Goal: Task Accomplishment & Management: Complete application form

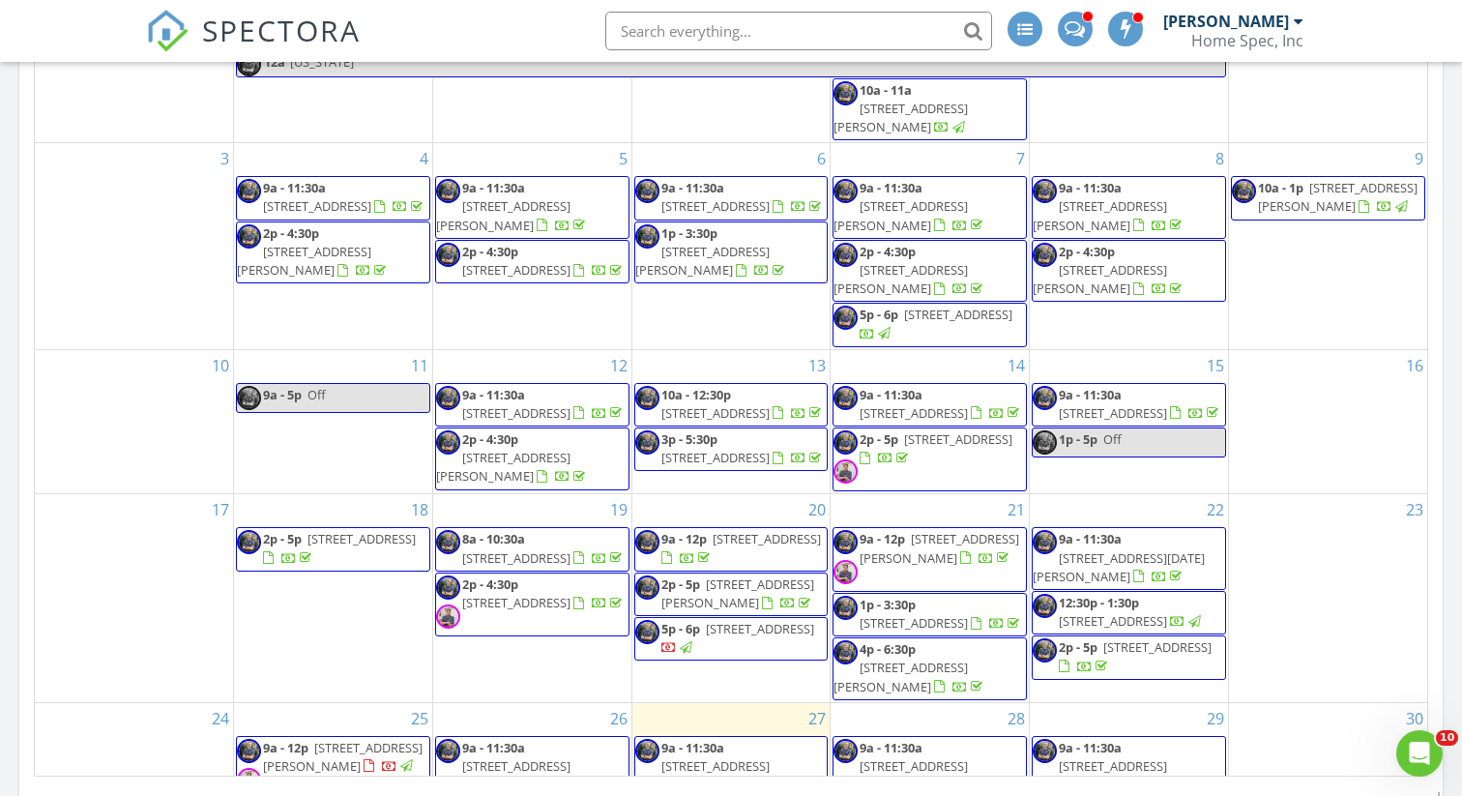
scroll to position [1761, 1463]
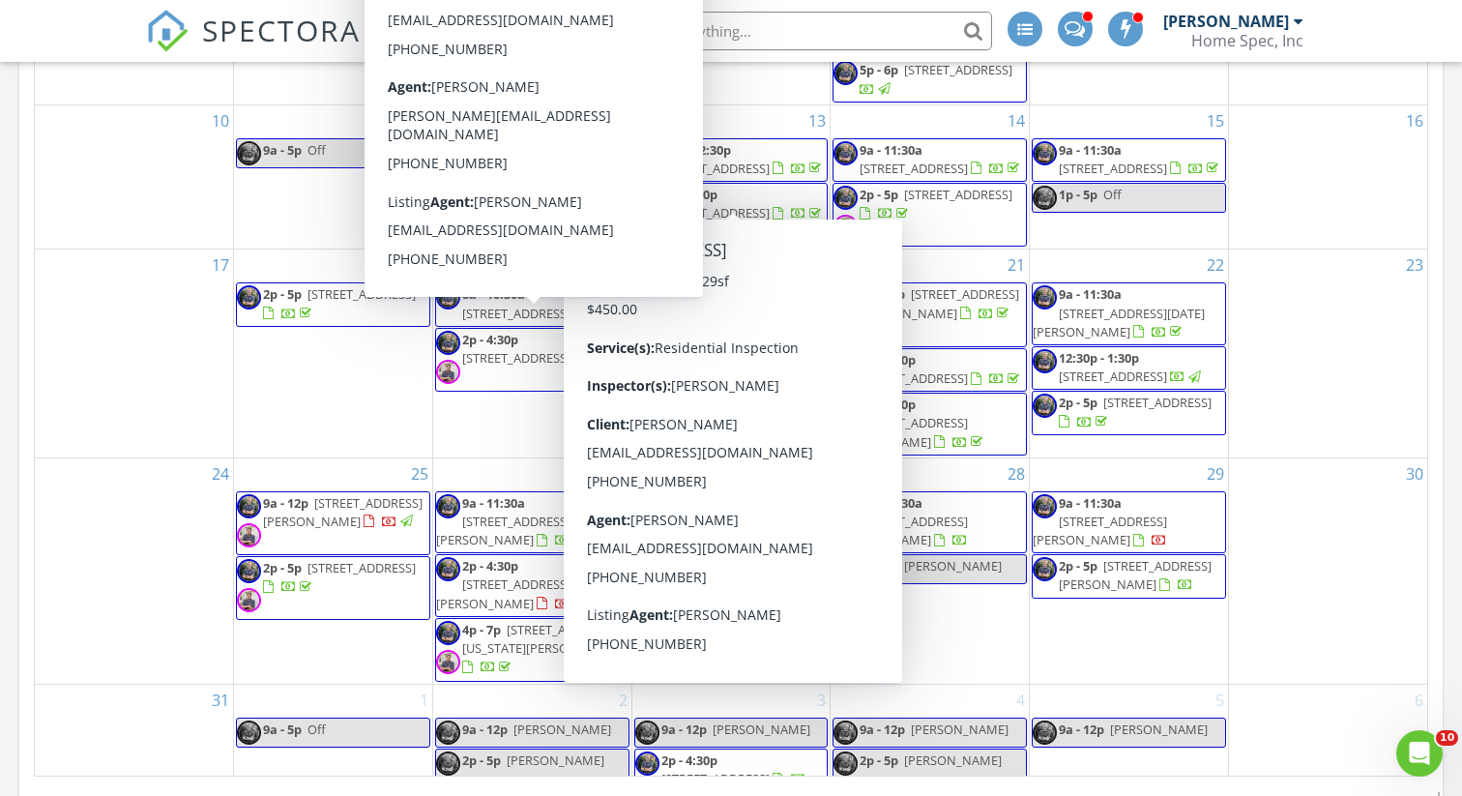
click at [10, 544] on div "Today Daniel Barton 9:00 am 1872 Mitchell Farm Rd, Sevierville, TN 37876 Daniel…" at bounding box center [731, 133] width 1462 height 1760
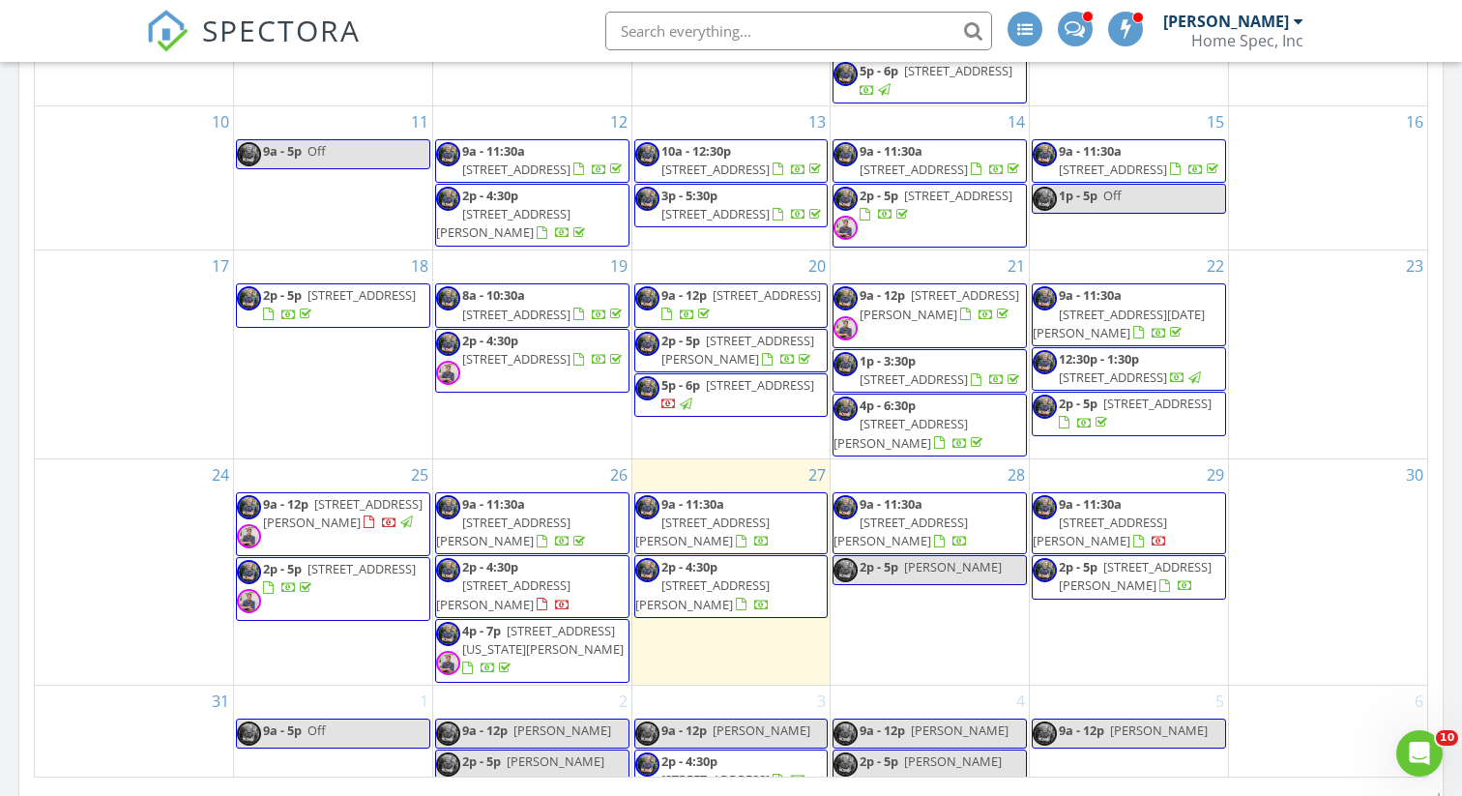
scroll to position [998, 0]
click at [7, 404] on div "Today Daniel Barton 9:00 am 1872 Mitchell Farm Rd, Sevierville, TN 37876 Daniel…" at bounding box center [731, 133] width 1462 height 1760
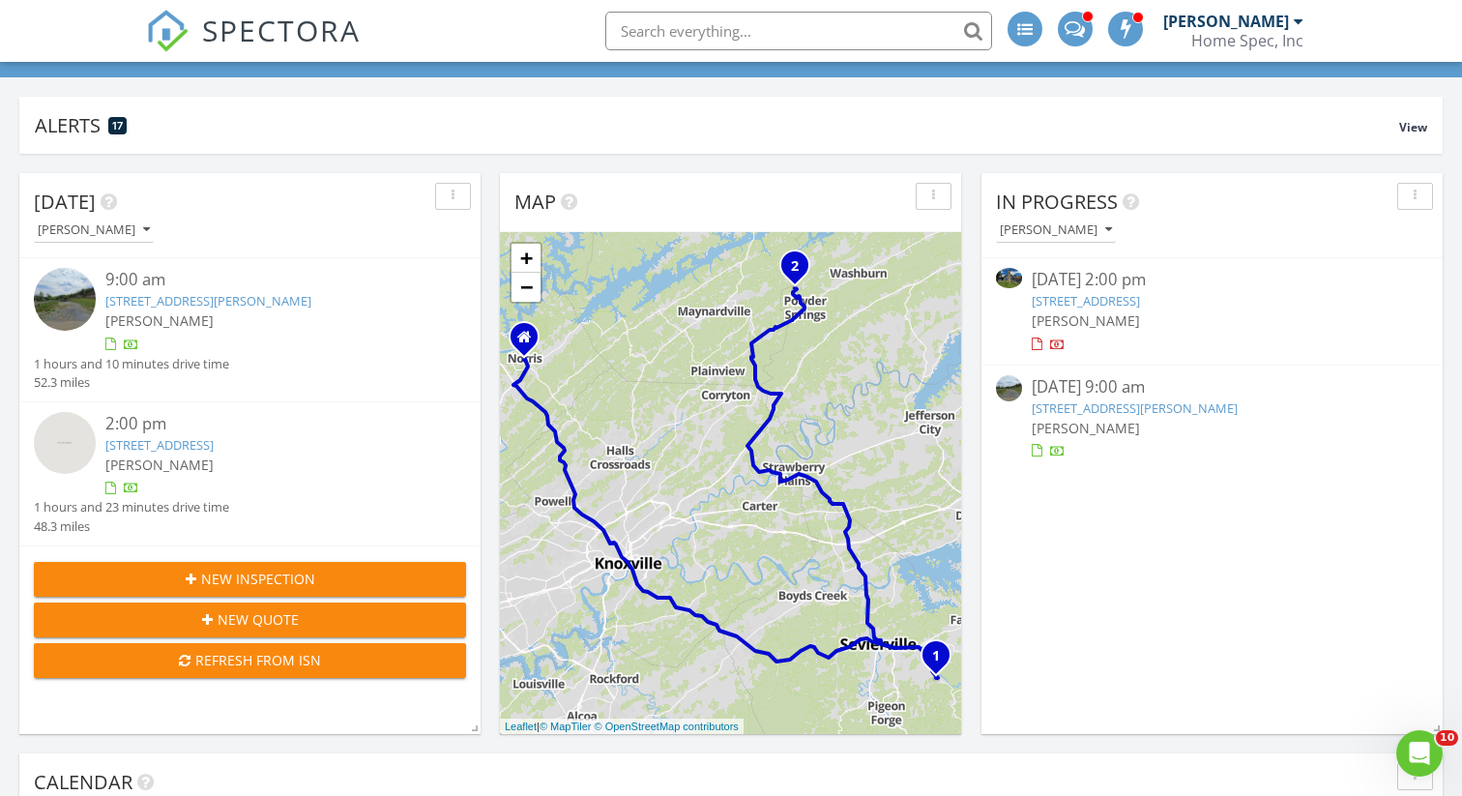
scroll to position [0, 0]
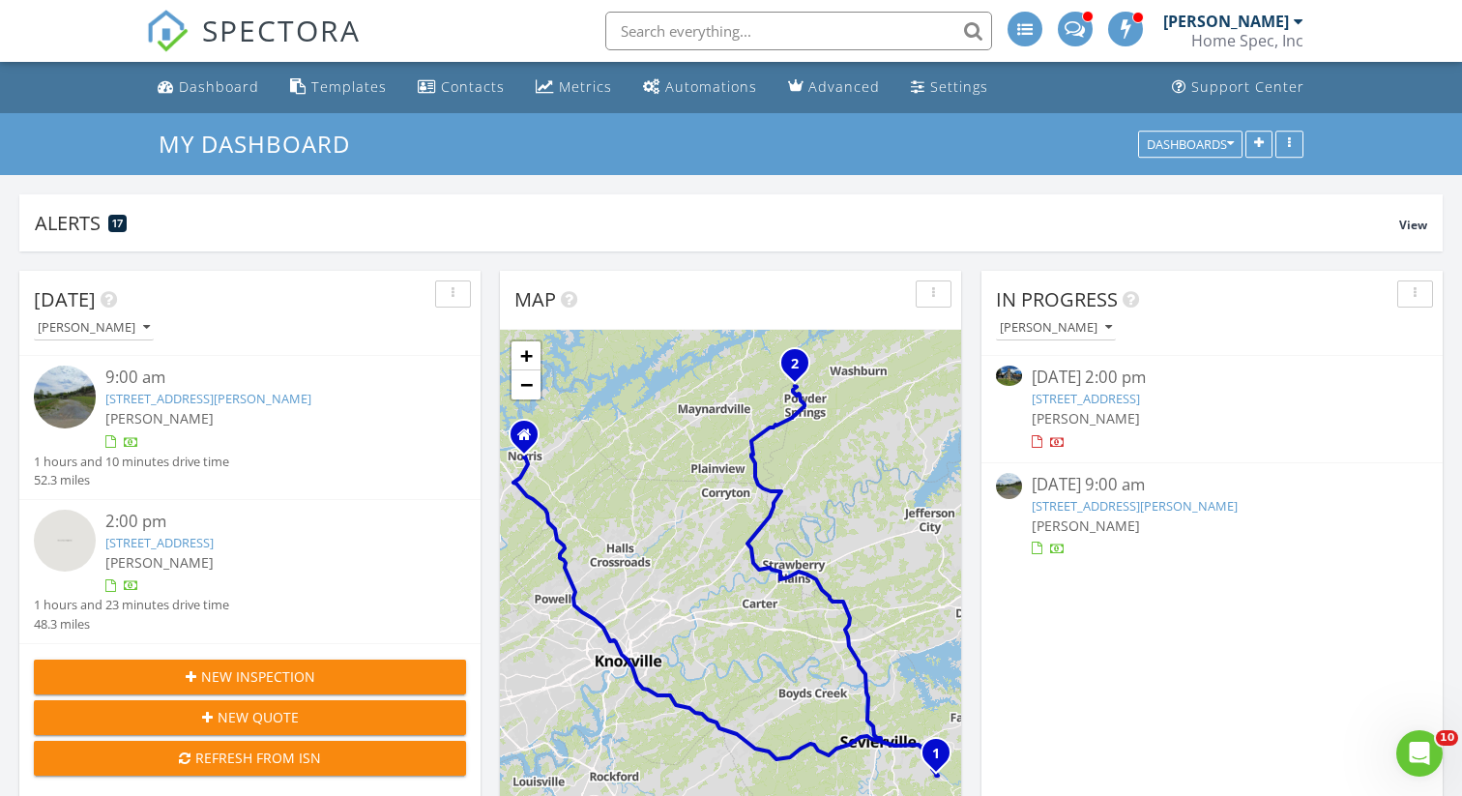
click at [285, 673] on span "New Inspection" at bounding box center [258, 676] width 114 height 20
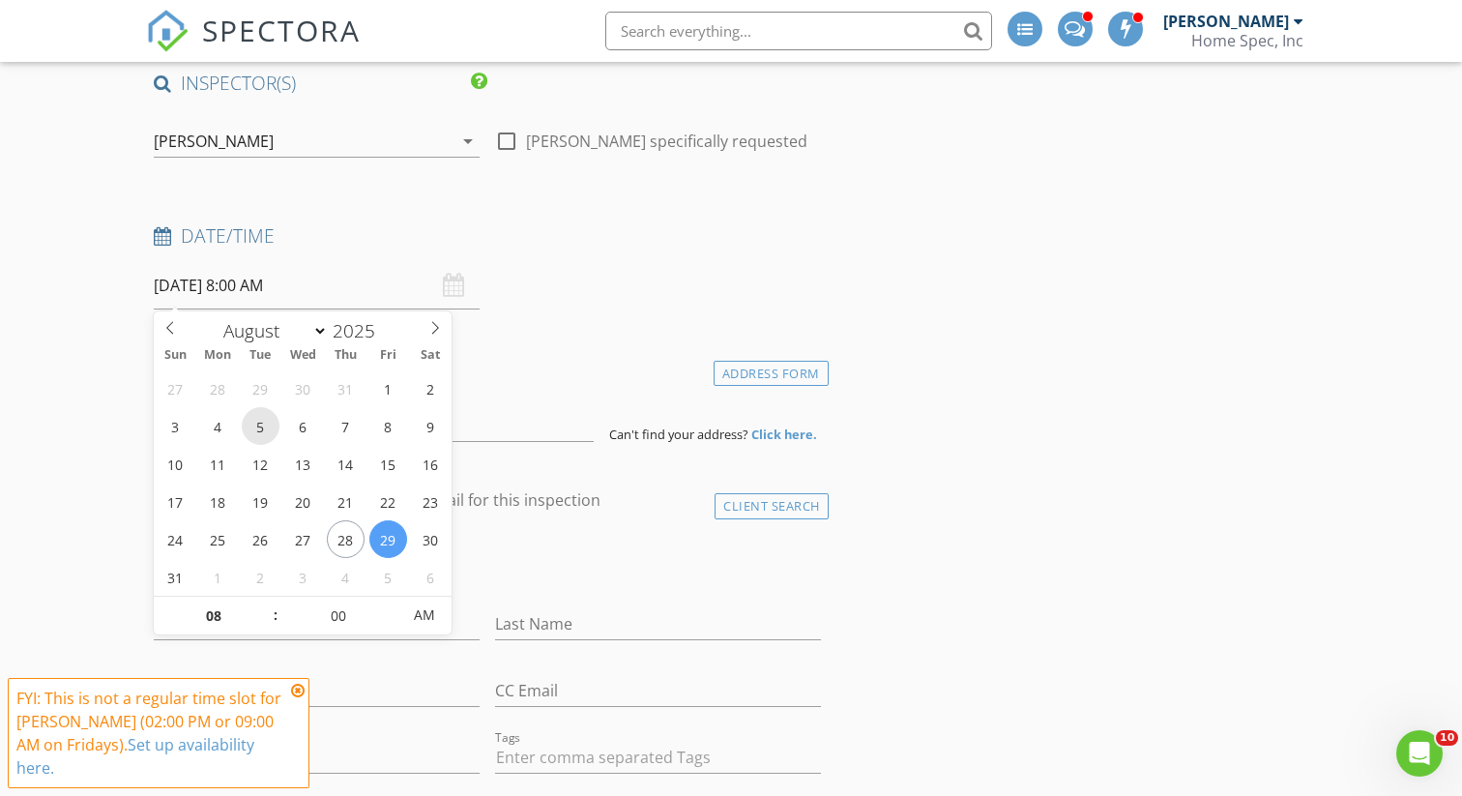
scroll to position [168, 0]
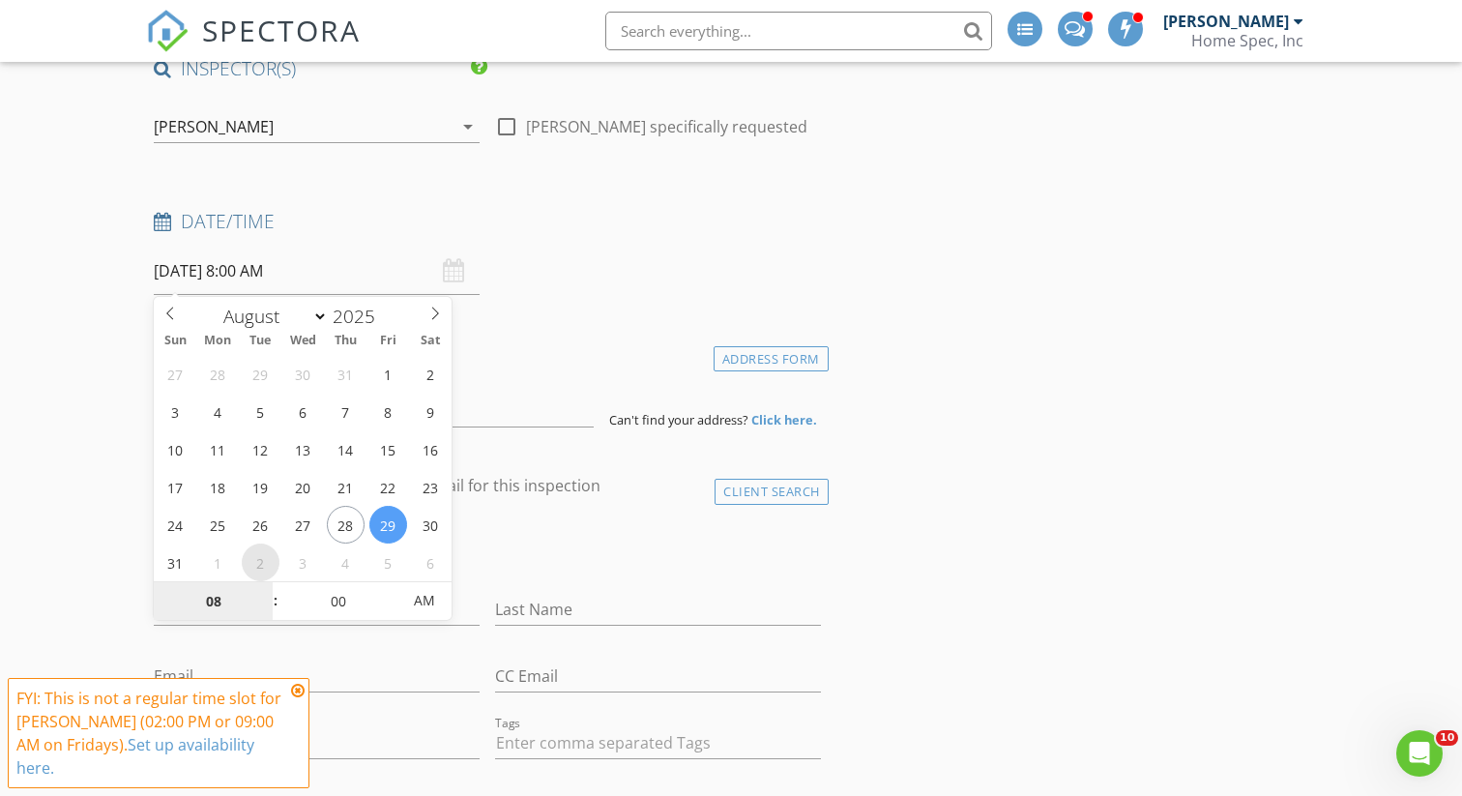
select select "8"
type input "09/02/2025 8:00 AM"
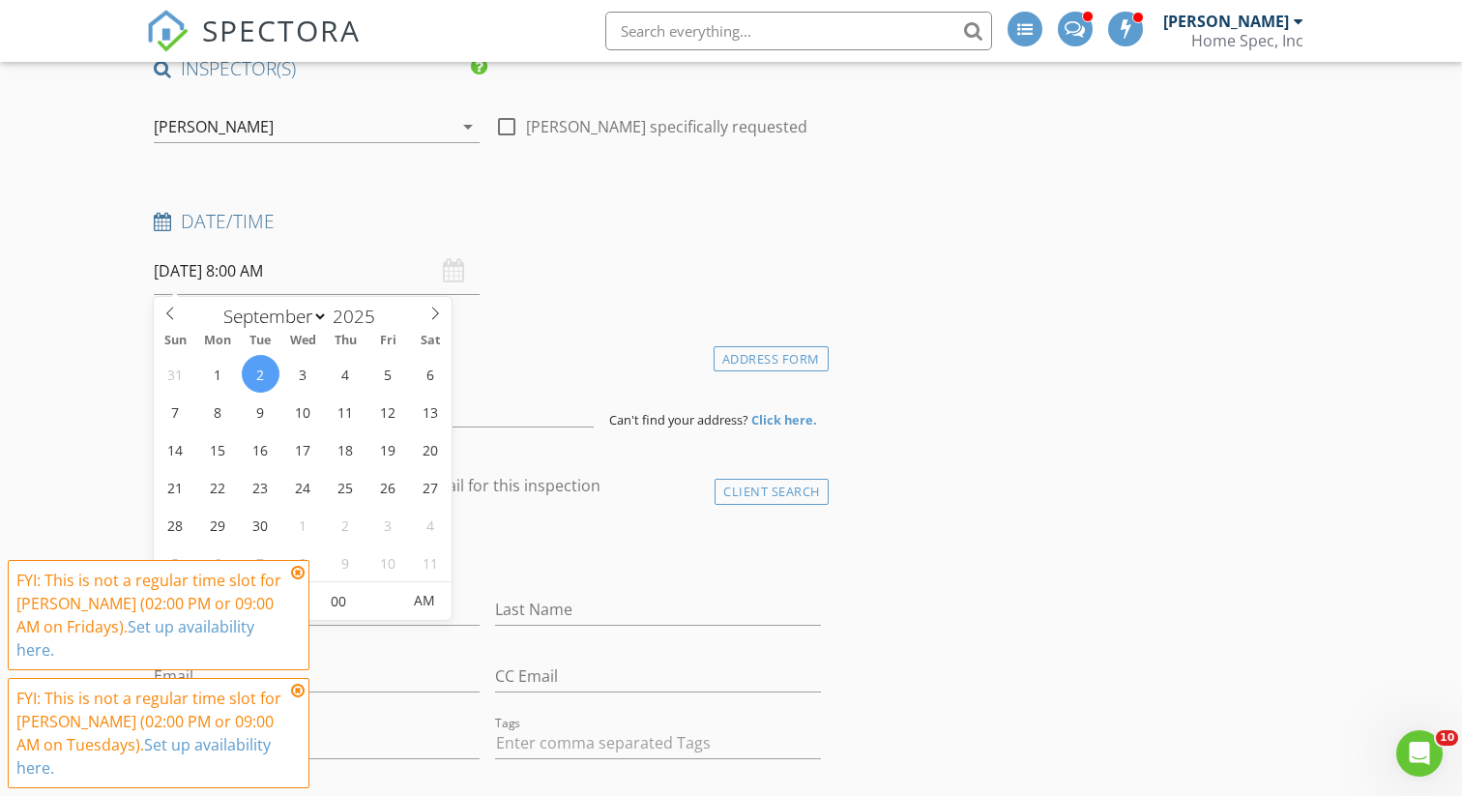
type input "9"
click at [517, 561] on div "check_box_outline_blank Client is a Company/Organization" at bounding box center [487, 553] width 667 height 50
type input "[DATE] 9:00 AM"
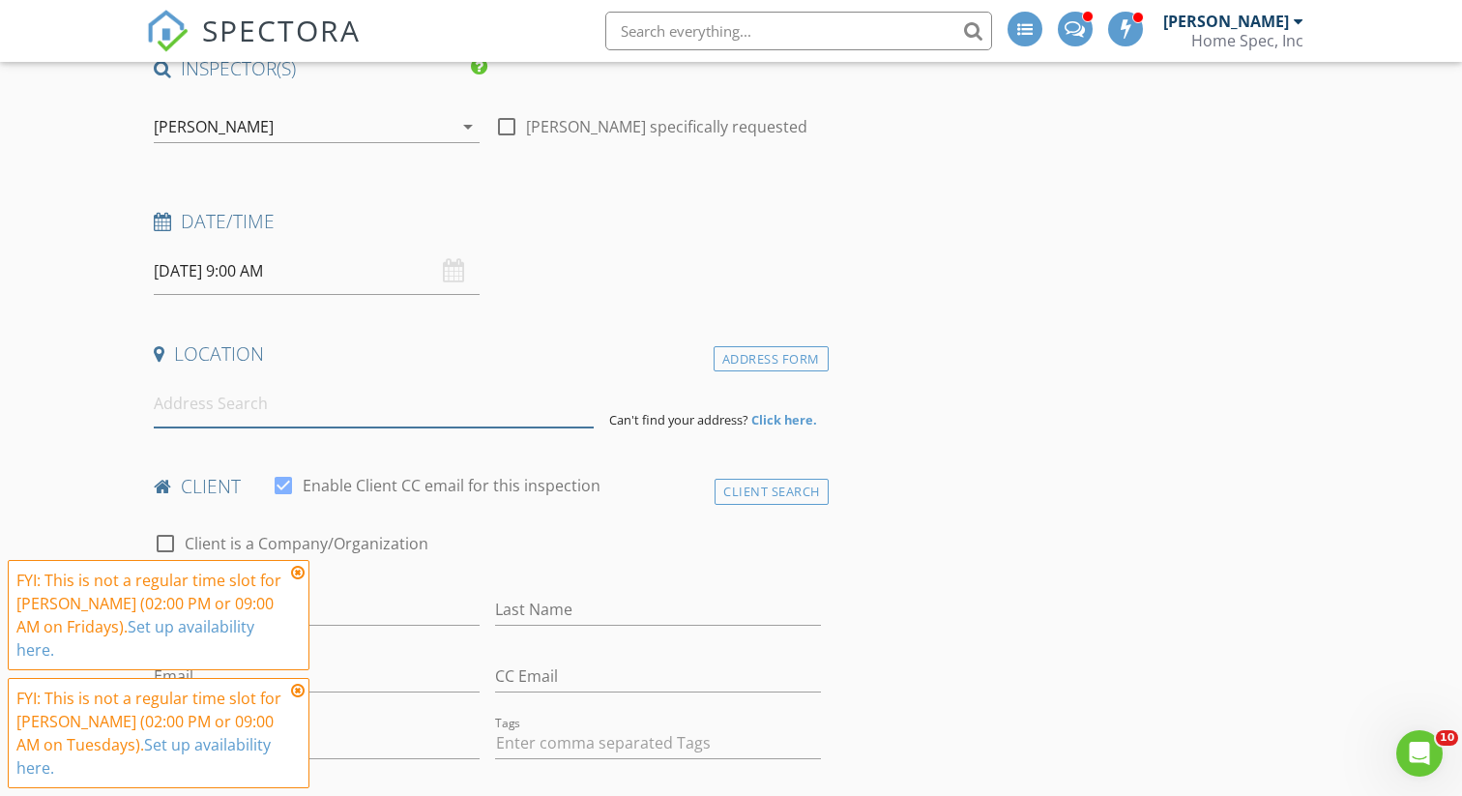
click at [212, 419] on input at bounding box center [373, 403] width 439 height 47
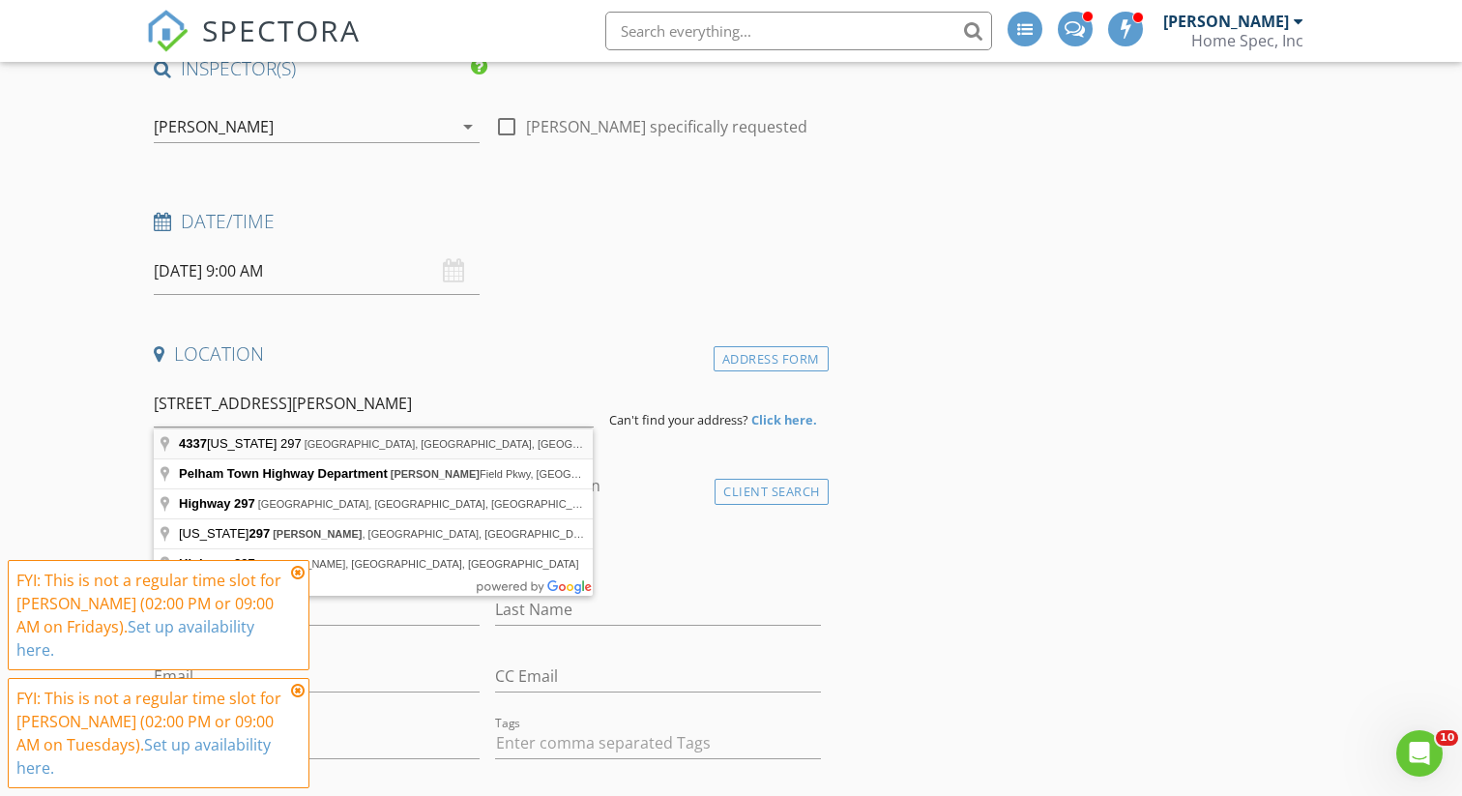
type input "4337 Tennessee 297, Newcomb, TN, USA"
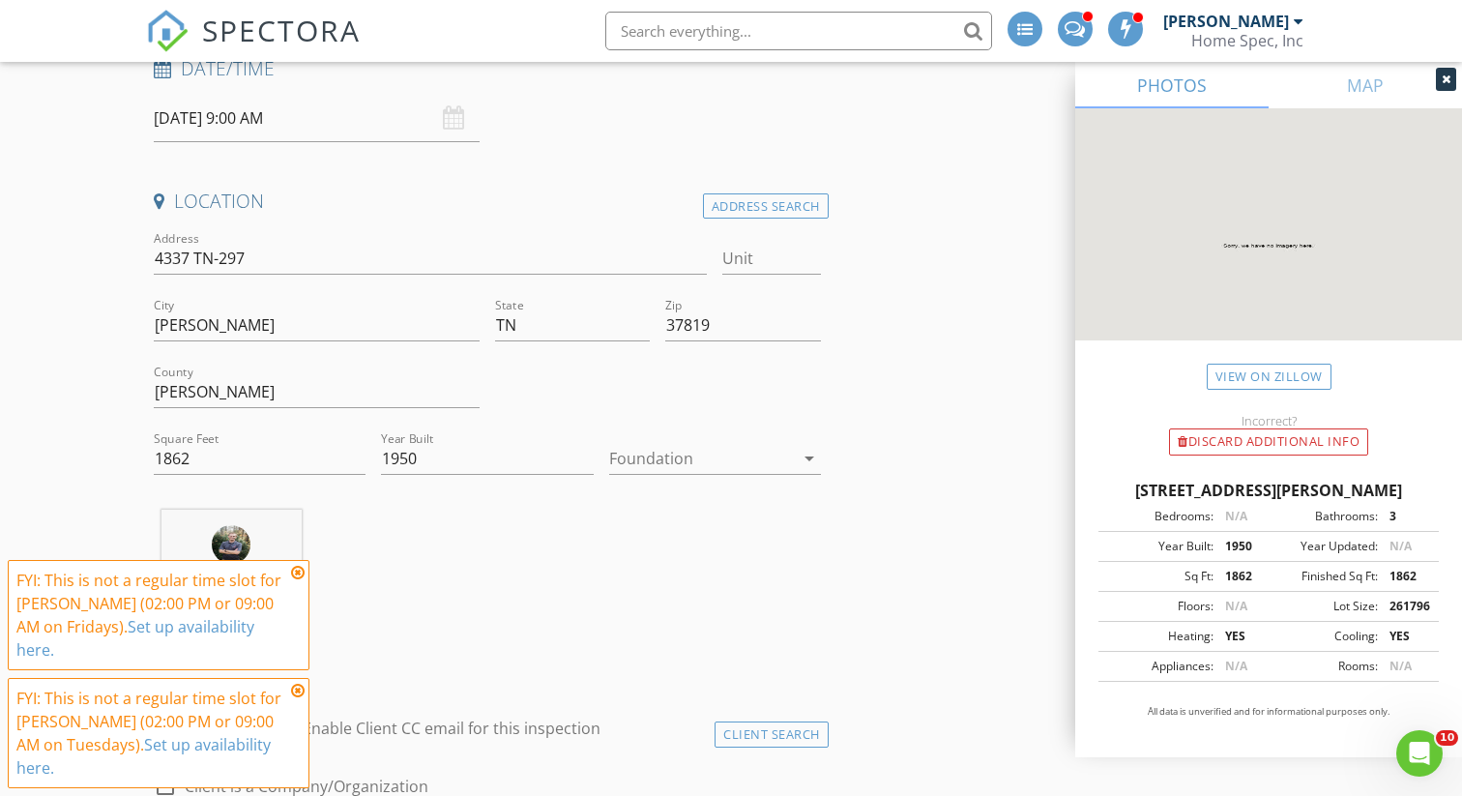
scroll to position [334, 0]
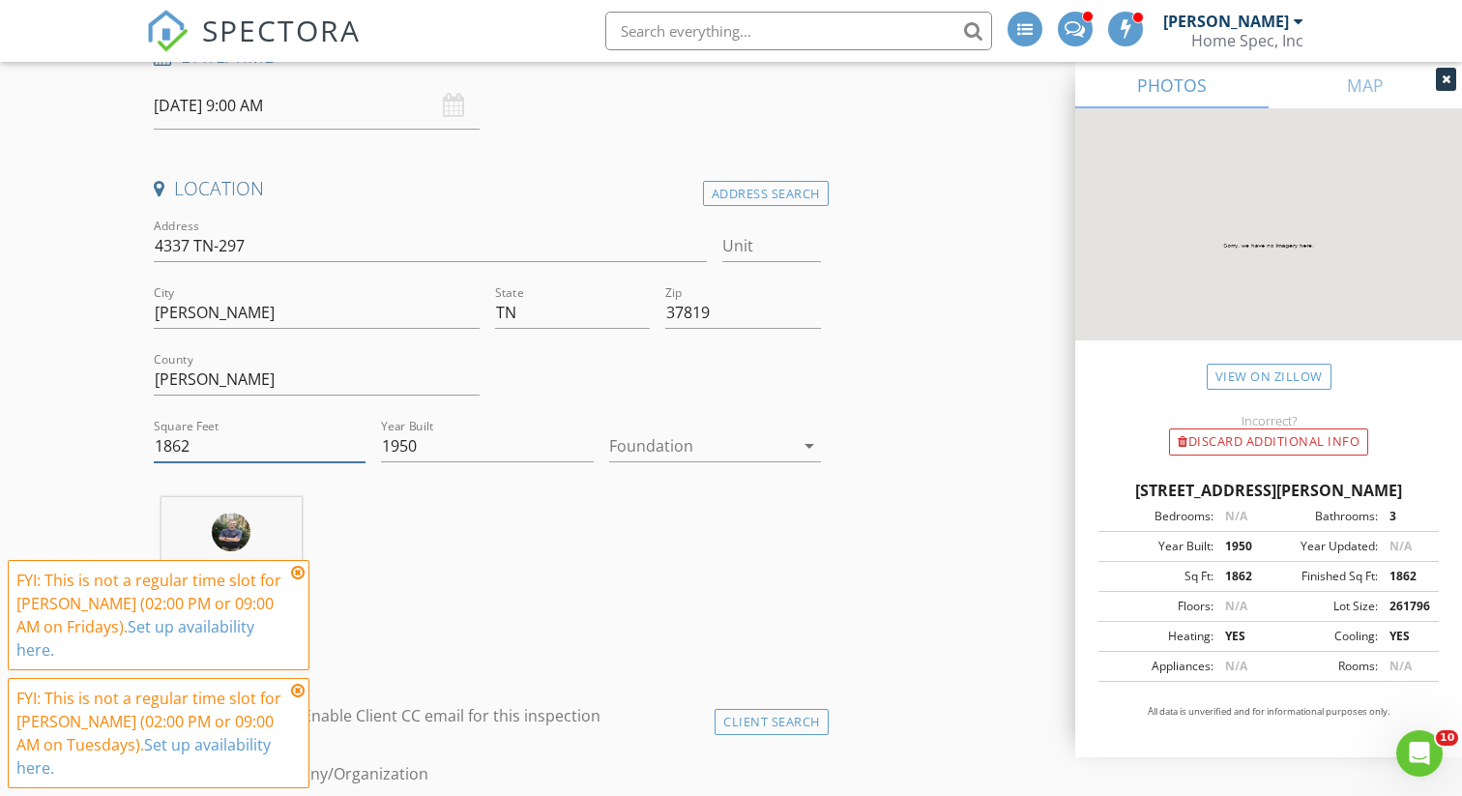
click at [239, 443] on input "1862" at bounding box center [260, 446] width 212 height 32
type input "2000"
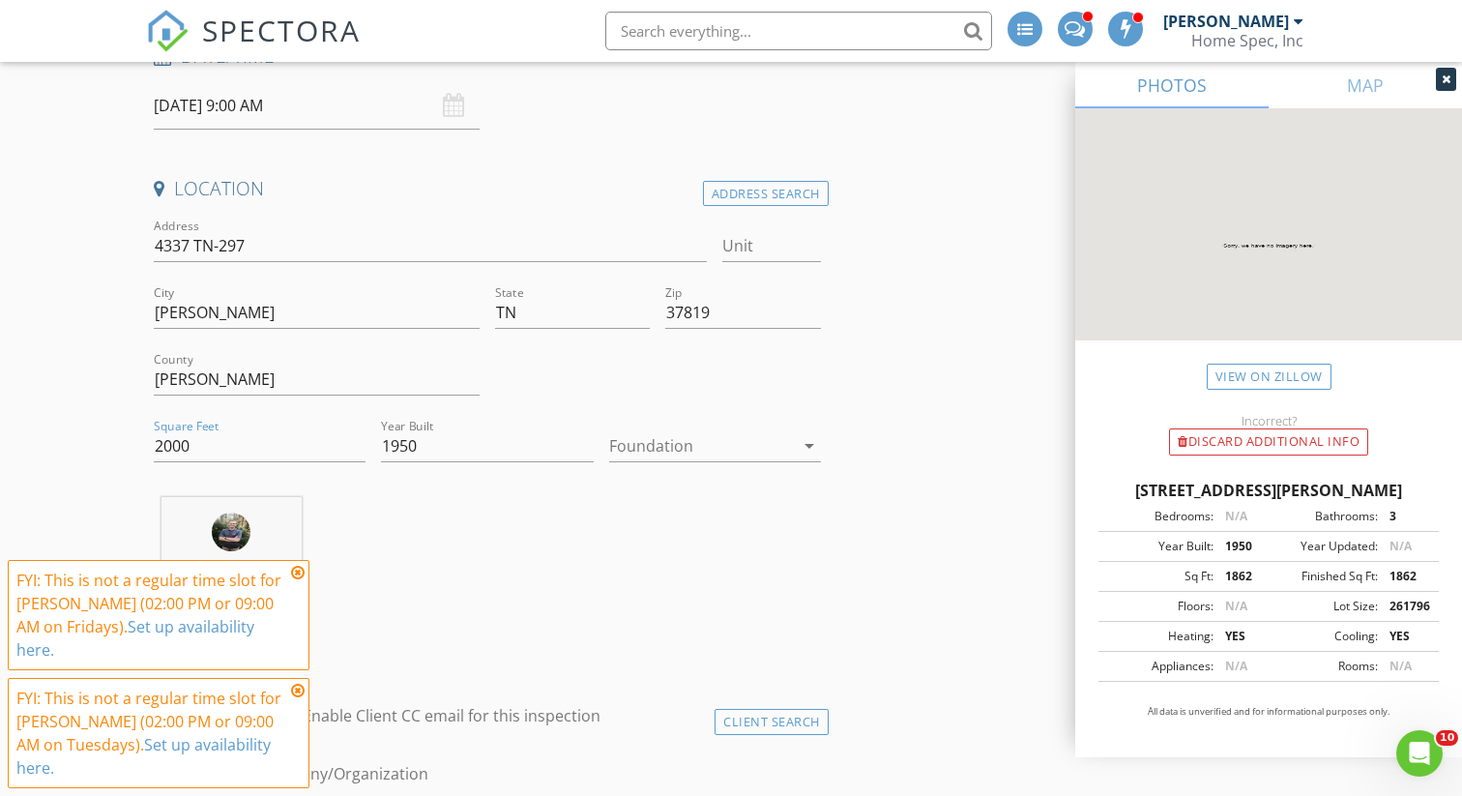
click at [794, 443] on div "arrow_drop_down" at bounding box center [807, 445] width 27 height 23
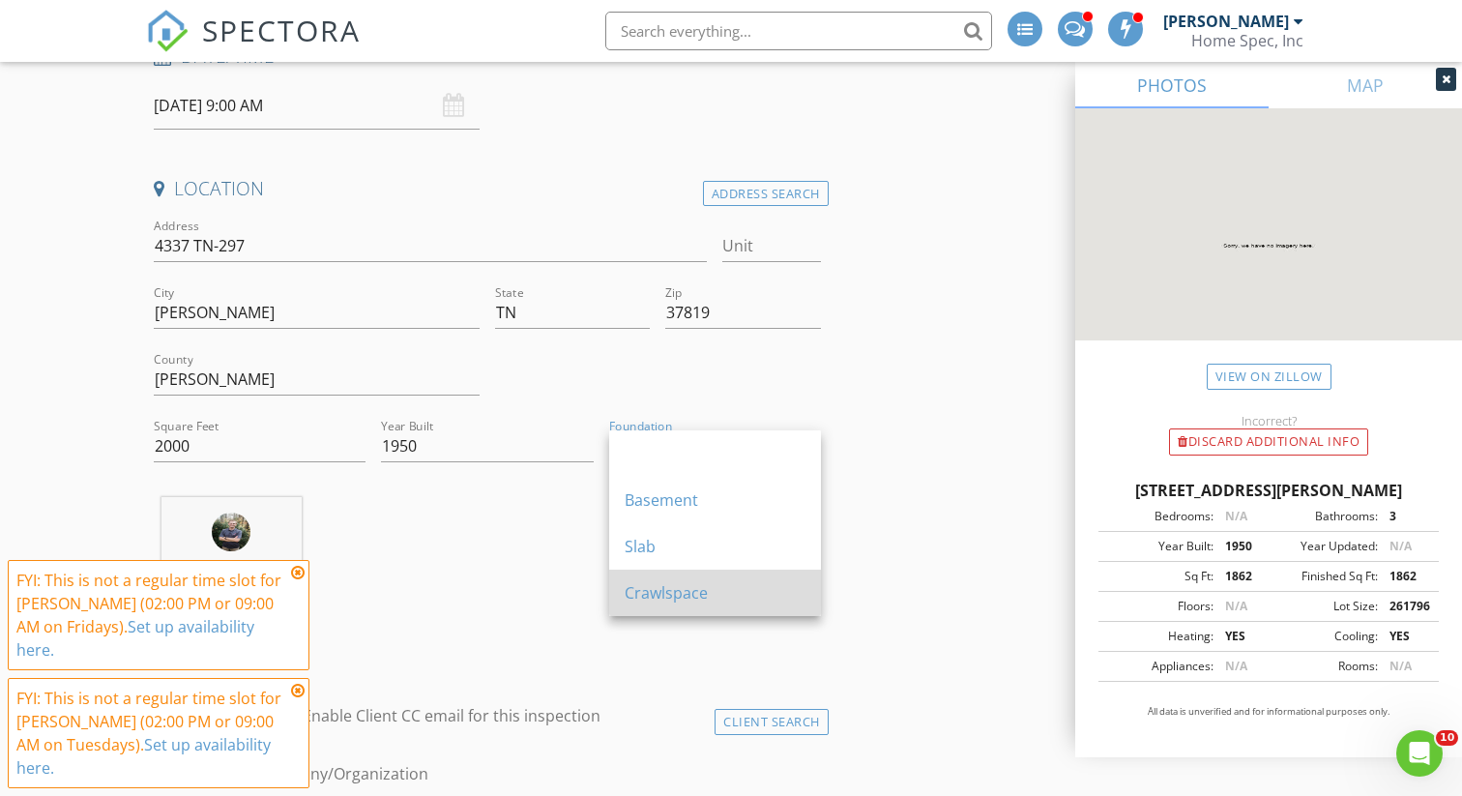
click at [662, 590] on div "Crawlspace" at bounding box center [715, 592] width 181 height 23
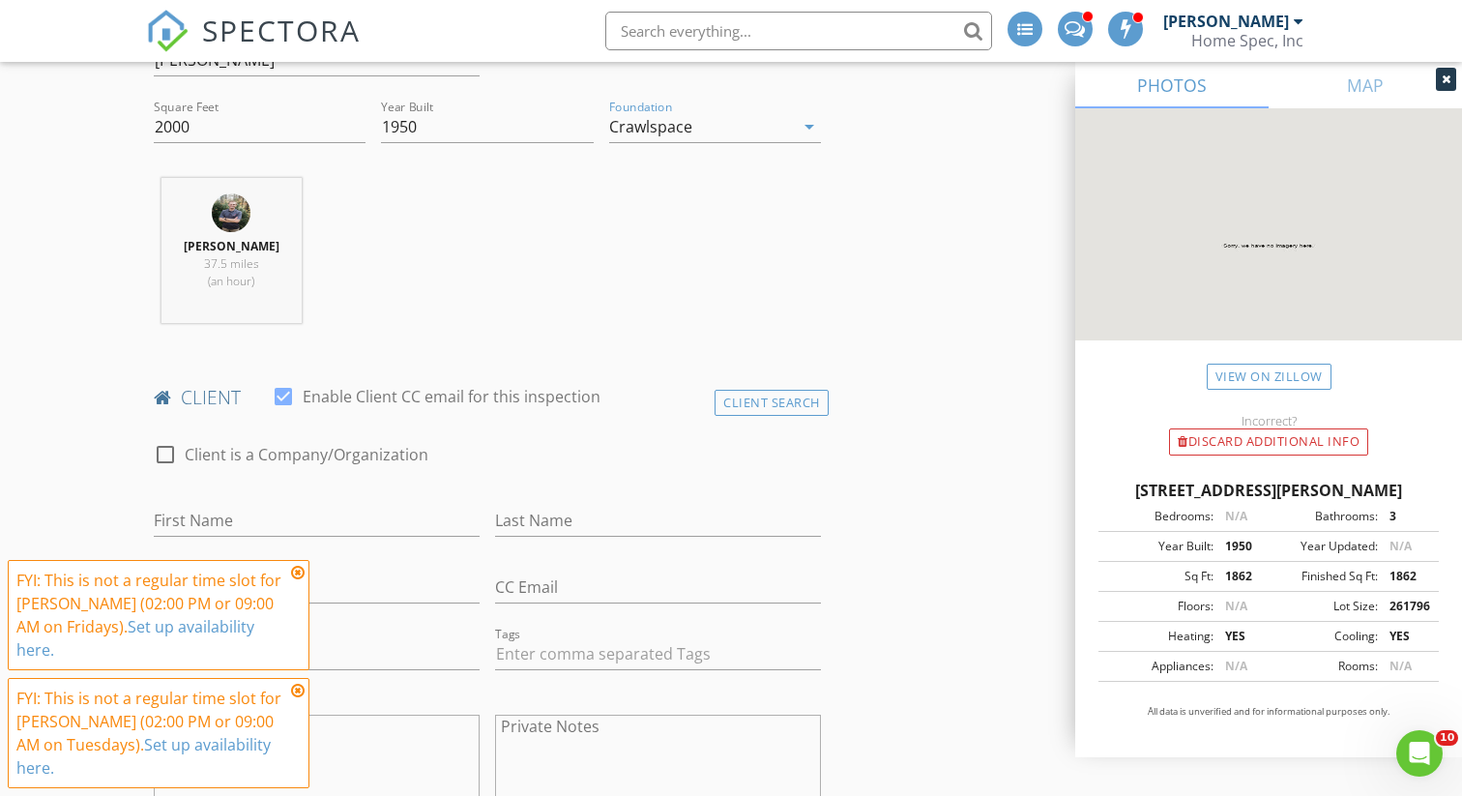
scroll to position [659, 0]
click at [303, 580] on icon at bounding box center [298, 572] width 14 height 15
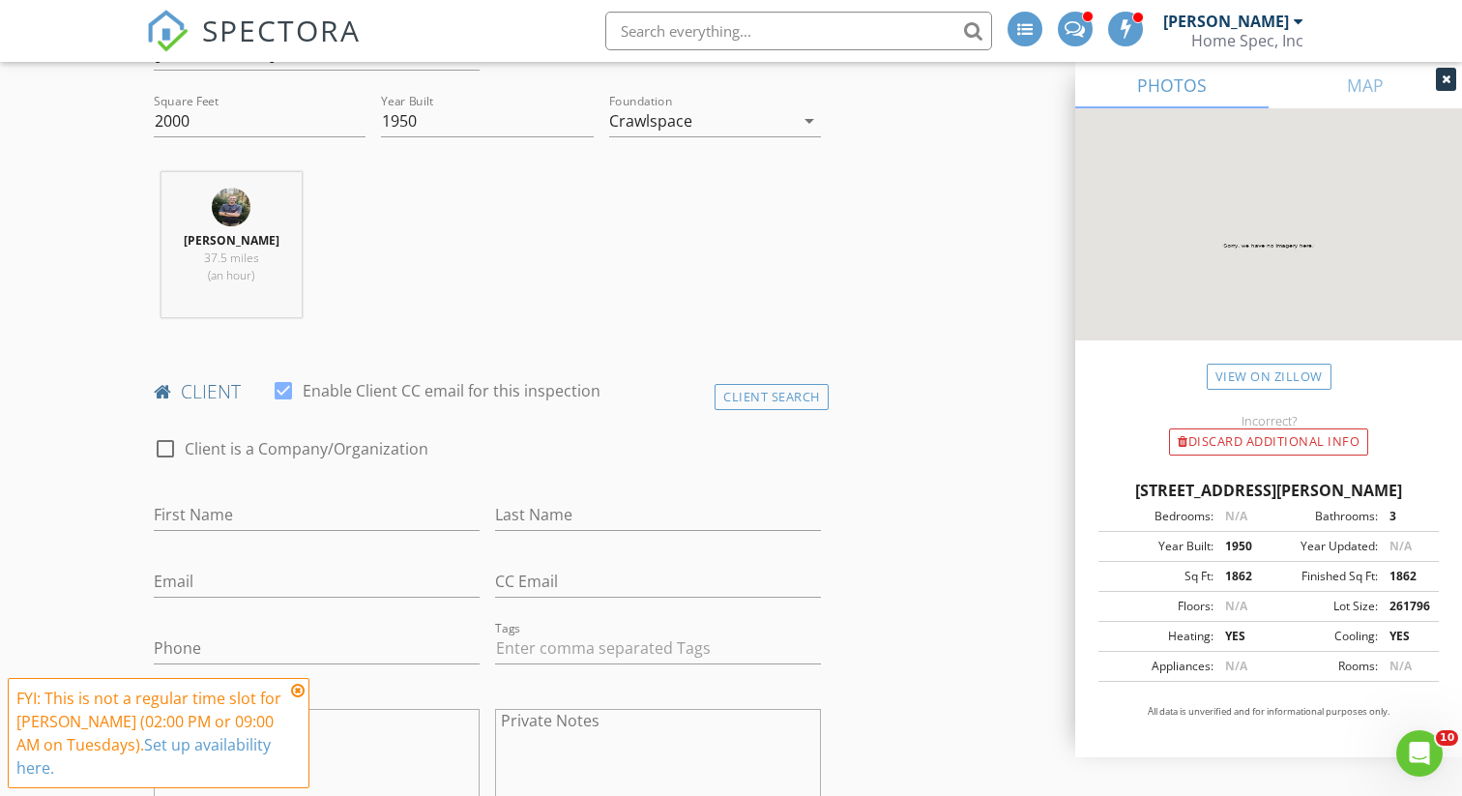
click at [295, 691] on icon at bounding box center [298, 690] width 14 height 15
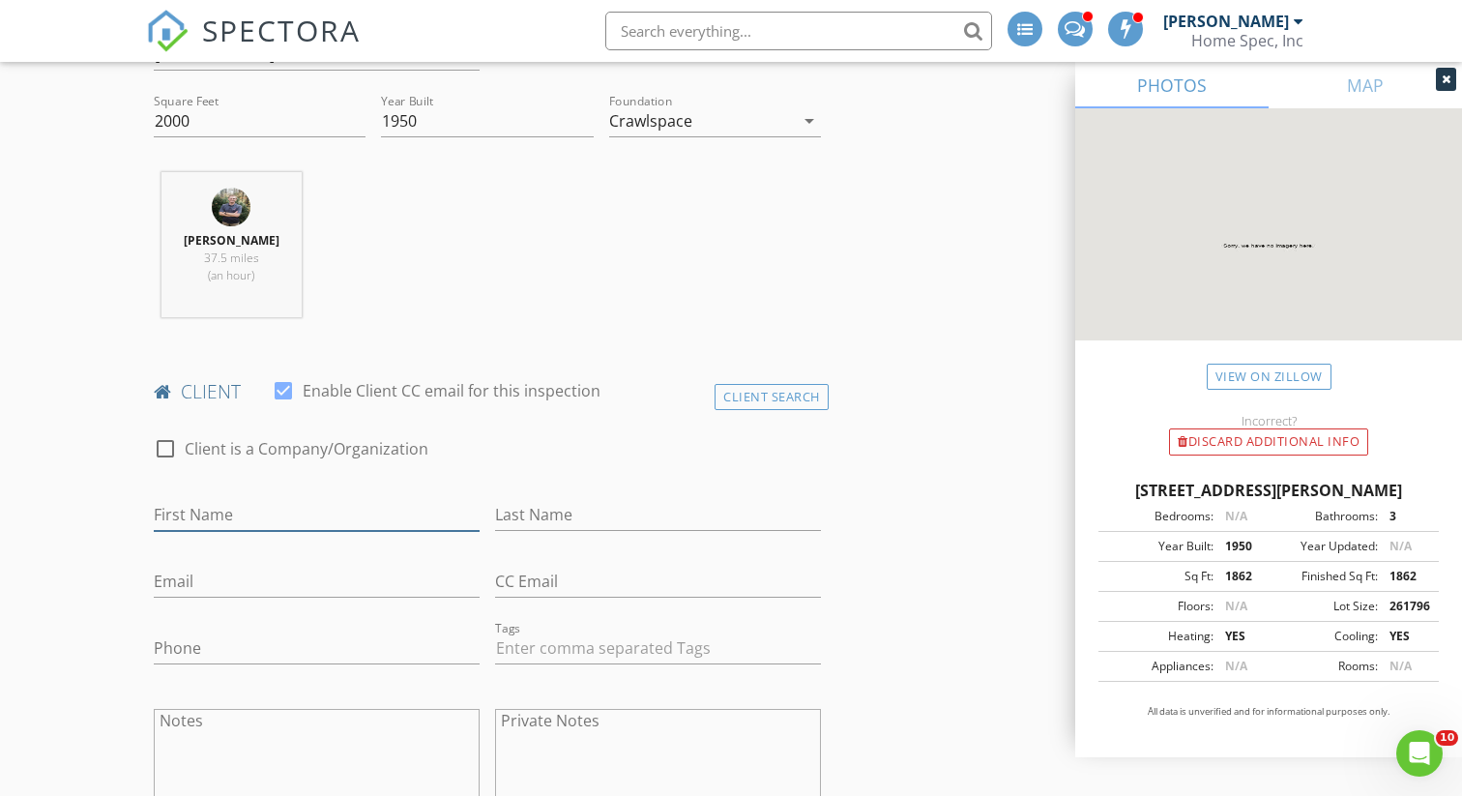
click at [269, 524] on input "First Name" at bounding box center [317, 515] width 326 height 32
type input "Joni"
type input "Renner"
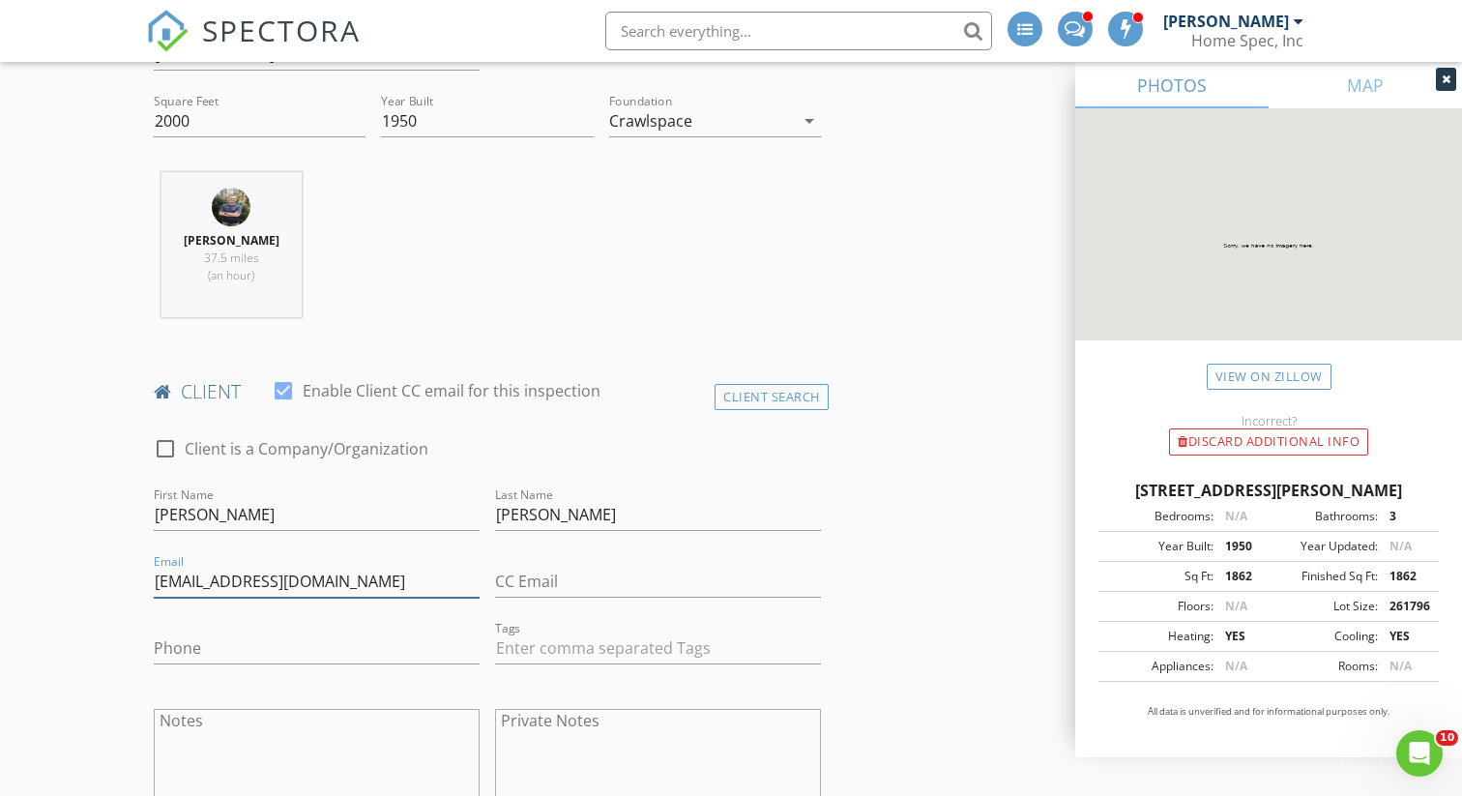
type input "cupcakes.sprinkles@ymail.com"
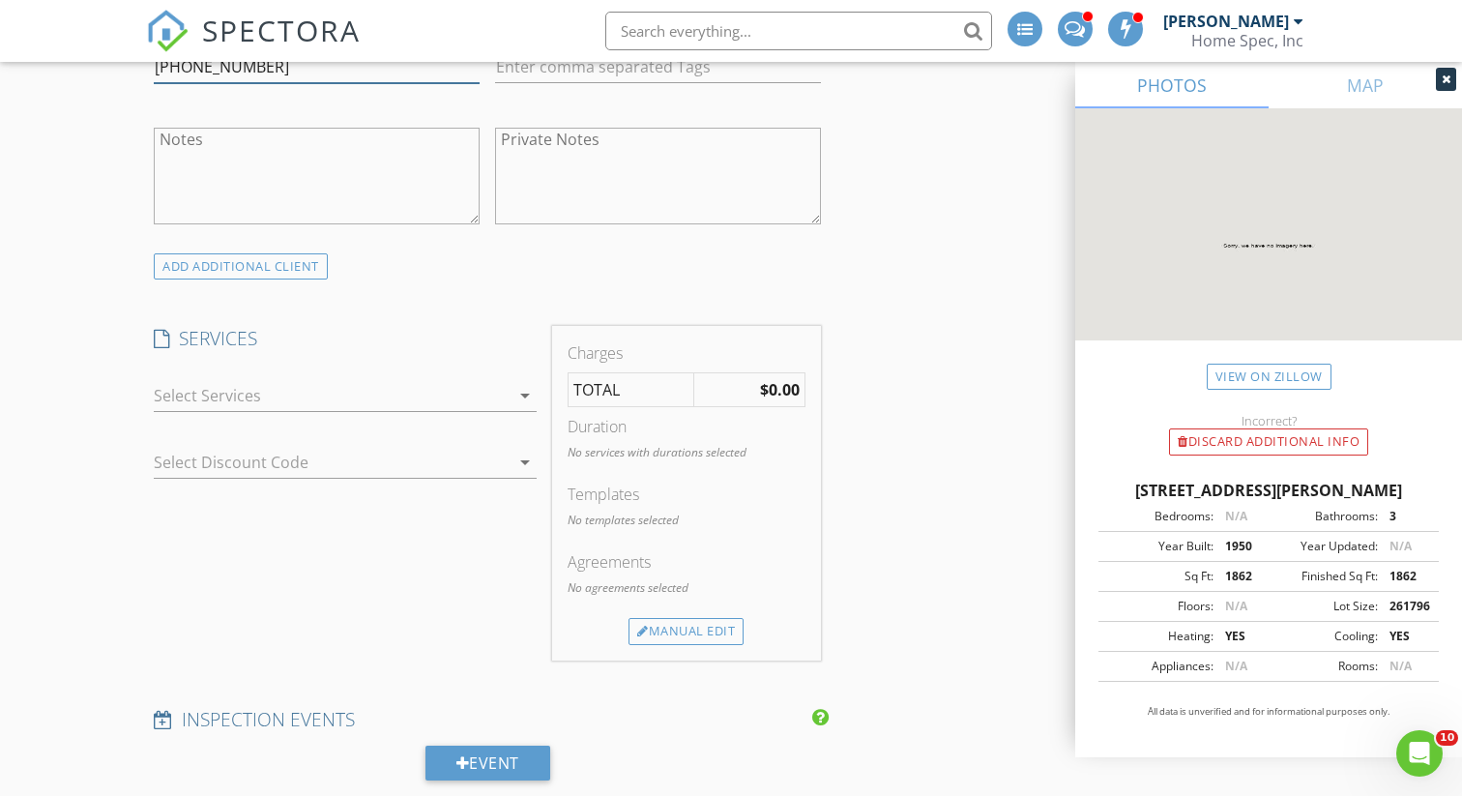
scroll to position [1272, 0]
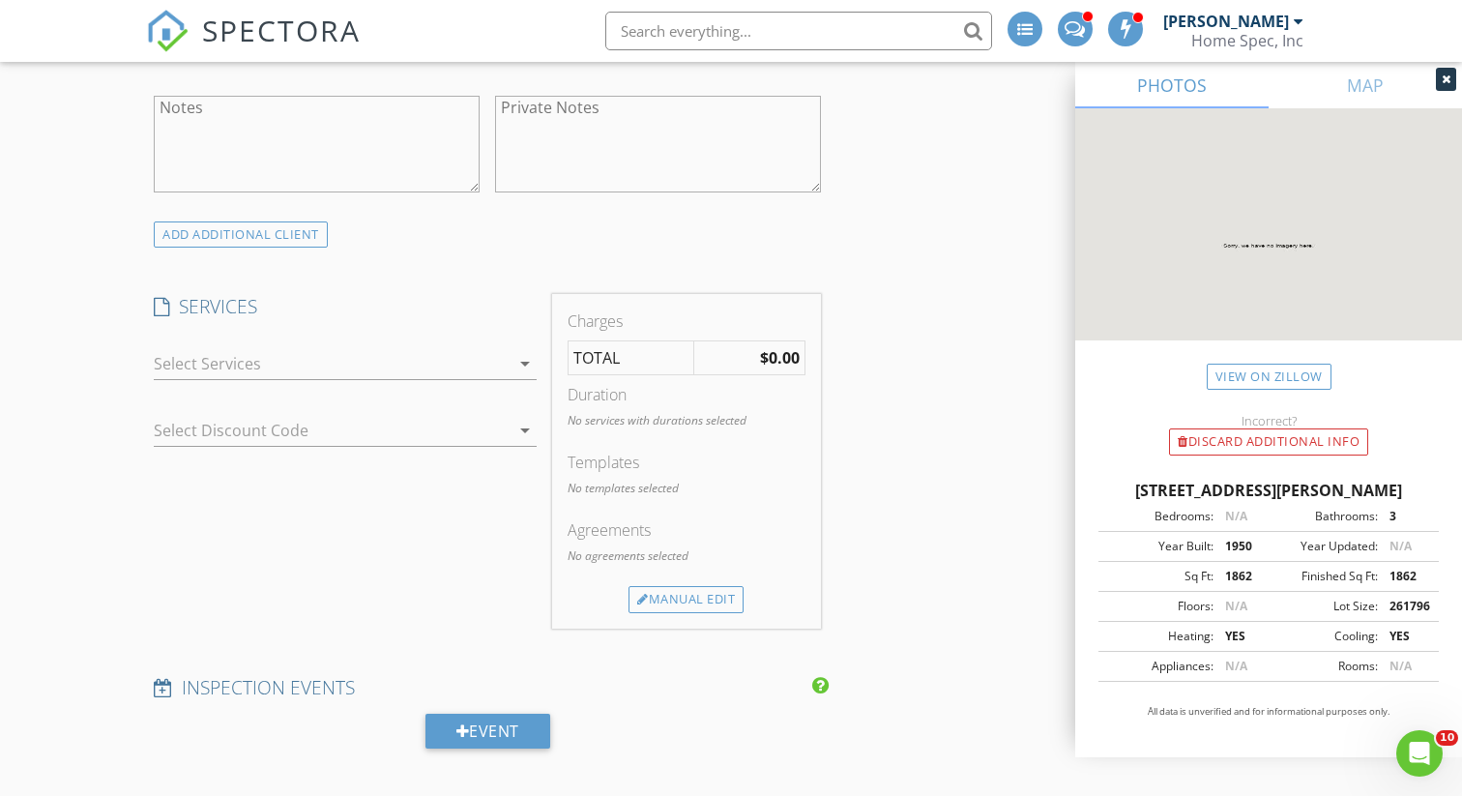
type input "865-898-3663"
click at [412, 367] on div at bounding box center [332, 363] width 356 height 31
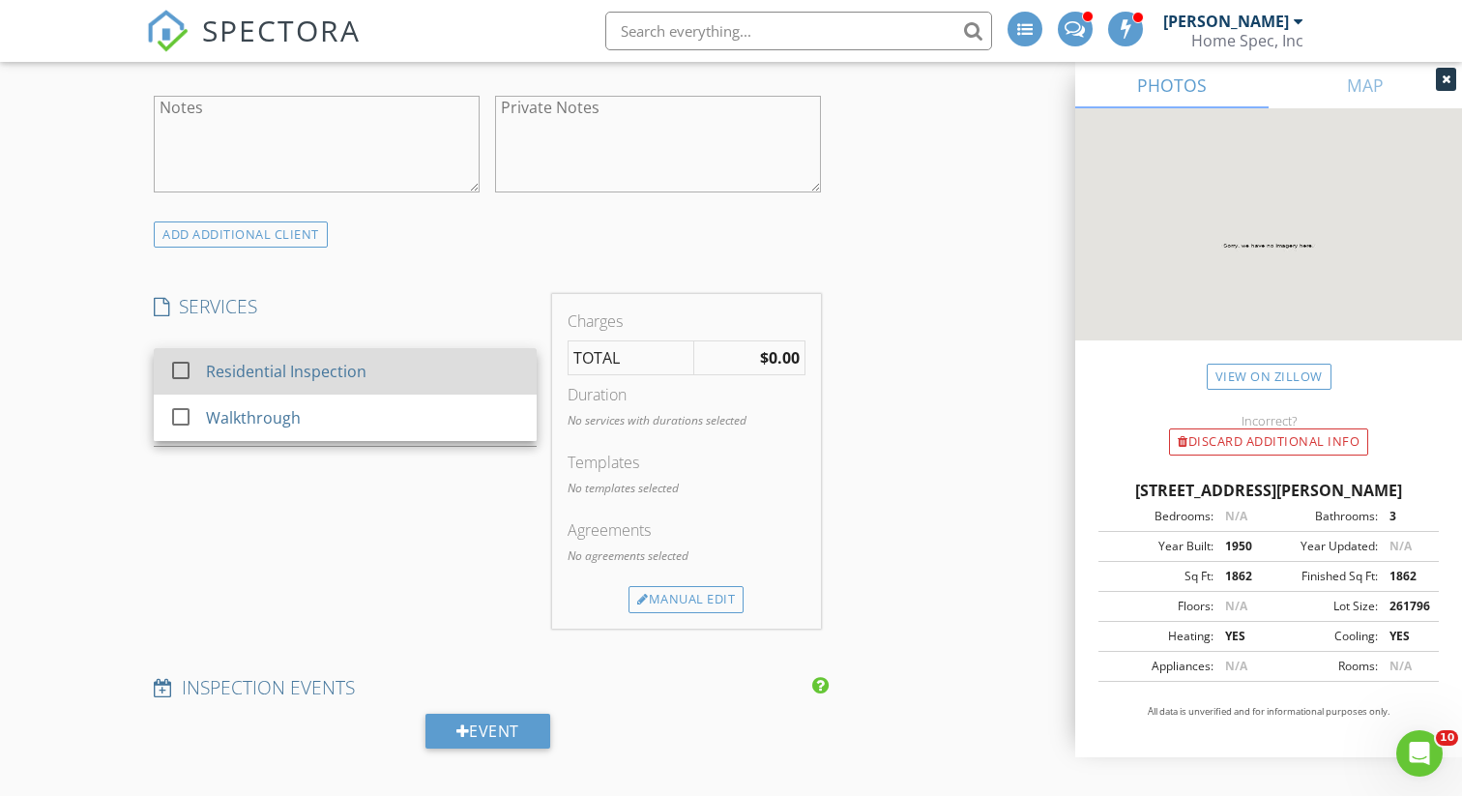
click at [190, 365] on div at bounding box center [180, 370] width 33 height 33
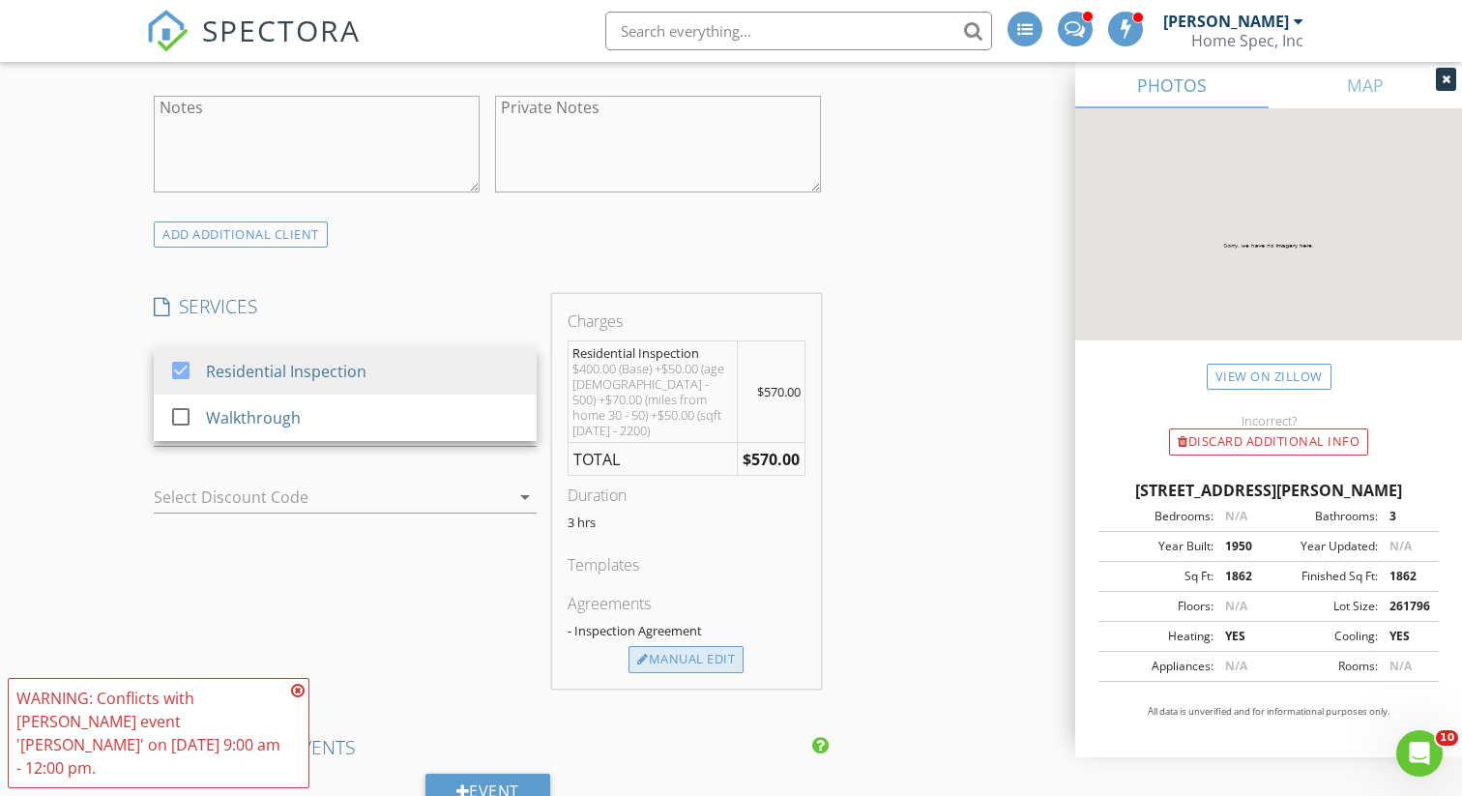
click at [690, 651] on div "Manual Edit" at bounding box center [686, 659] width 115 height 27
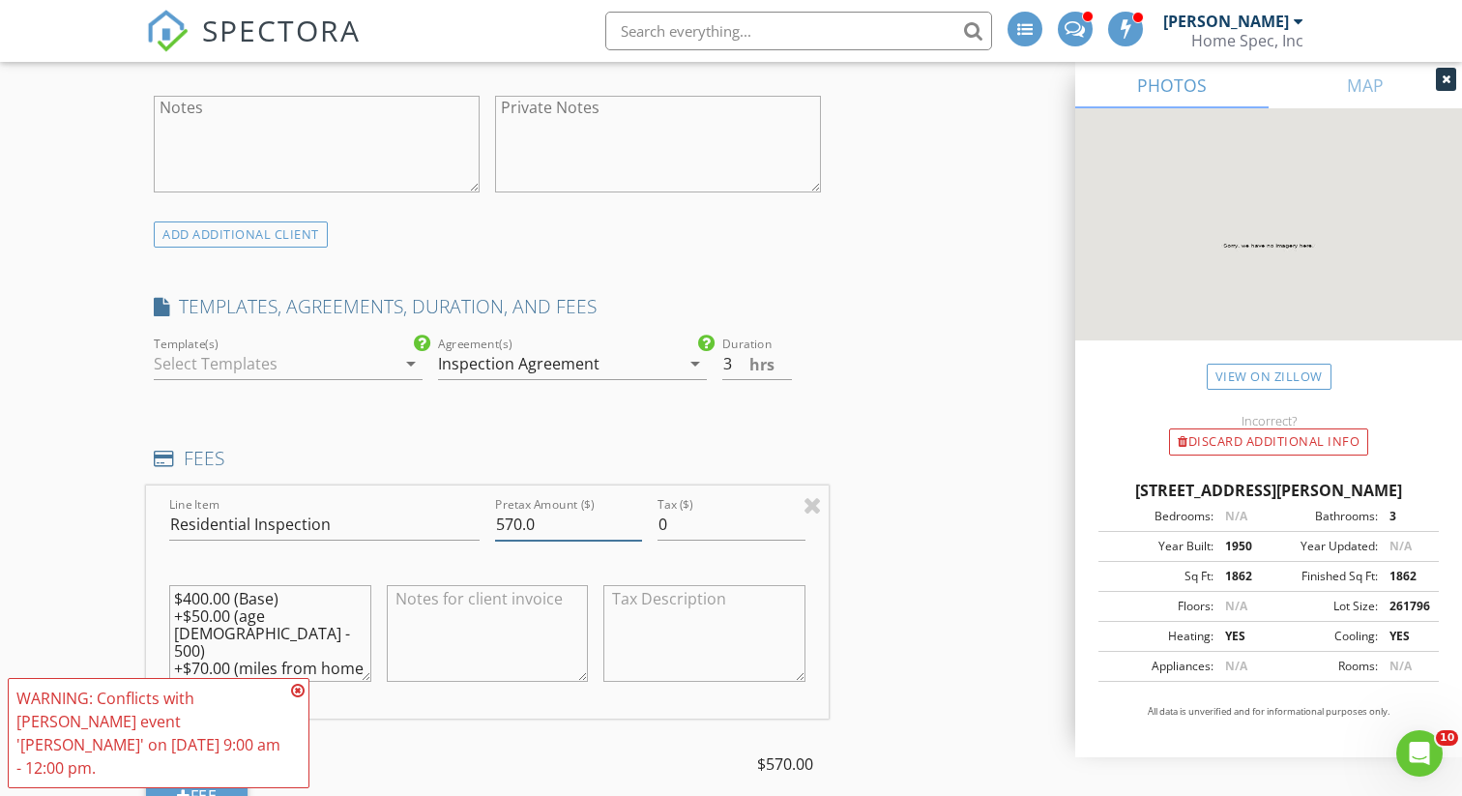
click at [551, 522] on input "570.0" at bounding box center [568, 525] width 147 height 32
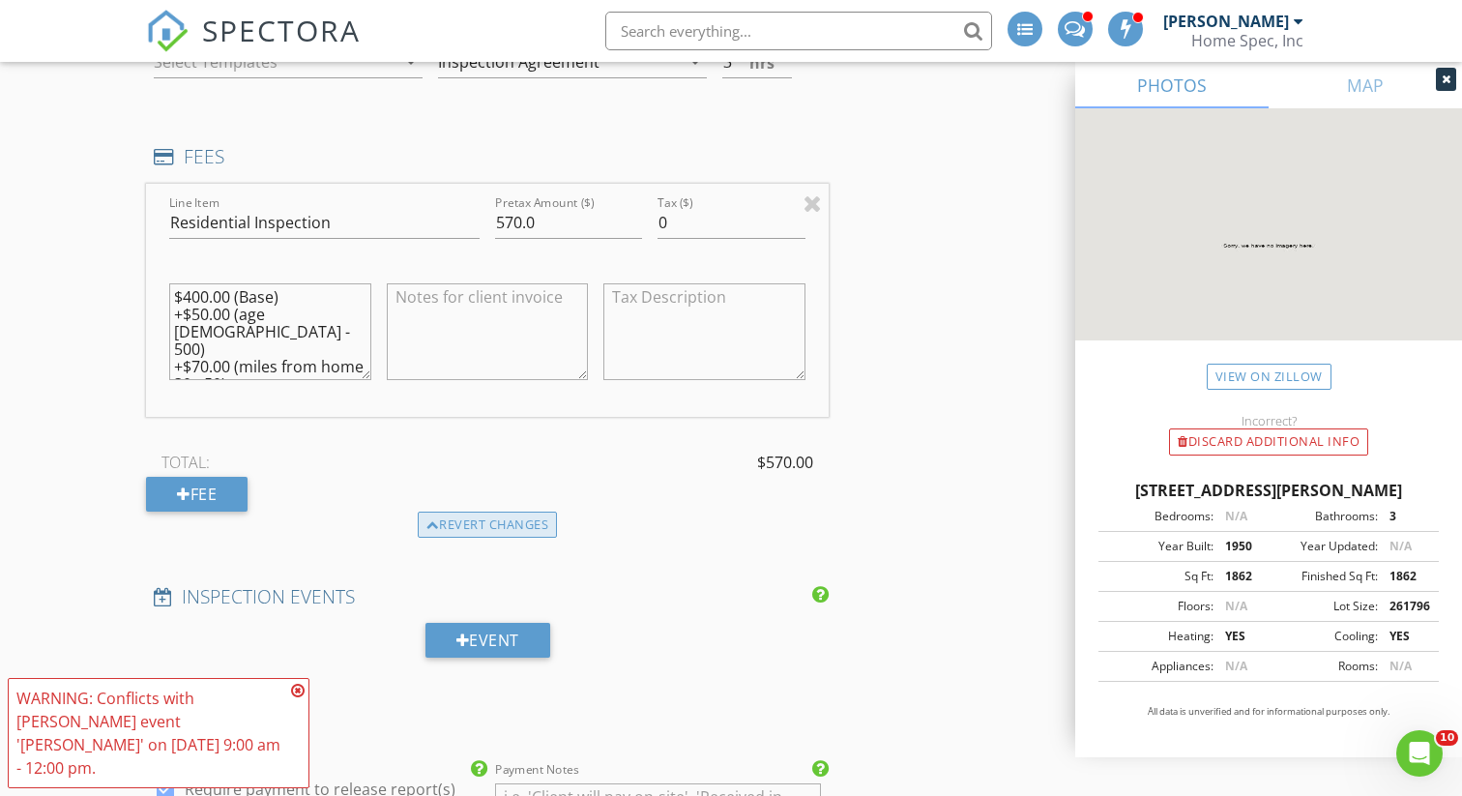
click at [480, 524] on div "Revert changes" at bounding box center [488, 525] width 140 height 27
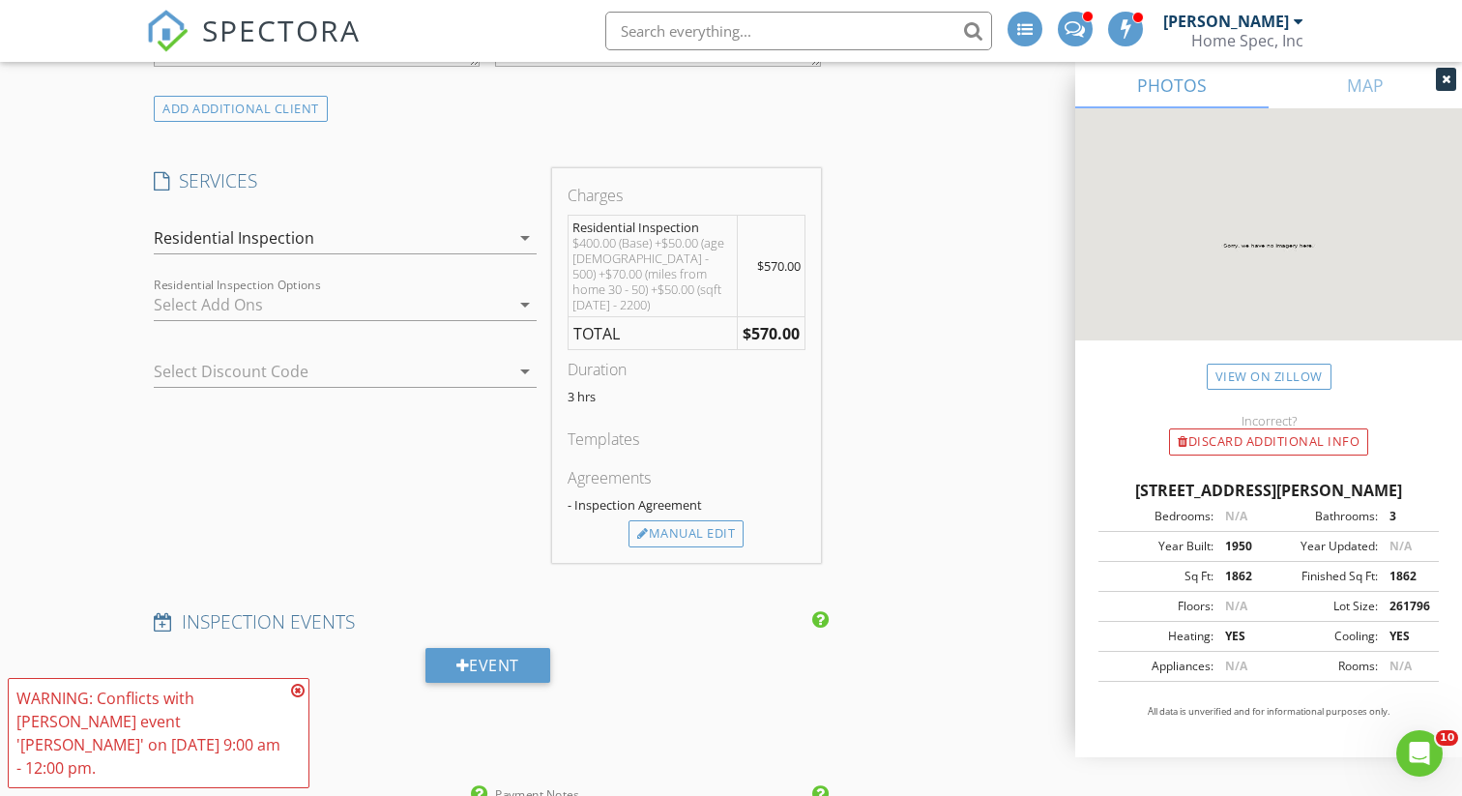
scroll to position [1386, 0]
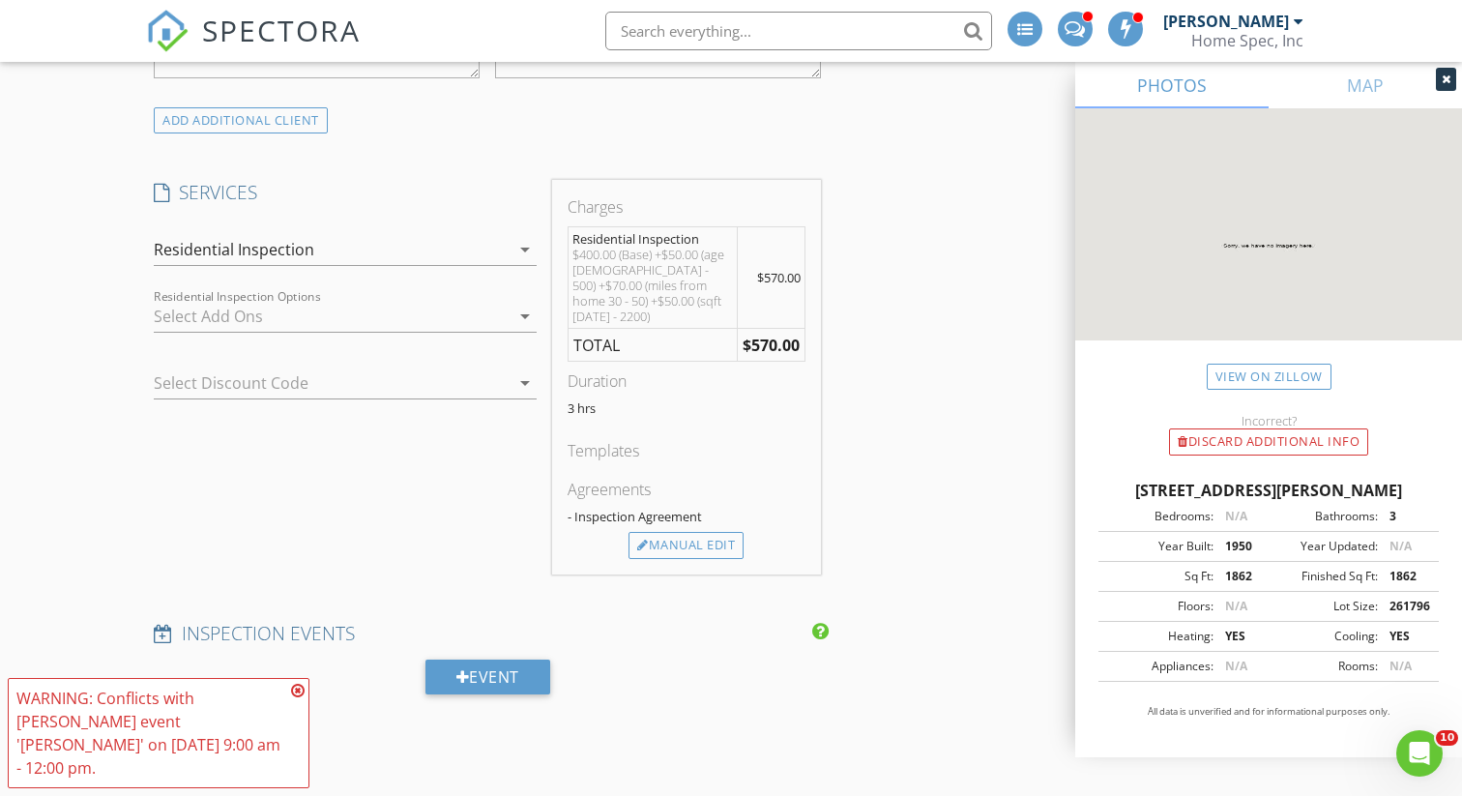
click at [522, 318] on icon "arrow_drop_down" at bounding box center [525, 316] width 23 height 23
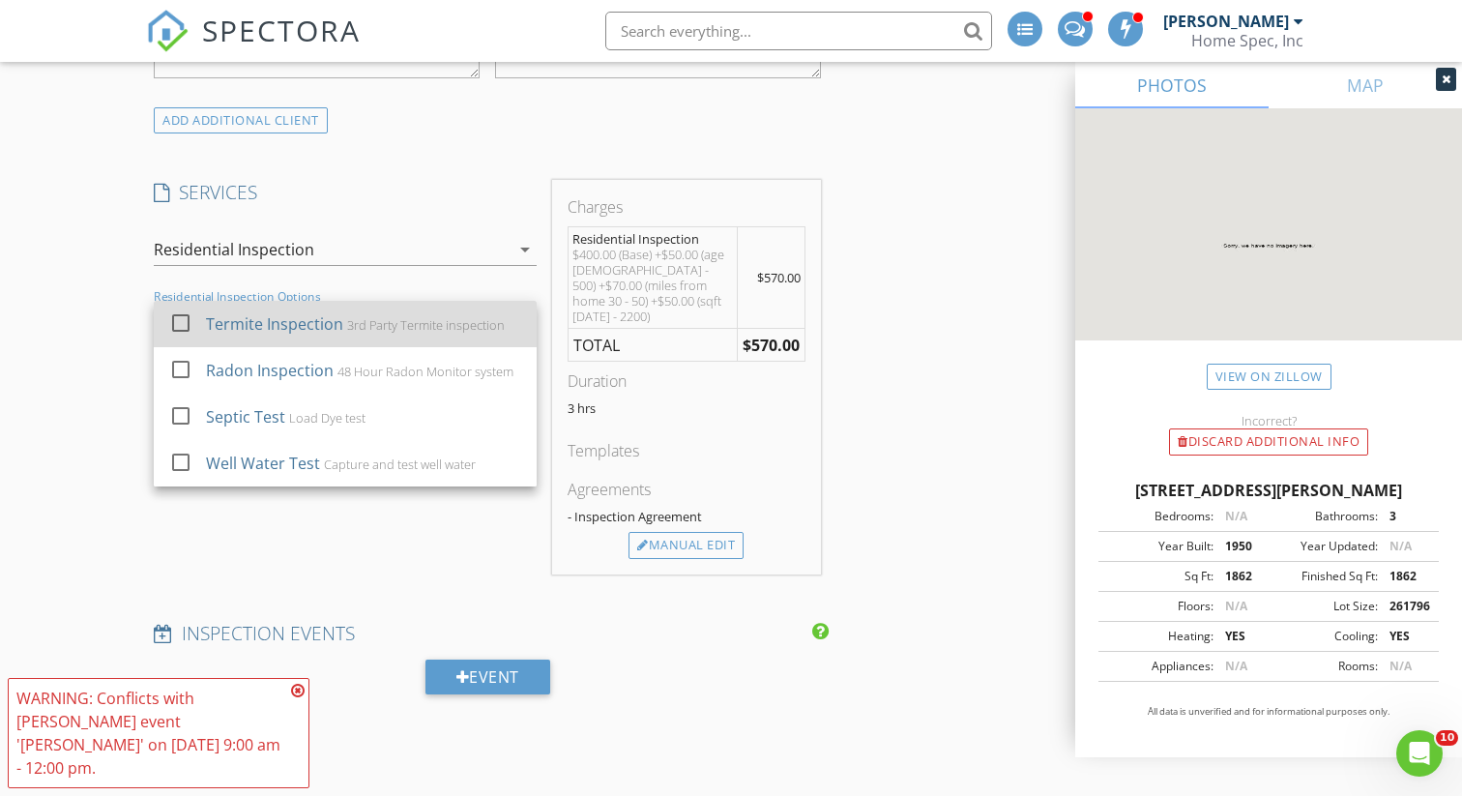
click at [181, 317] on div at bounding box center [180, 323] width 33 height 33
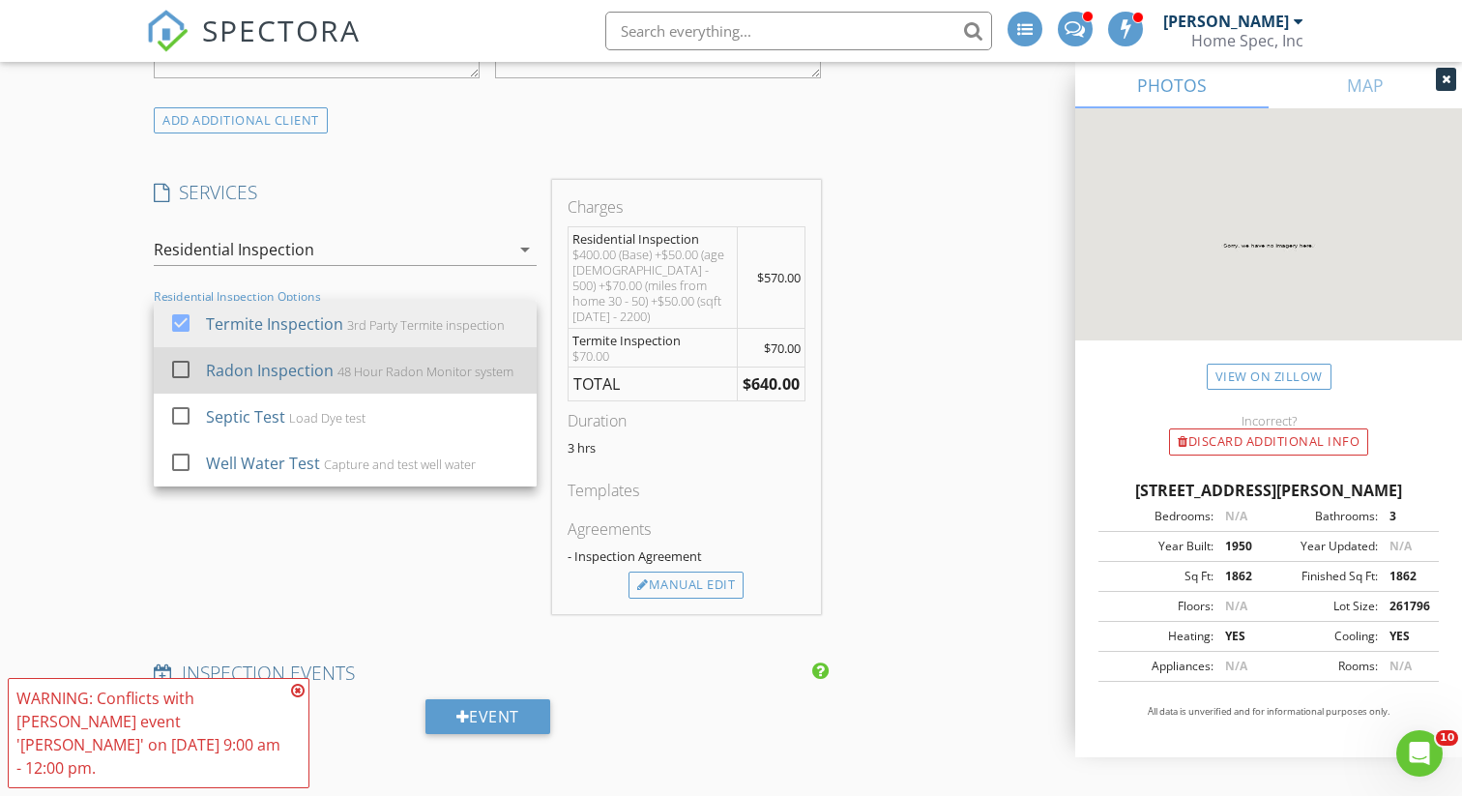
click at [187, 371] on div at bounding box center [180, 369] width 33 height 33
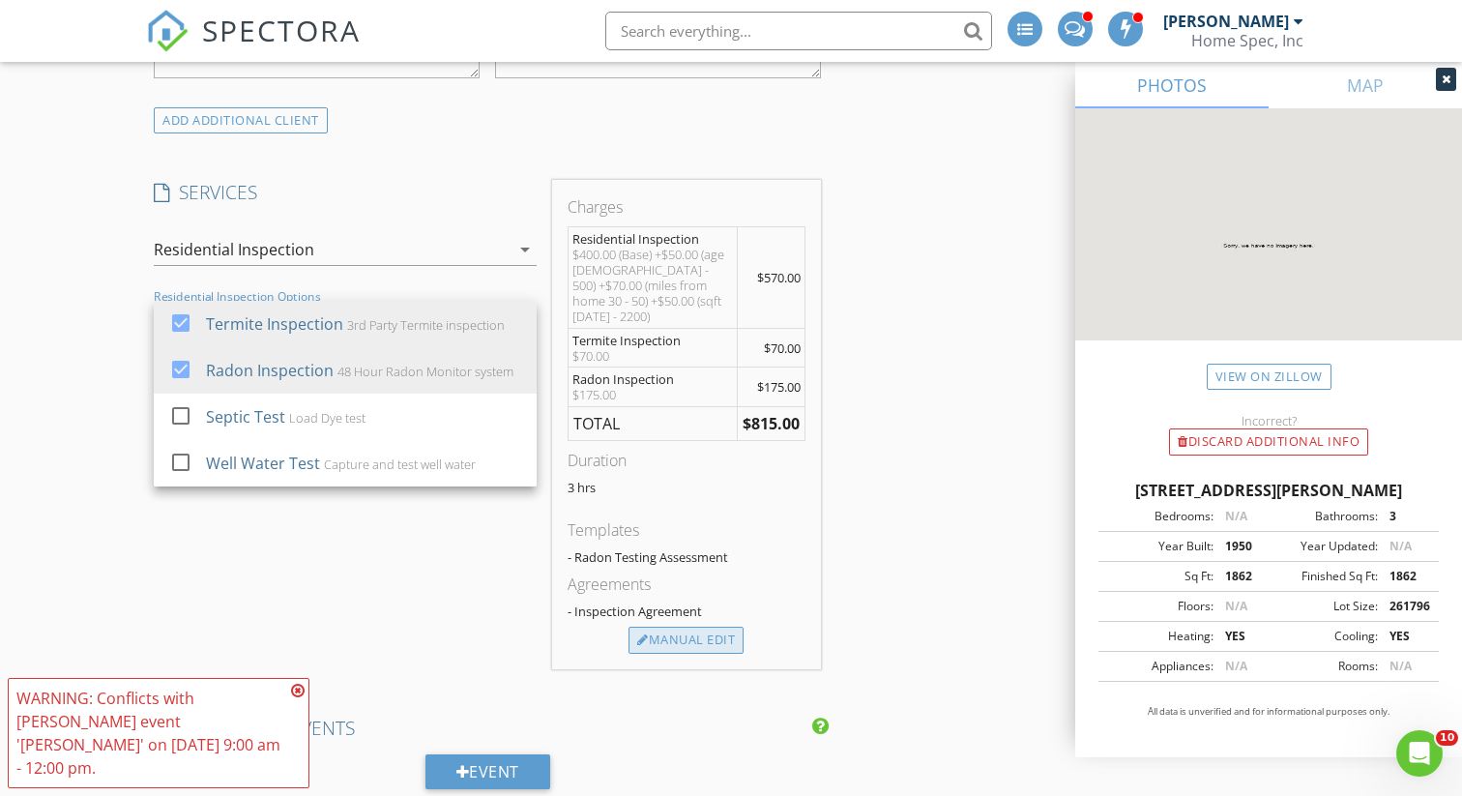
click at [695, 632] on div "Manual Edit" at bounding box center [686, 640] width 115 height 27
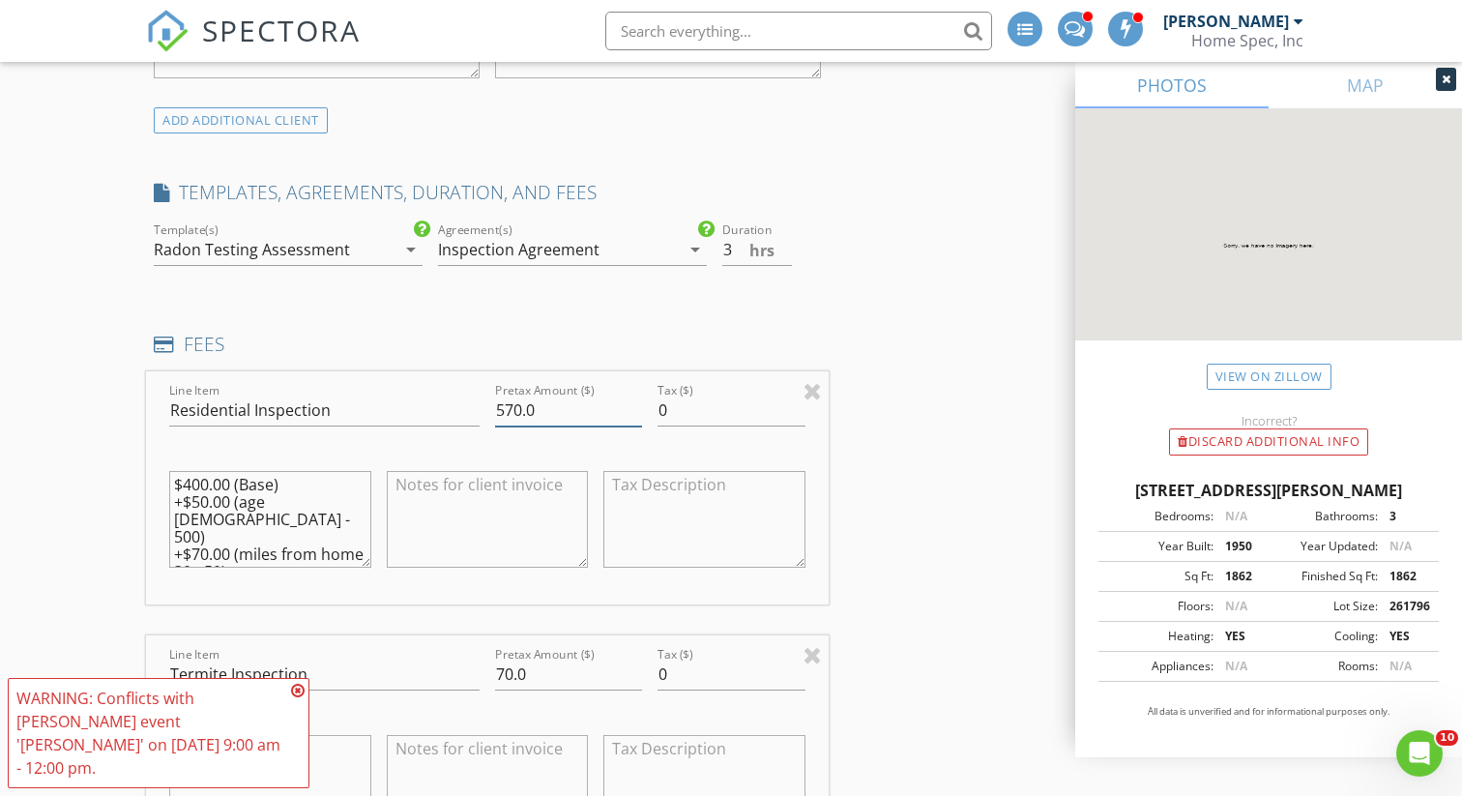
click at [577, 413] on input "570.0" at bounding box center [568, 411] width 147 height 32
type input "450"
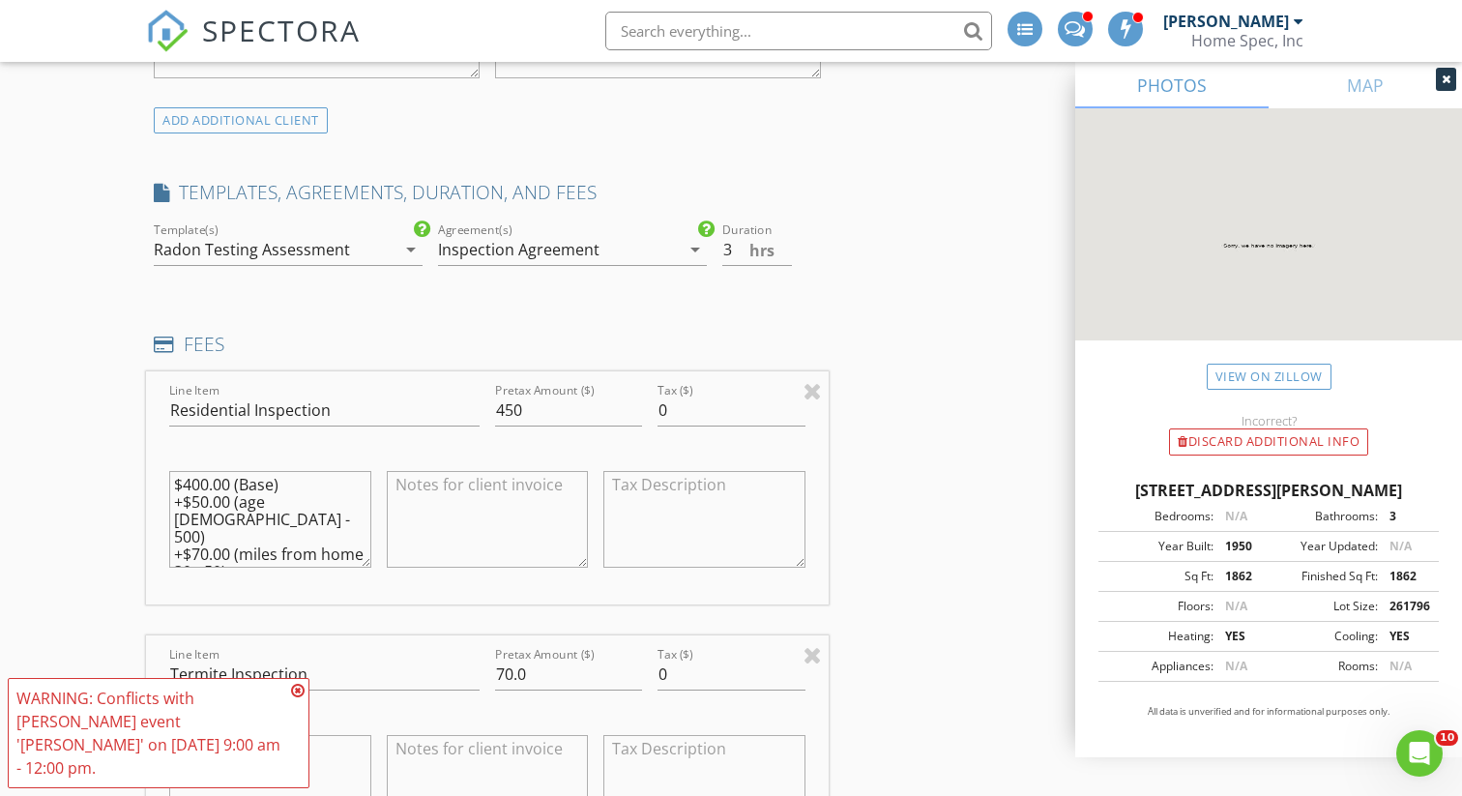
click at [397, 255] on div "arrow_drop_down" at bounding box center [409, 249] width 27 height 23
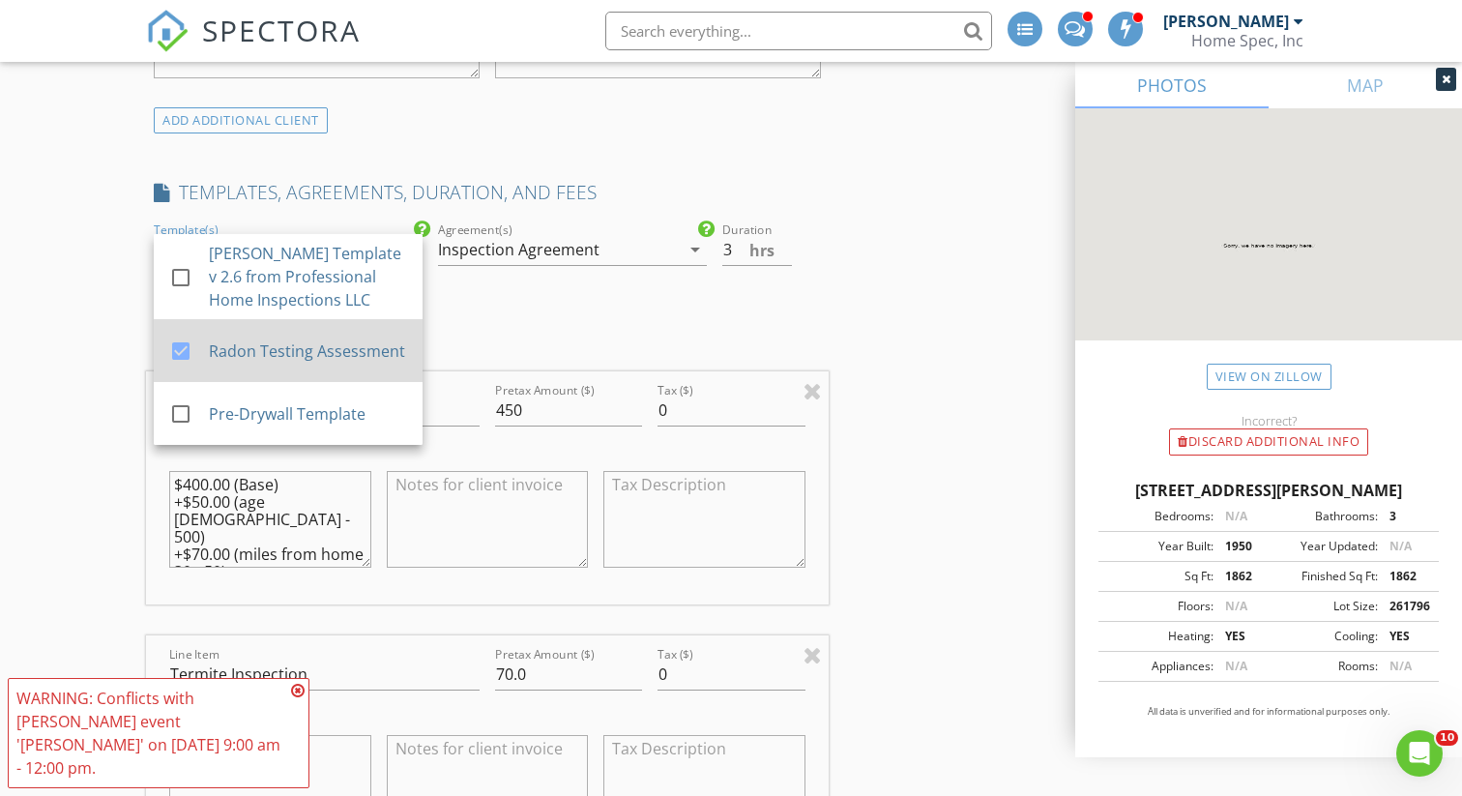
click at [185, 361] on div at bounding box center [180, 351] width 33 height 33
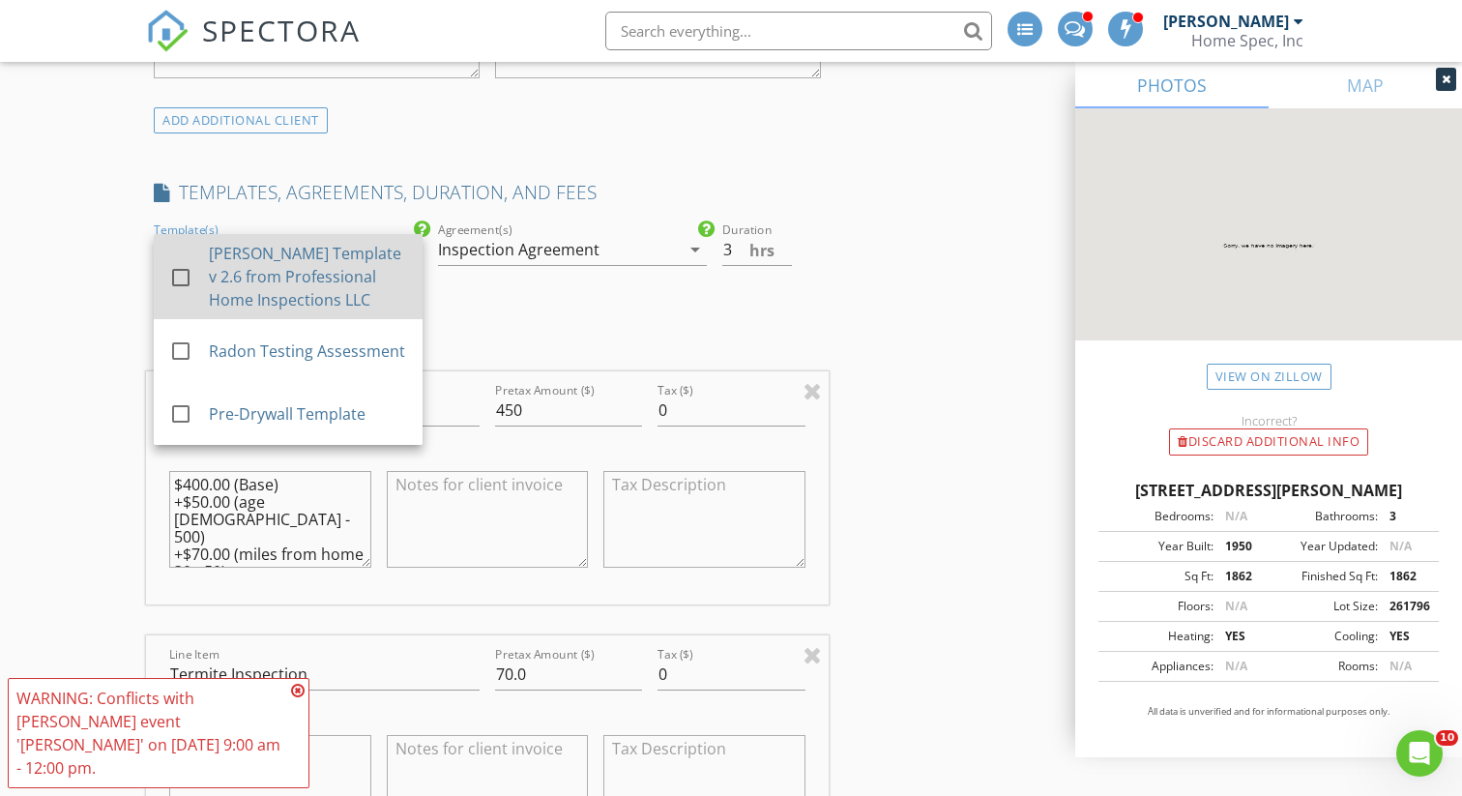
click at [181, 282] on div at bounding box center [180, 277] width 33 height 33
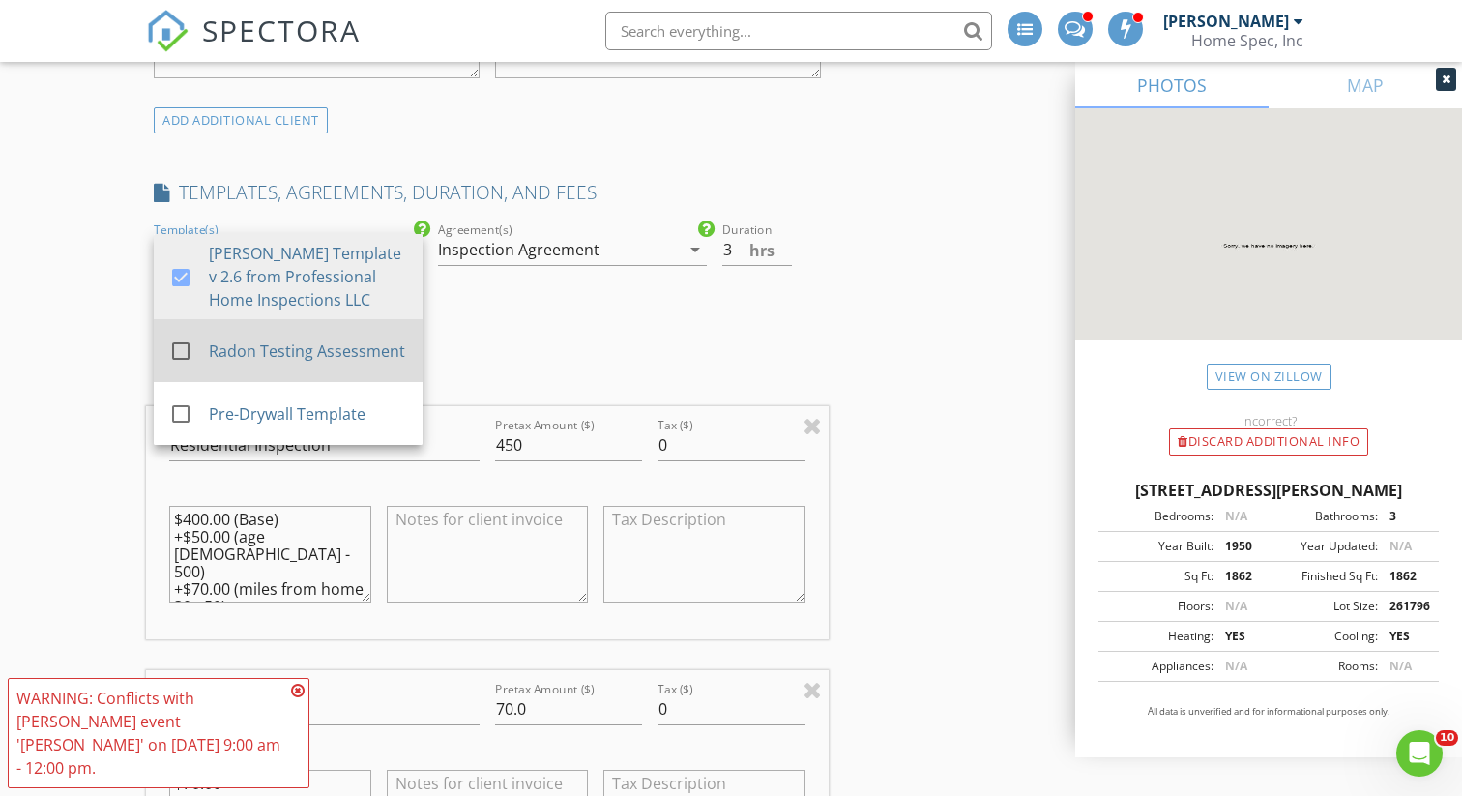
click at [182, 351] on div at bounding box center [180, 351] width 33 height 33
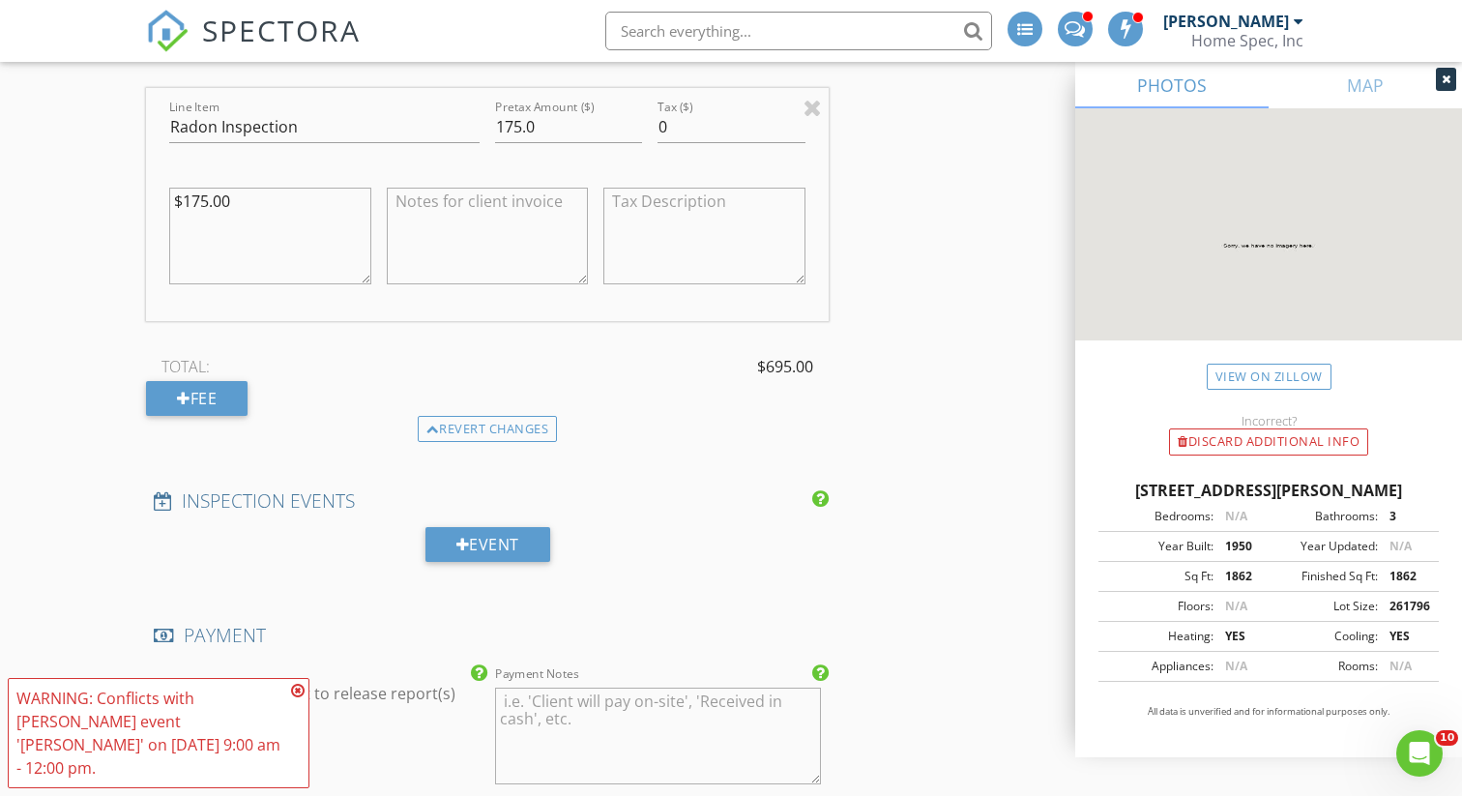
scroll to position [2270, 0]
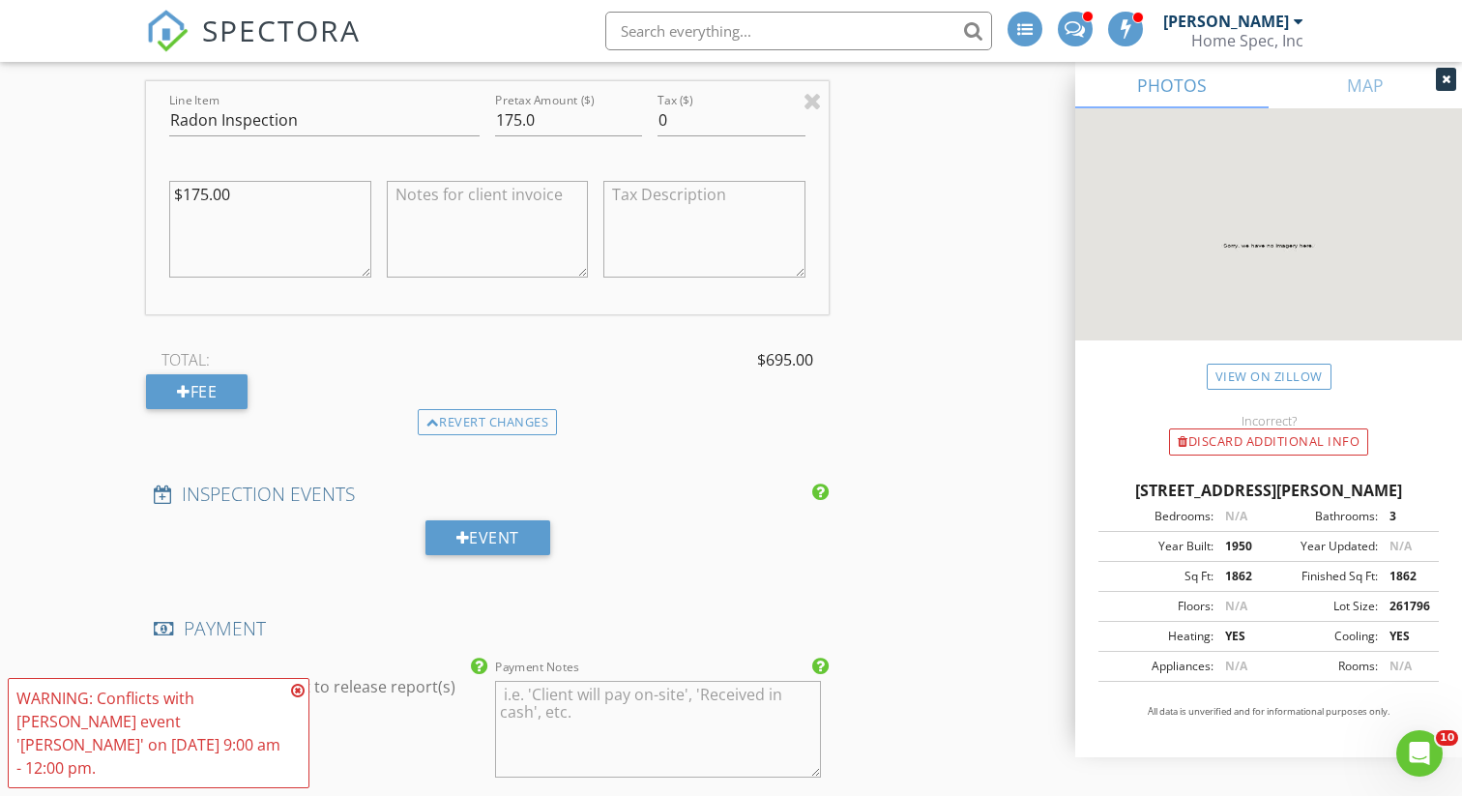
click at [300, 698] on icon at bounding box center [298, 690] width 14 height 15
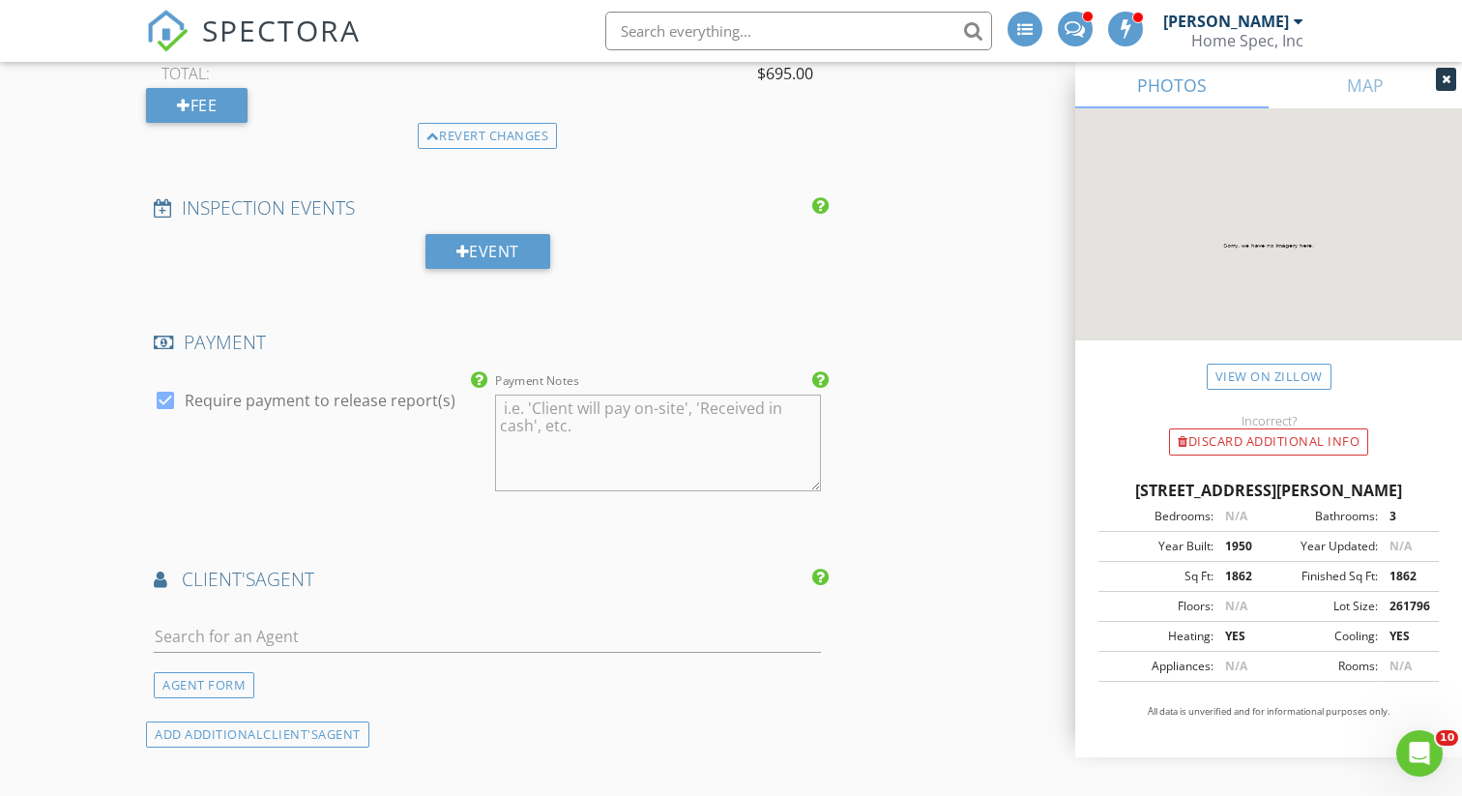
scroll to position [2580, 0]
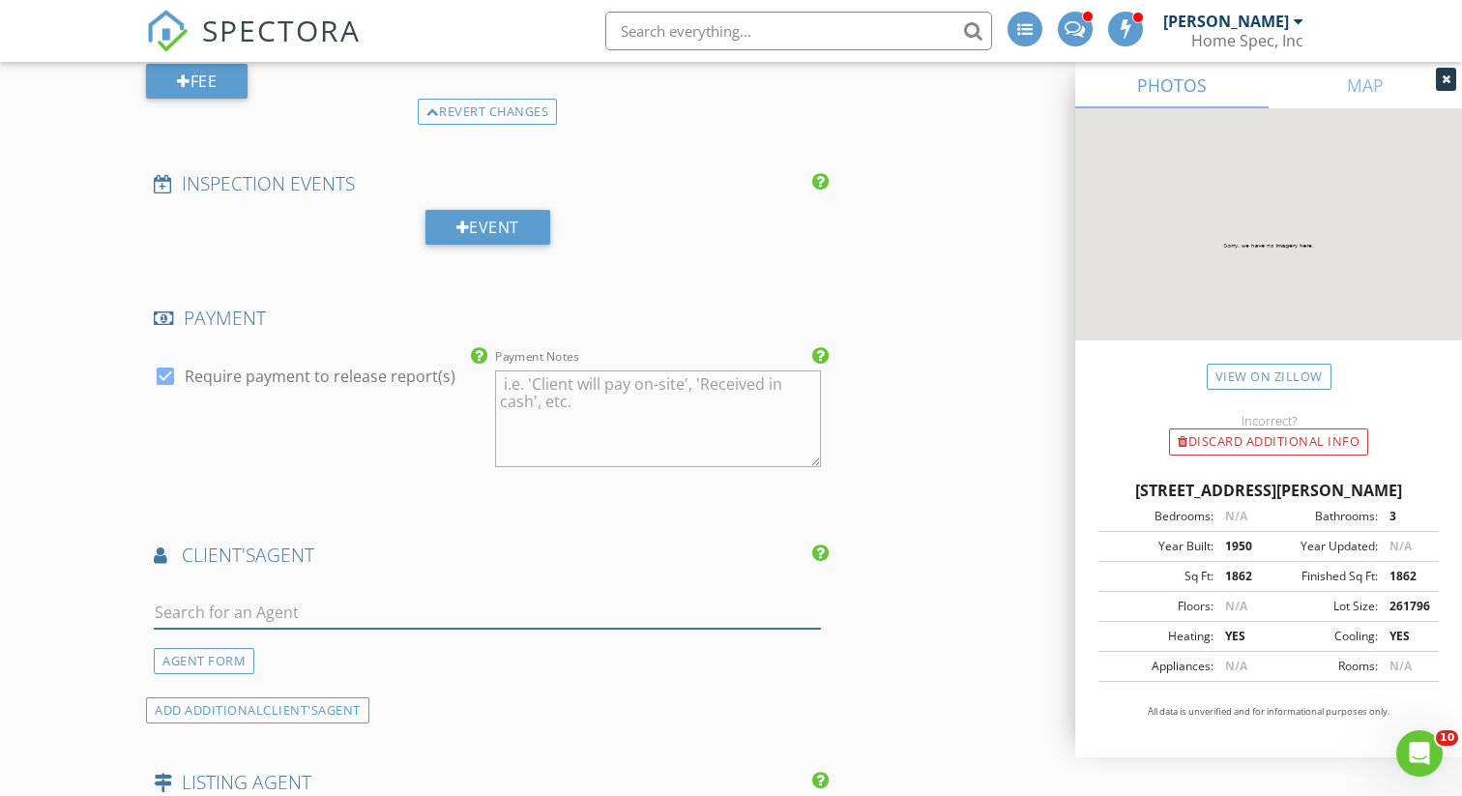
click at [324, 613] on input "text" at bounding box center [487, 613] width 667 height 32
type input "Marie Ay"
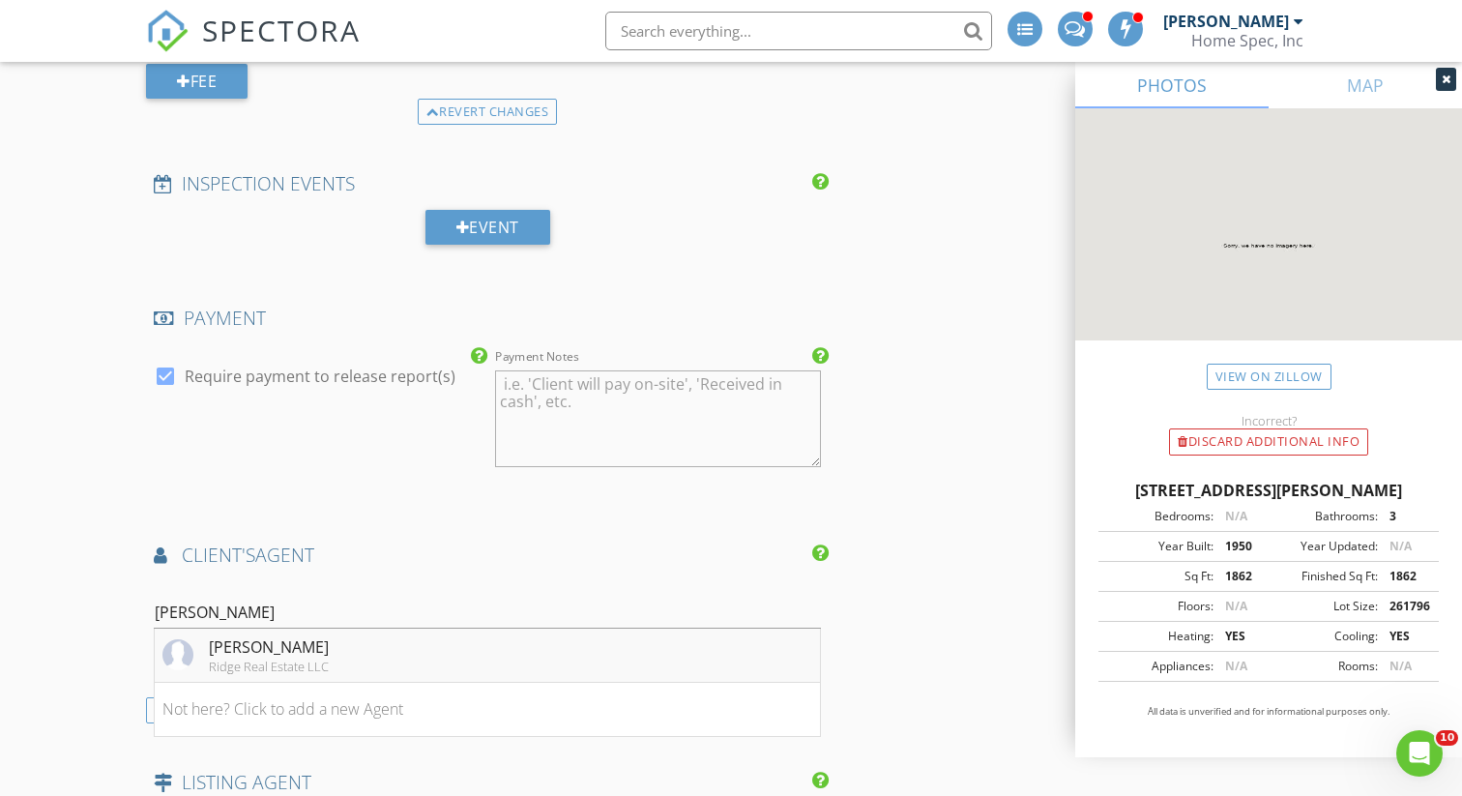
click at [261, 659] on div "Ridge Real Estate LLC" at bounding box center [269, 666] width 120 height 15
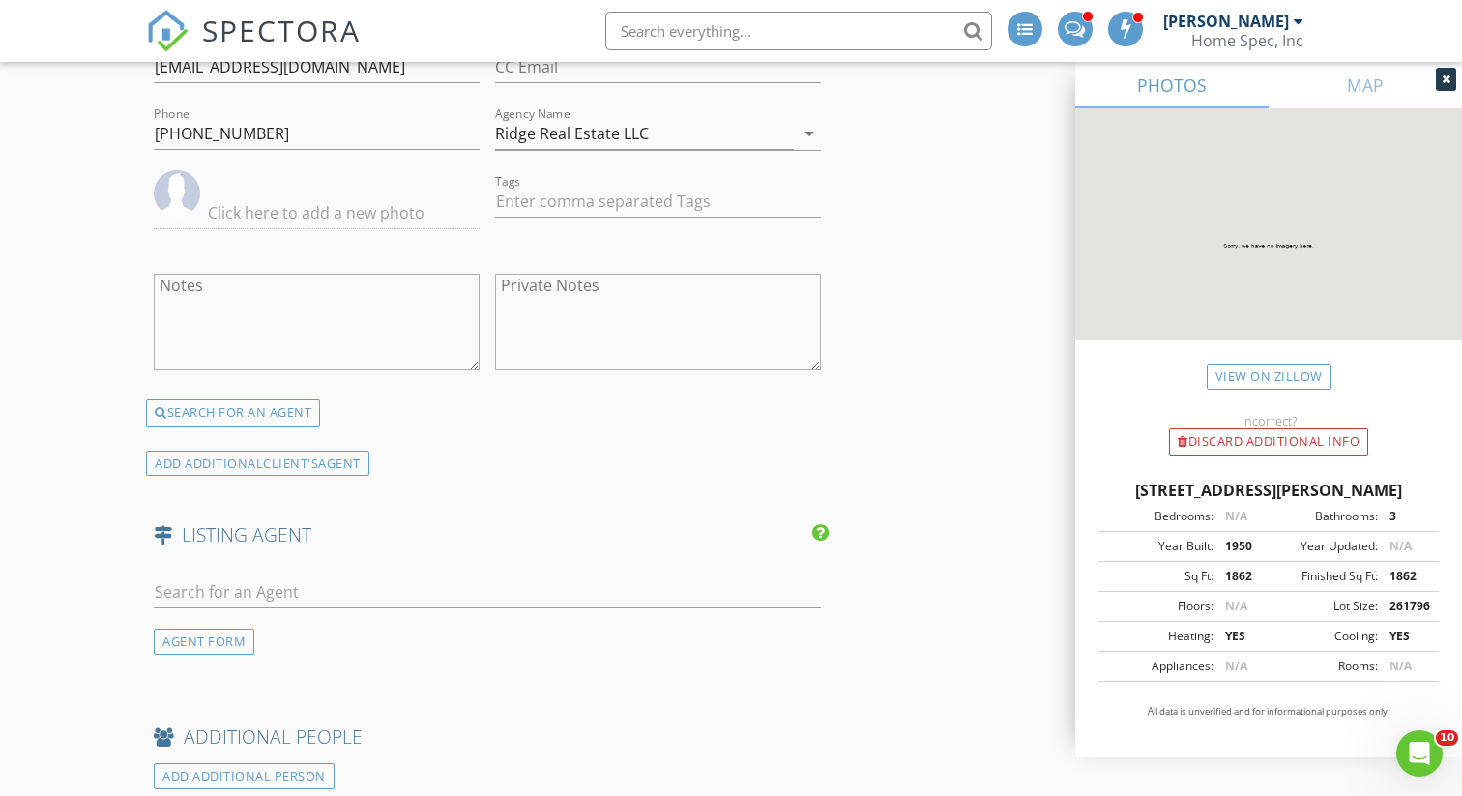
scroll to position [3286, 0]
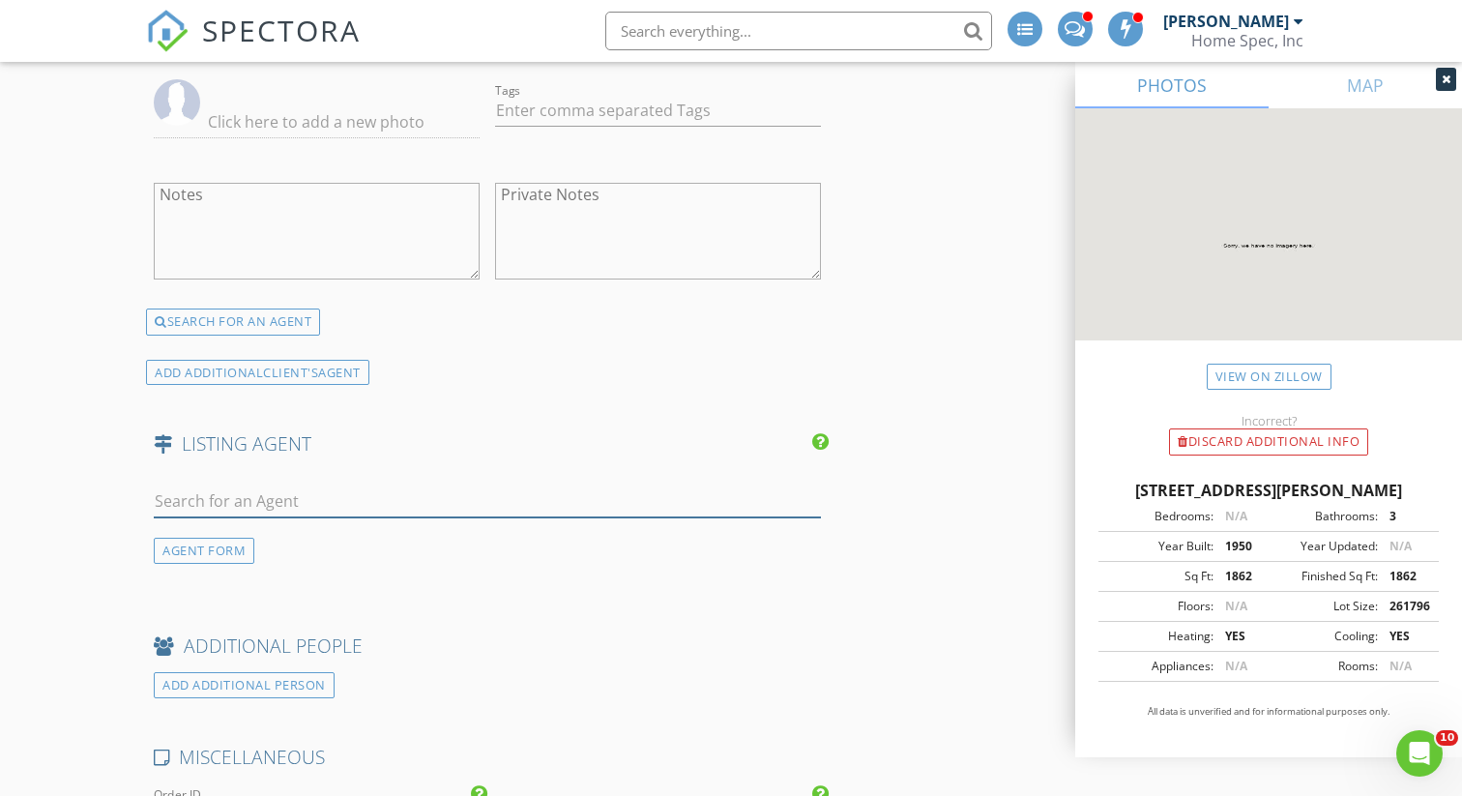
click at [246, 504] on input "text" at bounding box center [487, 501] width 667 height 32
type input "Crystal"
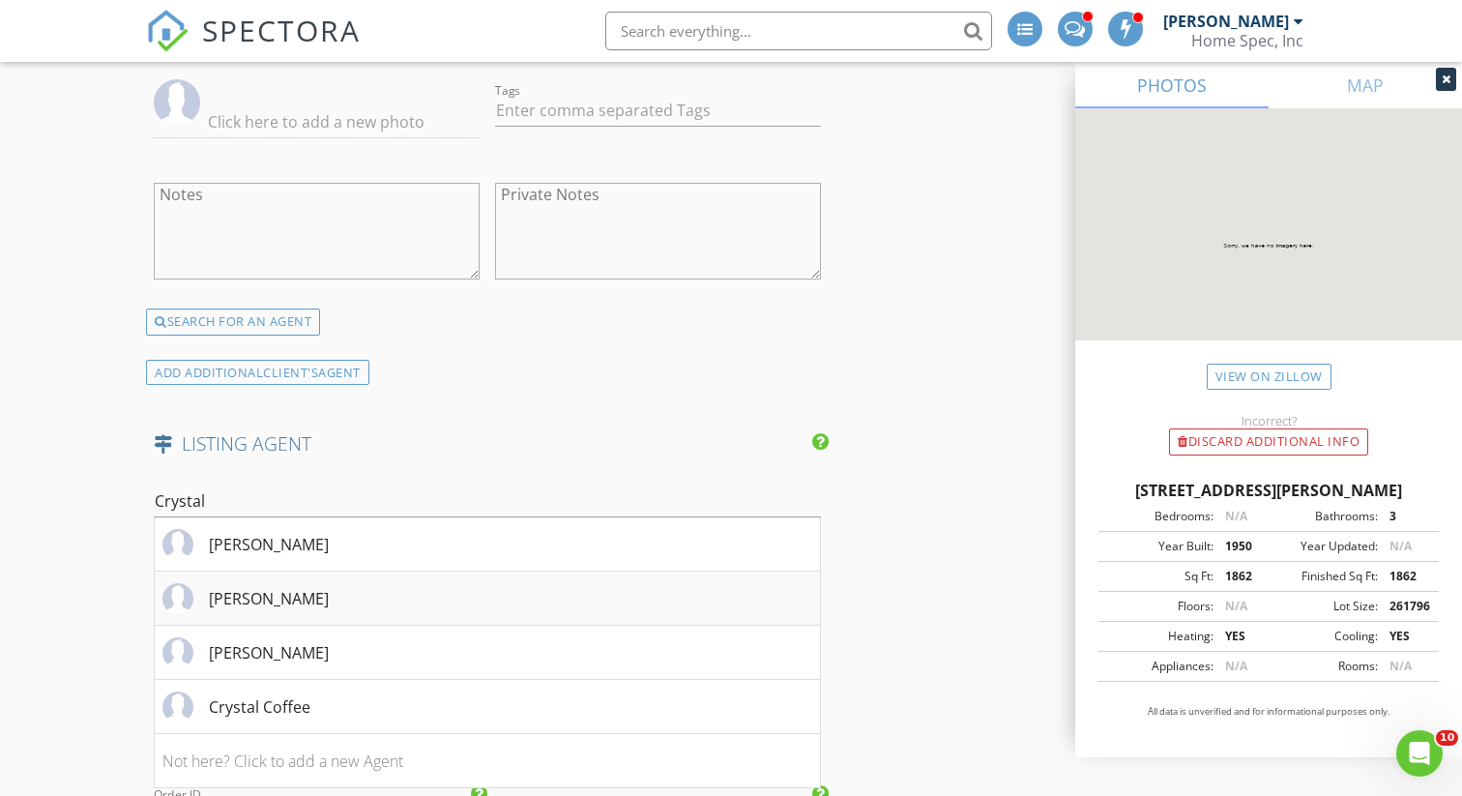
click at [282, 603] on div "Crystal Jacobs" at bounding box center [269, 598] width 120 height 23
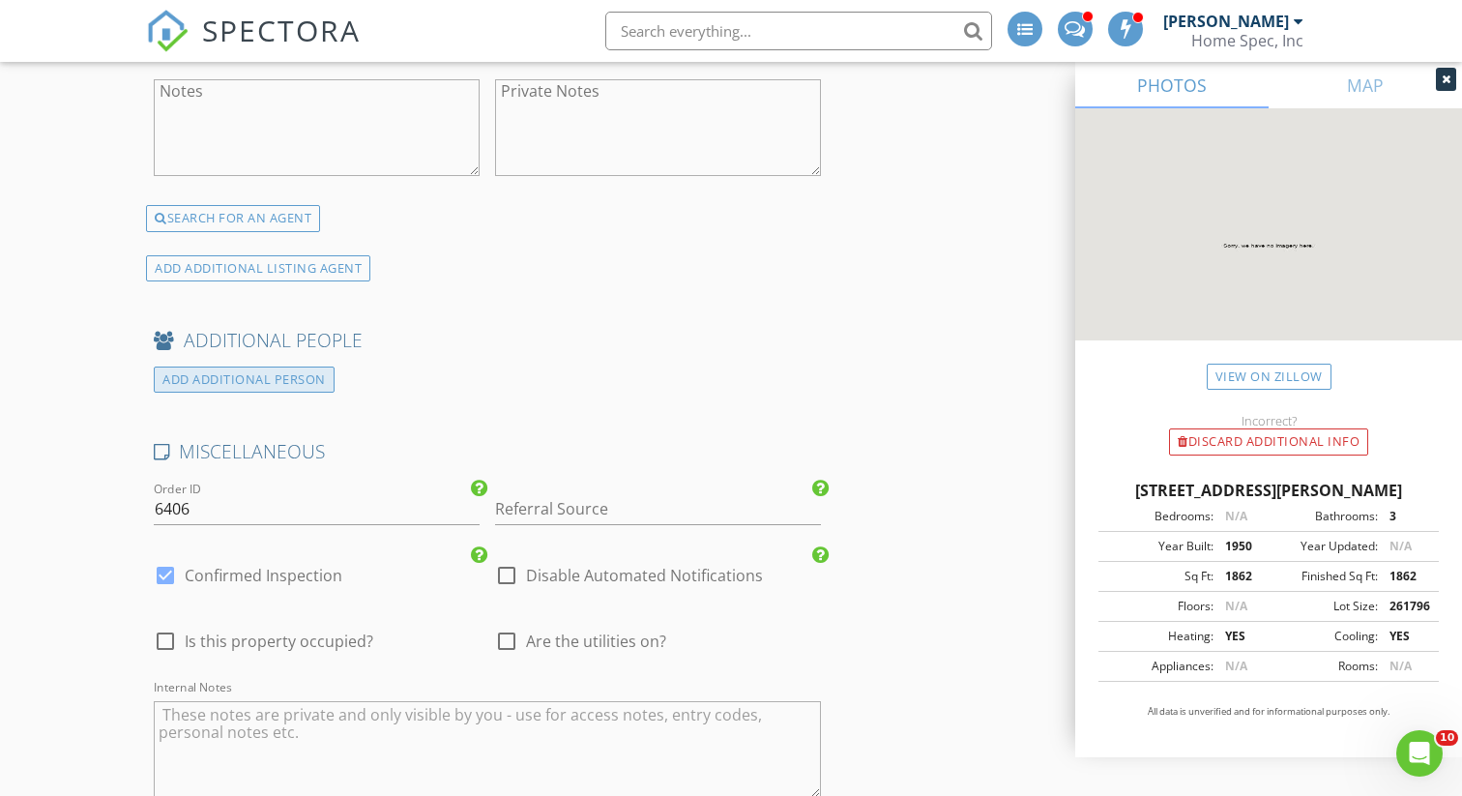
scroll to position [4024, 0]
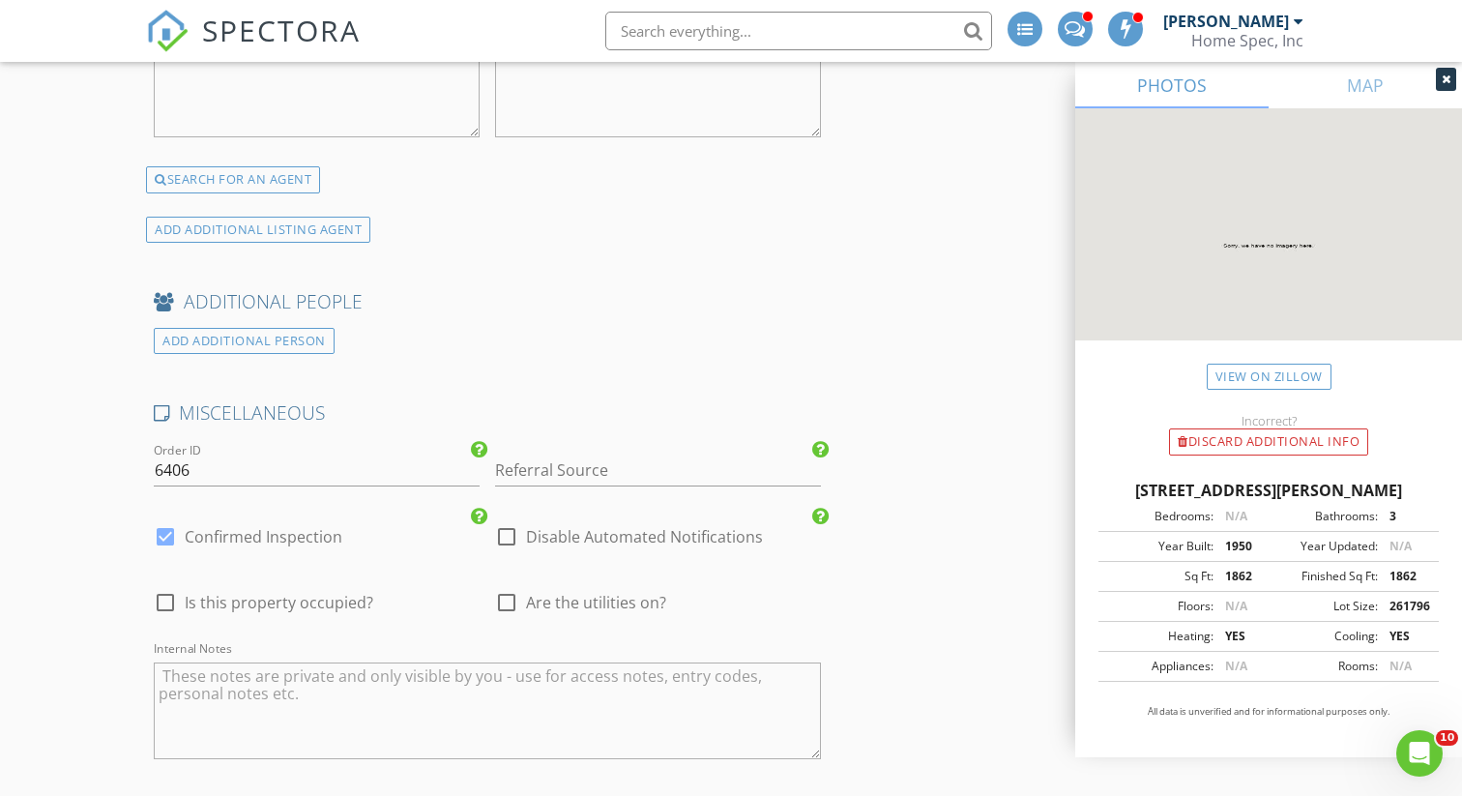
click at [168, 595] on div at bounding box center [165, 602] width 33 height 33
checkbox input "true"
type input "3"
click at [505, 597] on div at bounding box center [506, 602] width 33 height 33
checkbox input "true"
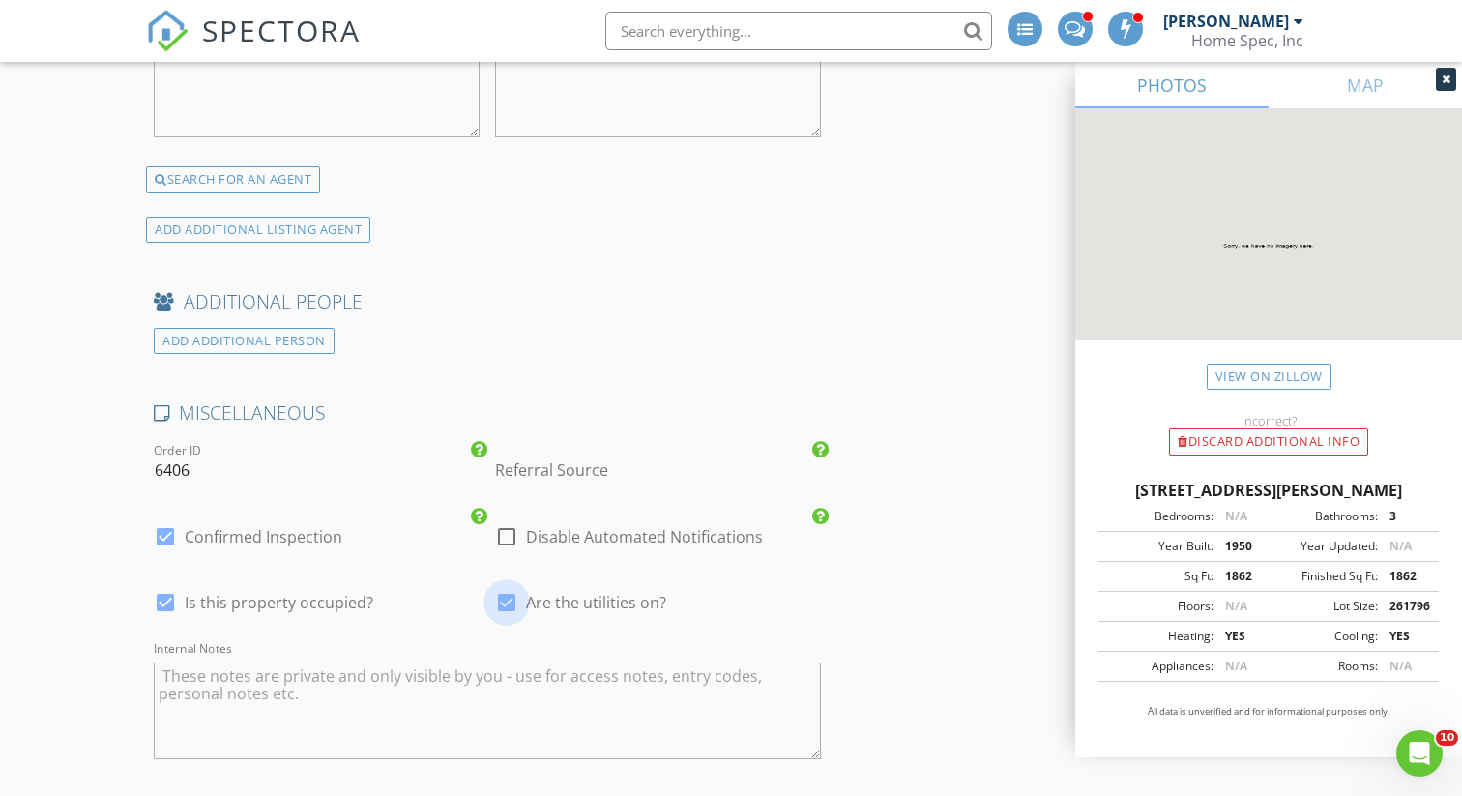
type input "3"
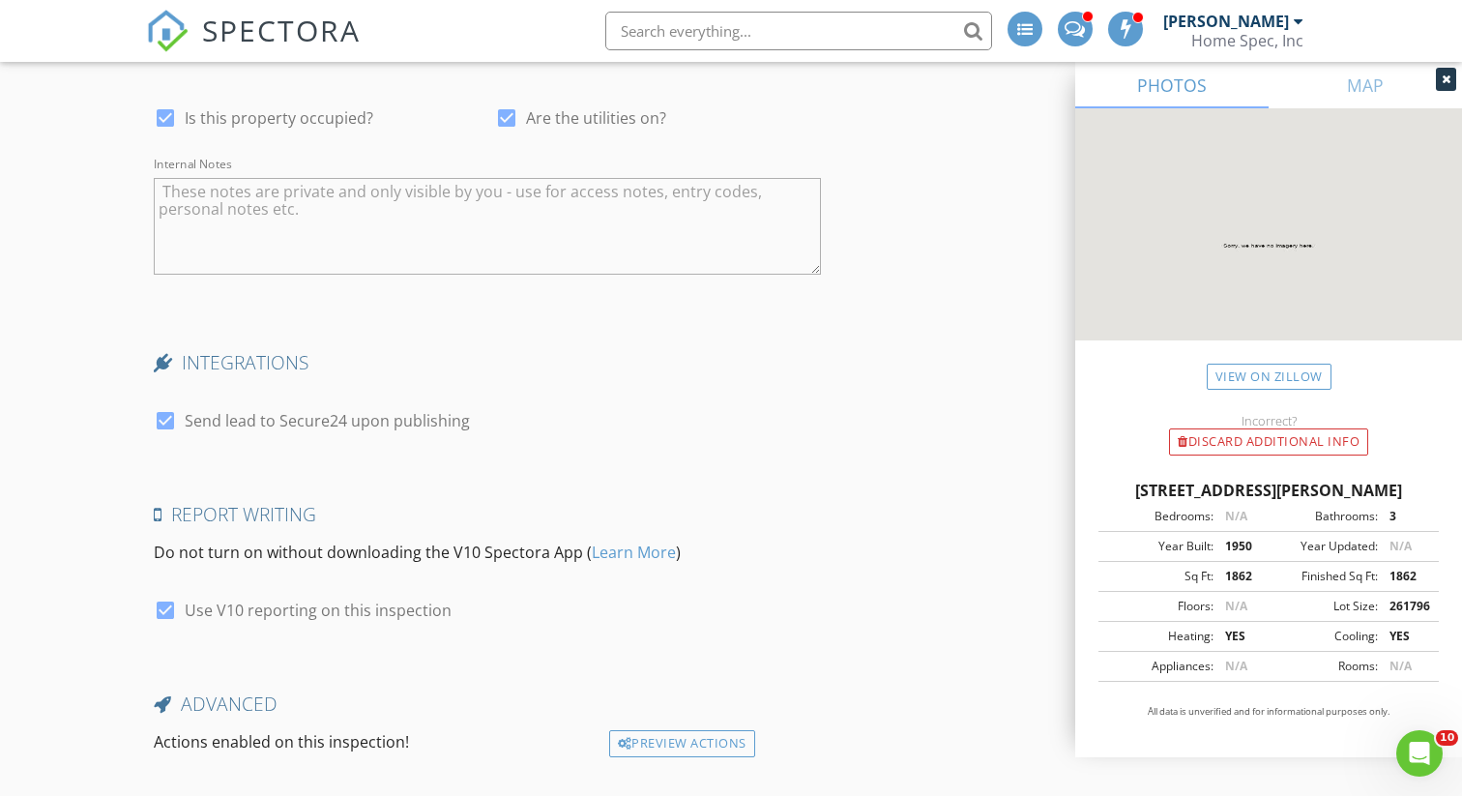
scroll to position [4627, 0]
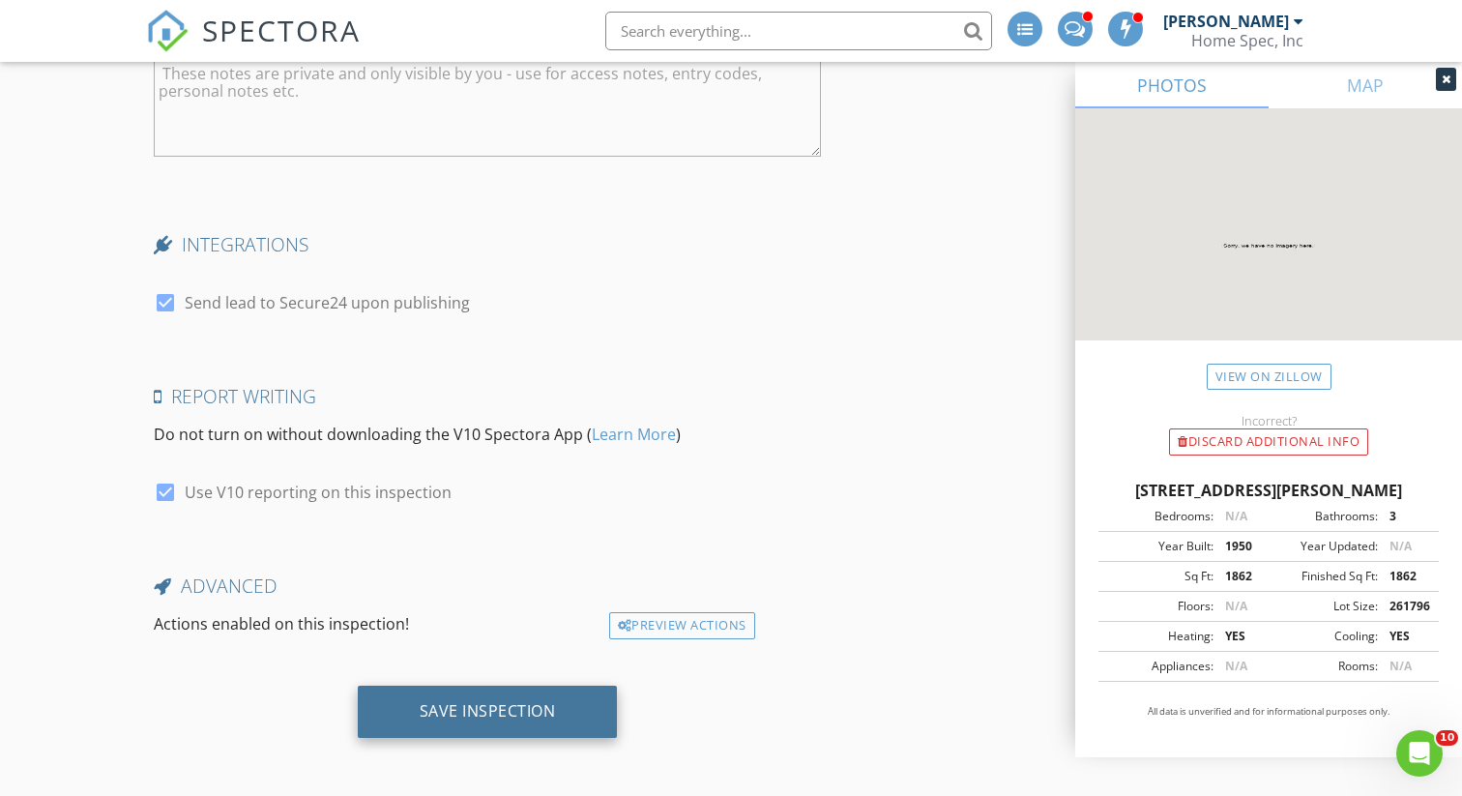
click at [503, 709] on div "Save Inspection" at bounding box center [488, 710] width 136 height 19
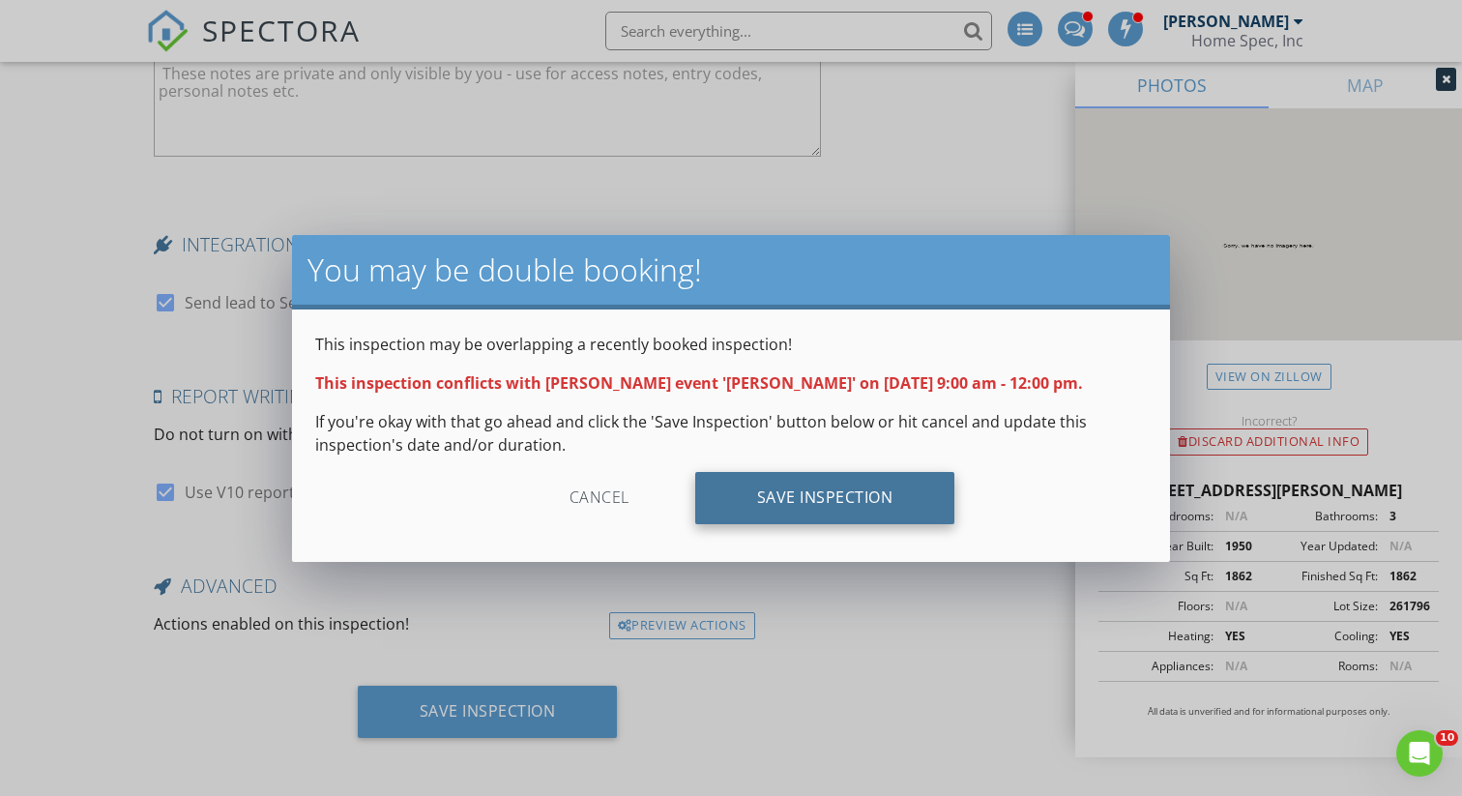
click at [816, 497] on div "Save Inspection" at bounding box center [825, 498] width 260 height 52
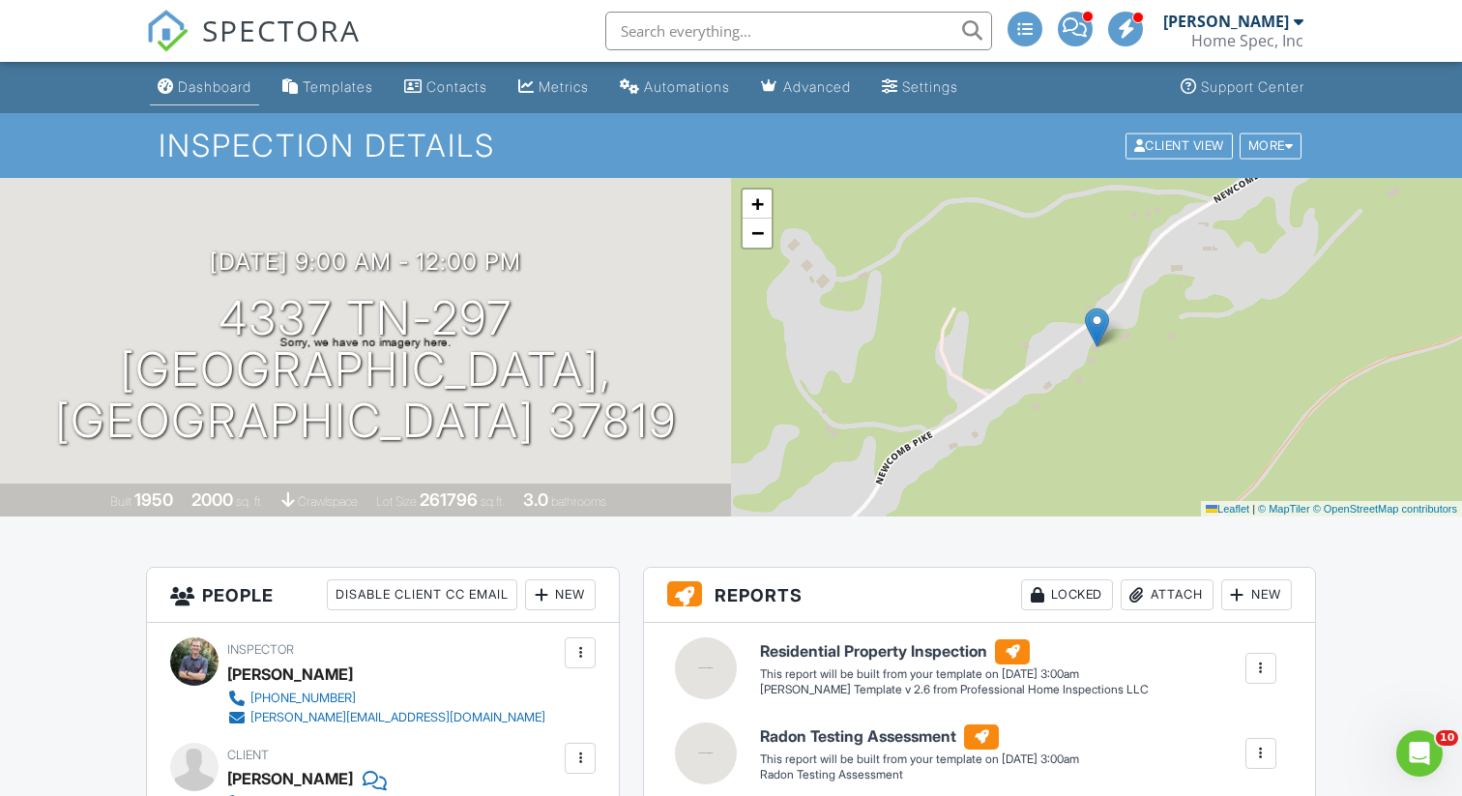
click at [217, 87] on div "Dashboard" at bounding box center [215, 86] width 74 height 16
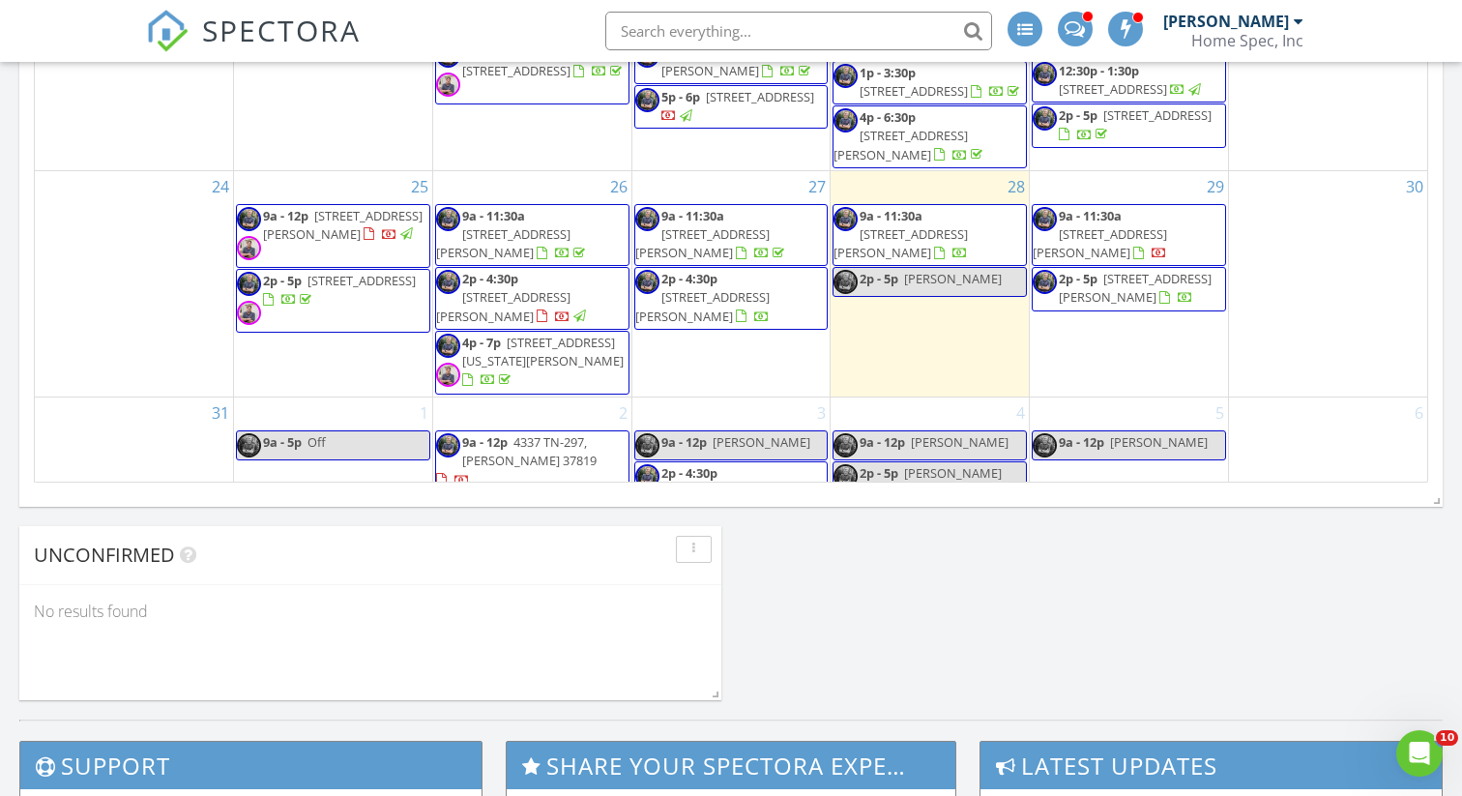
scroll to position [276, 0]
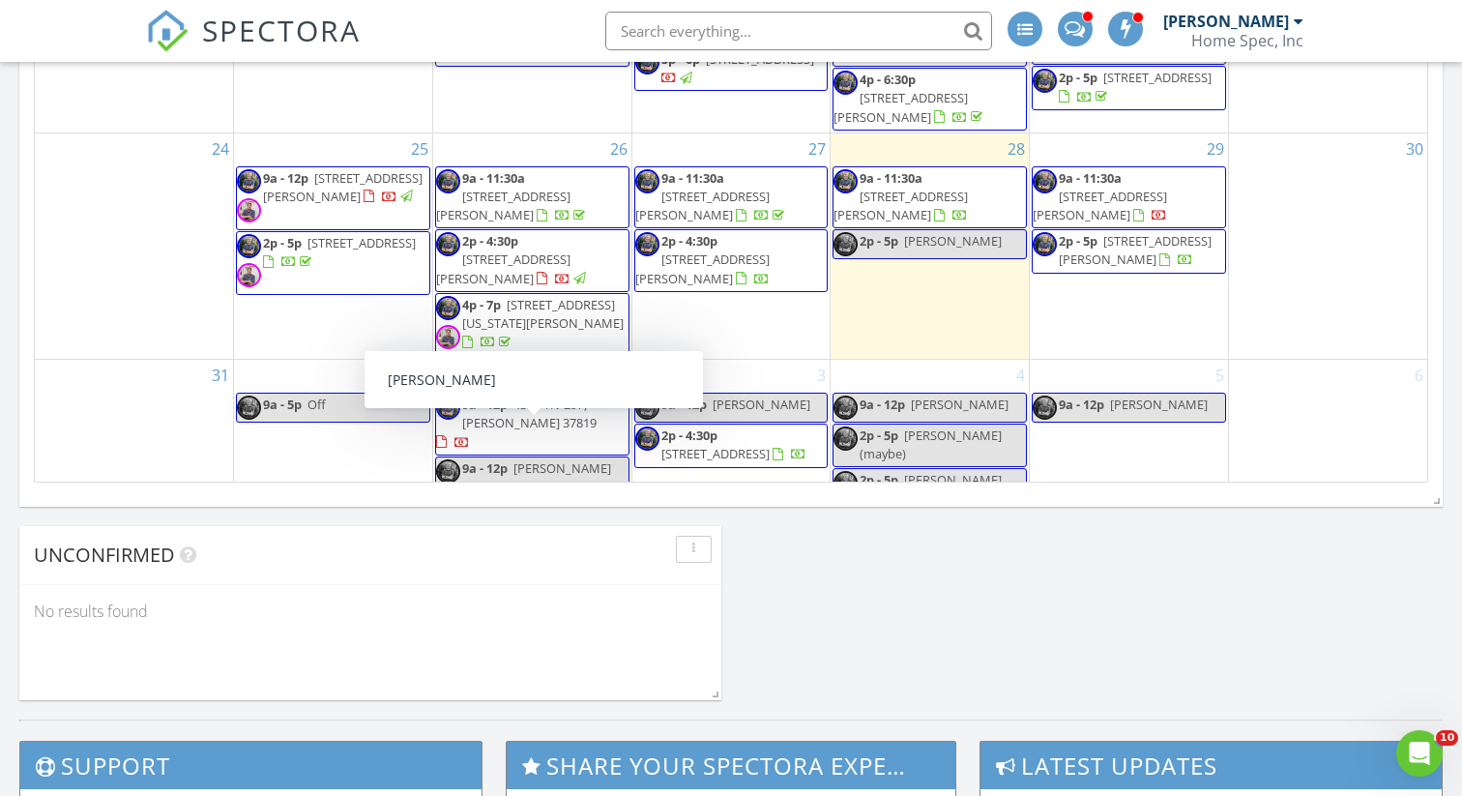
click at [548, 459] on span "[PERSON_NAME]" at bounding box center [563, 467] width 98 height 17
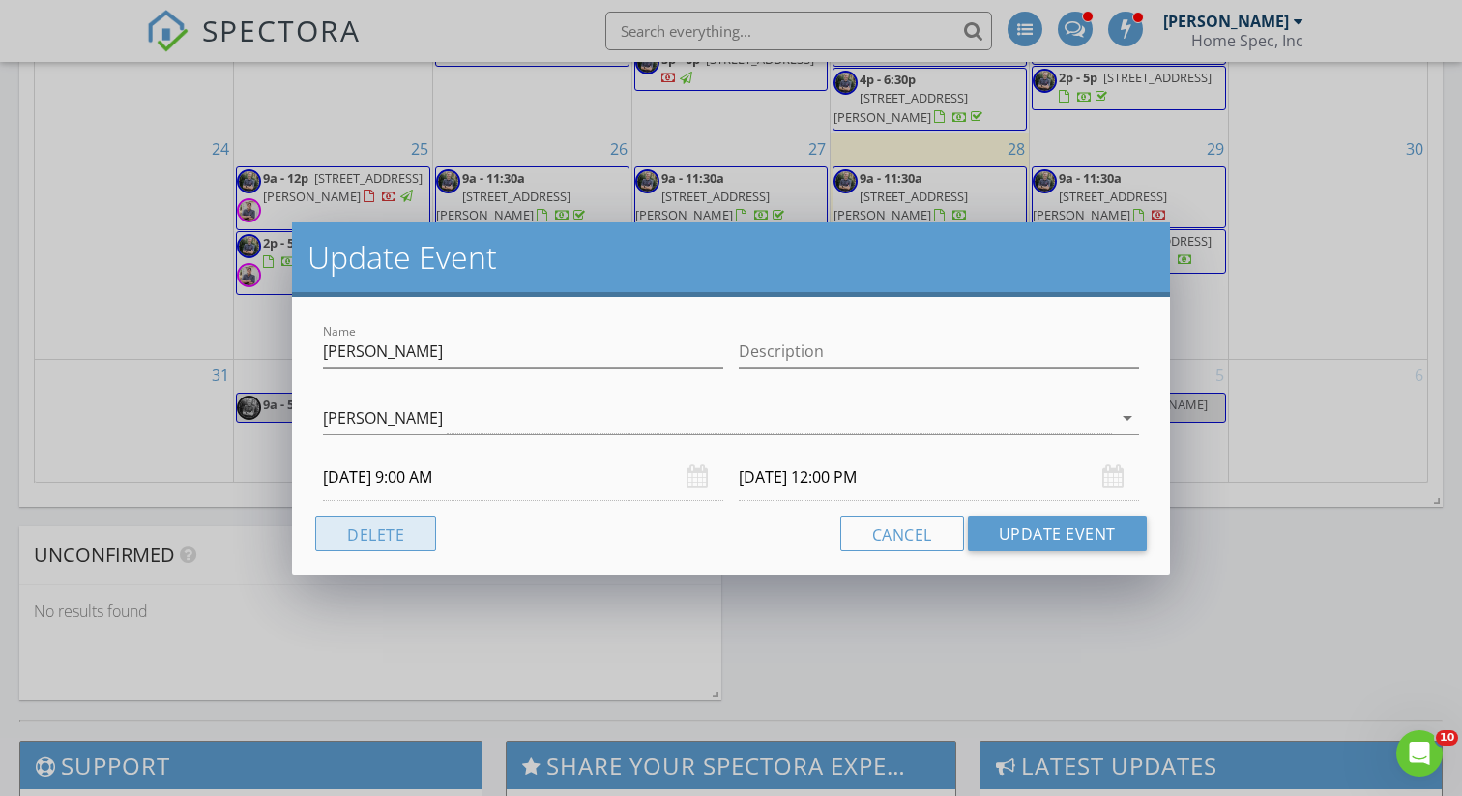
click at [376, 538] on button "Delete" at bounding box center [375, 533] width 121 height 35
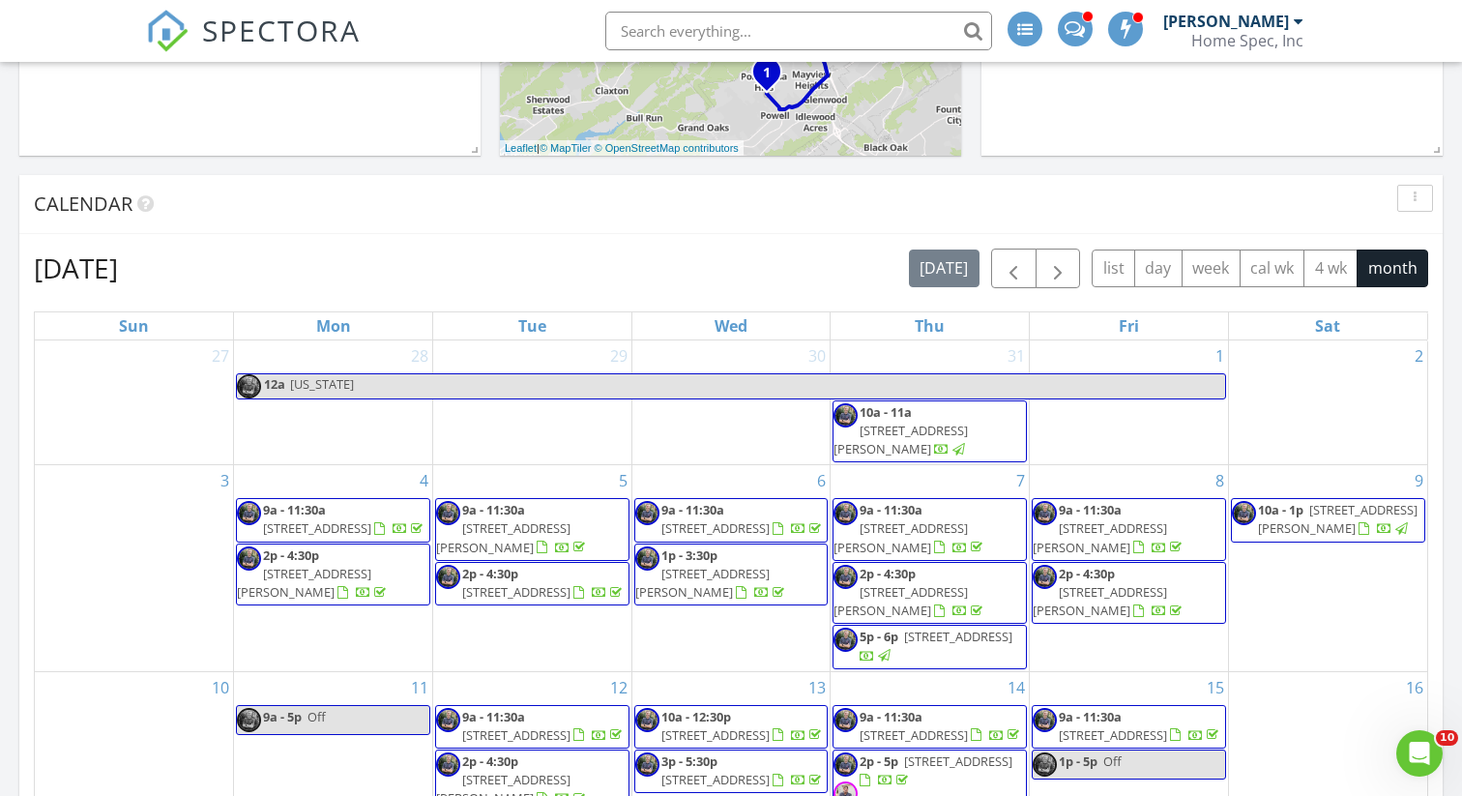
scroll to position [0, 0]
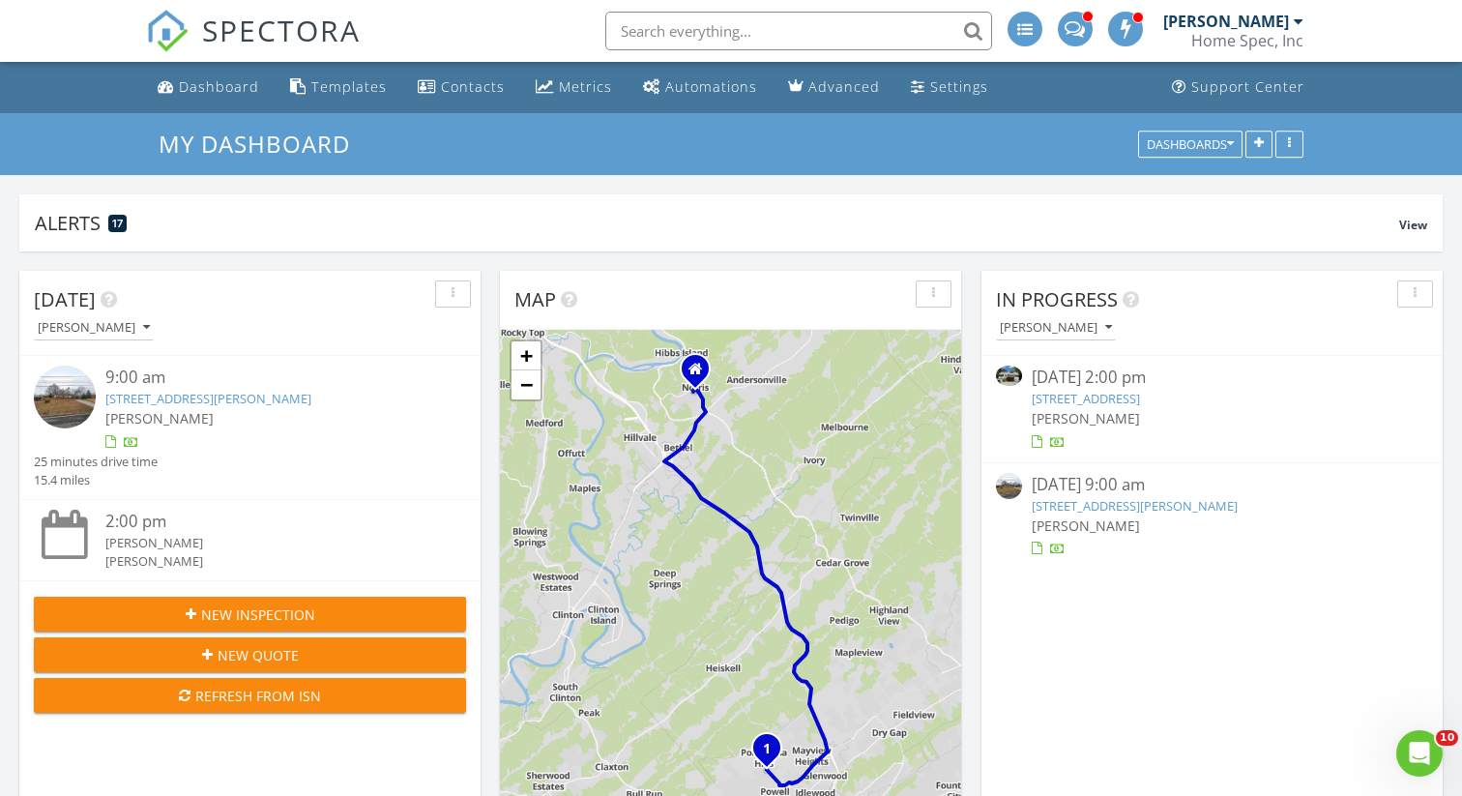
click at [265, 613] on span "New Inspection" at bounding box center [258, 614] width 114 height 20
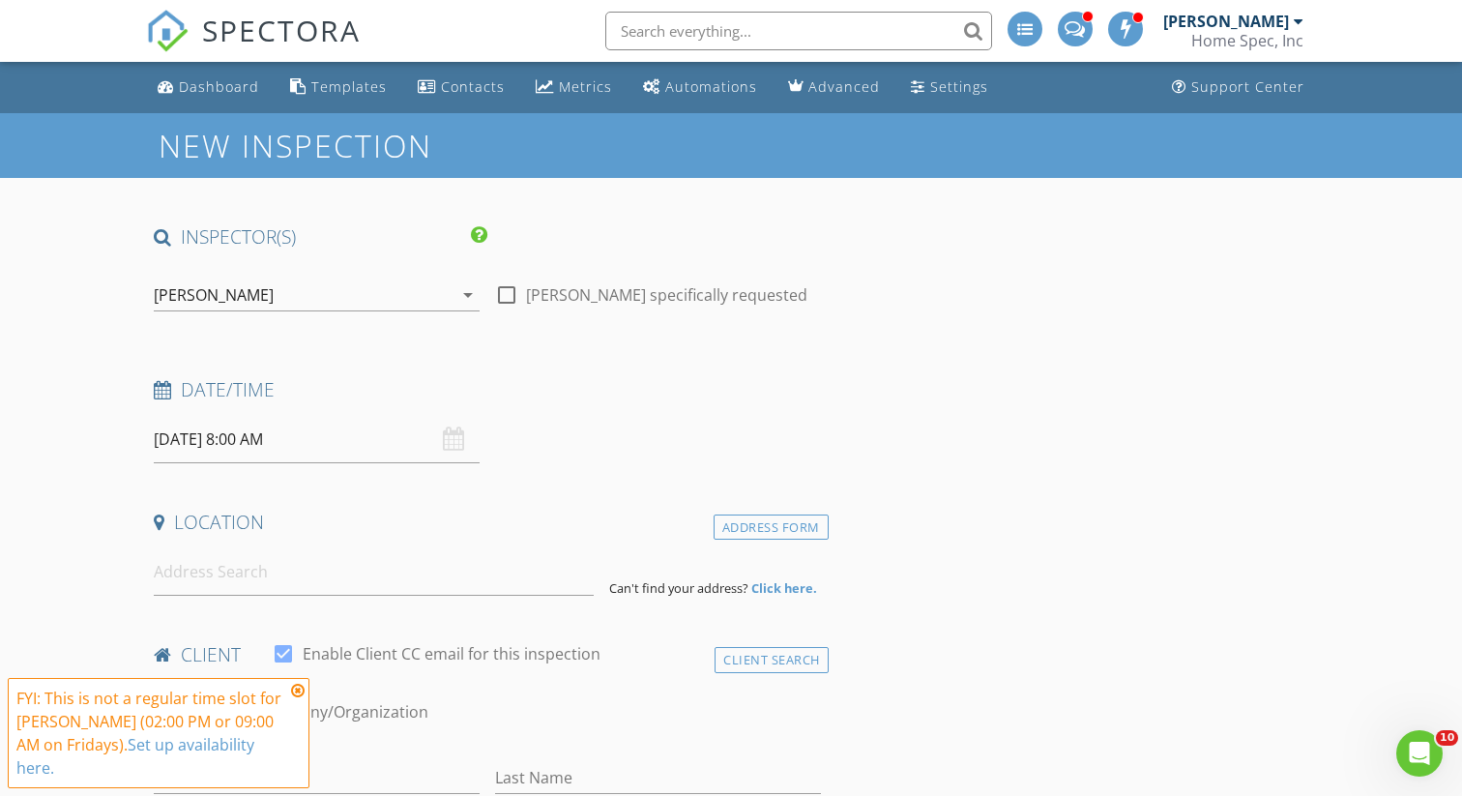
click at [248, 438] on input "08/29/2025 8:00 AM" at bounding box center [317, 439] width 326 height 47
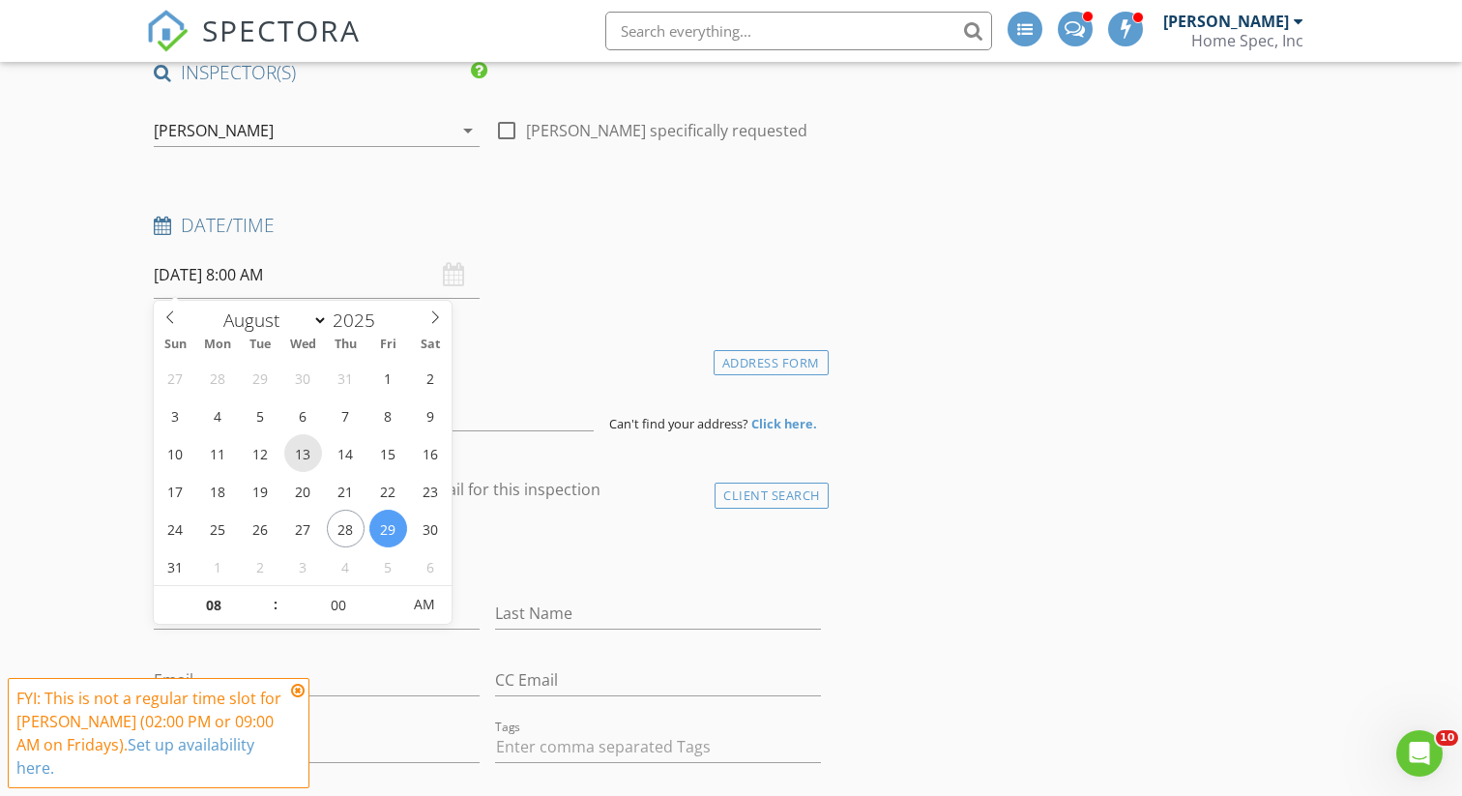
scroll to position [173, 0]
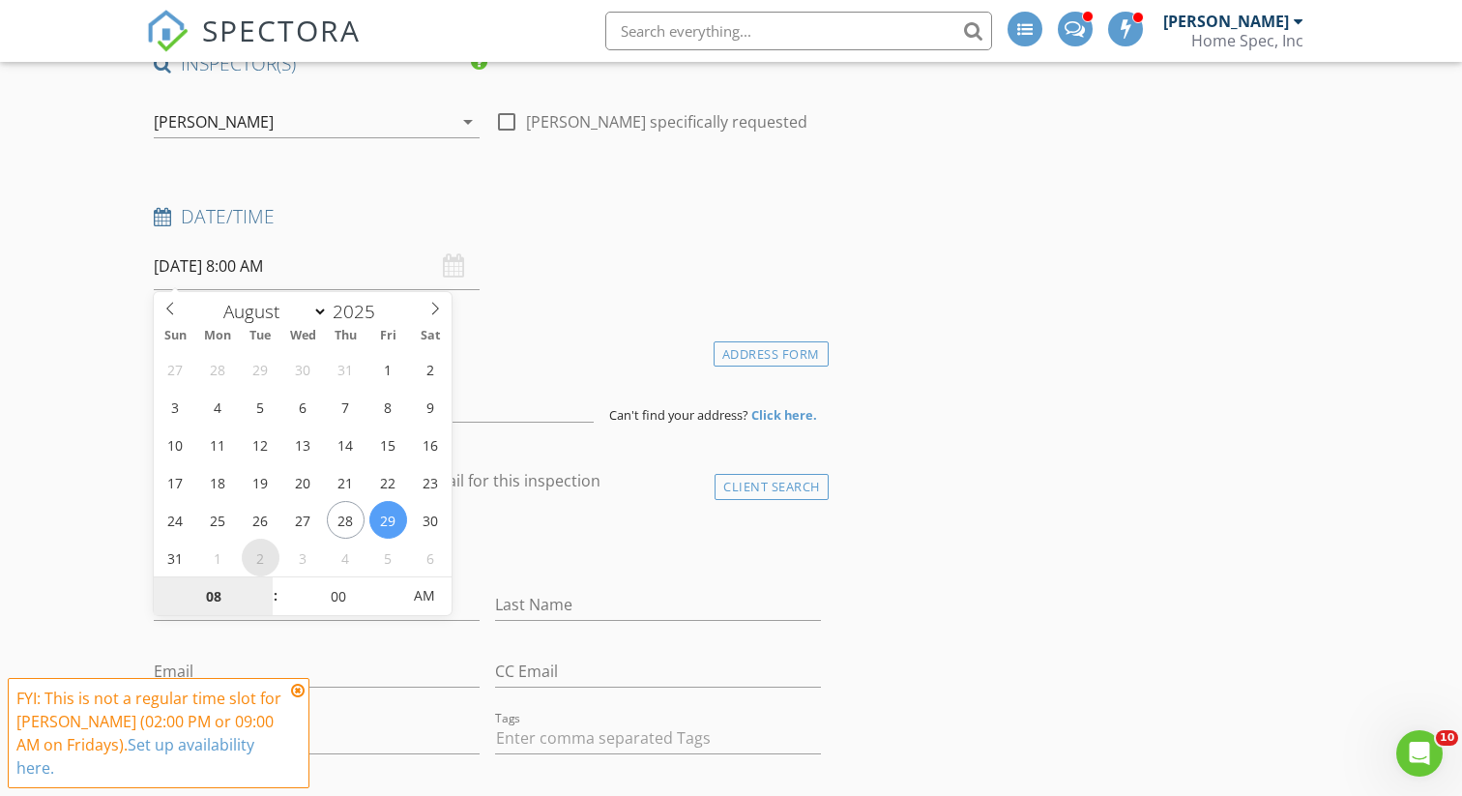
select select "8"
type input "09/02/2025 8:00 AM"
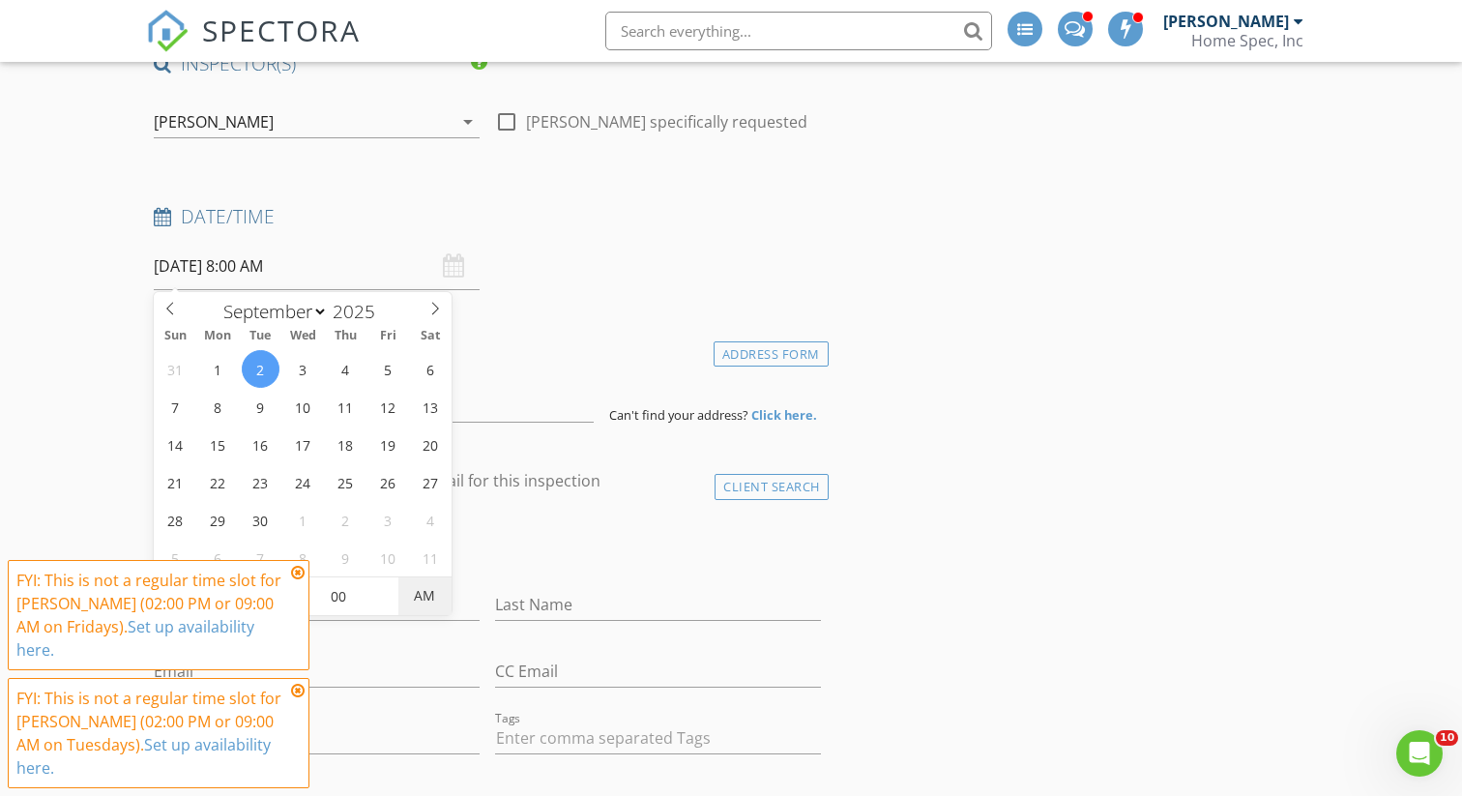
click at [425, 592] on span "AM" at bounding box center [424, 595] width 53 height 39
type input "02"
type input "[DATE] 2:00 PM"
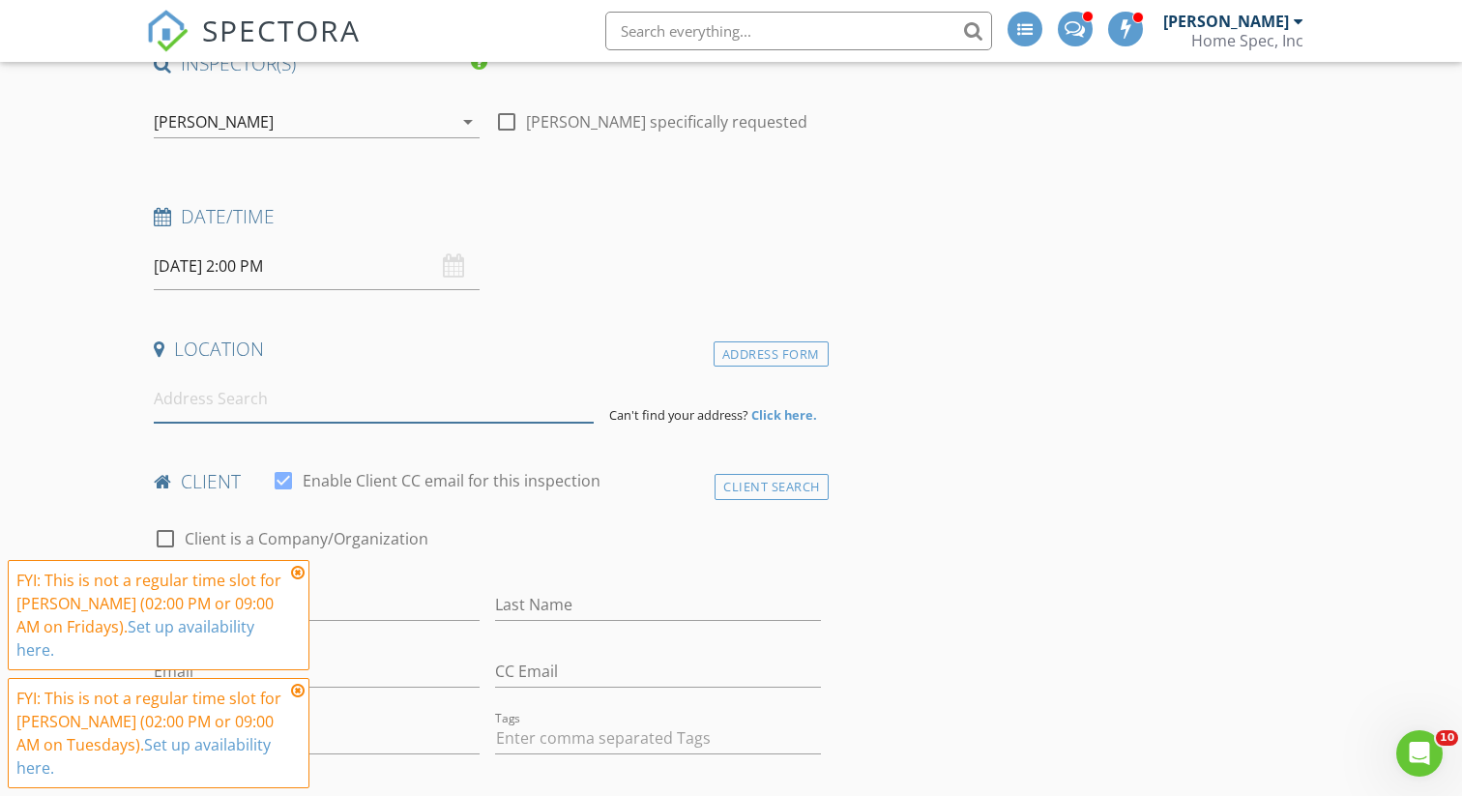
click at [337, 403] on input at bounding box center [373, 398] width 439 height 47
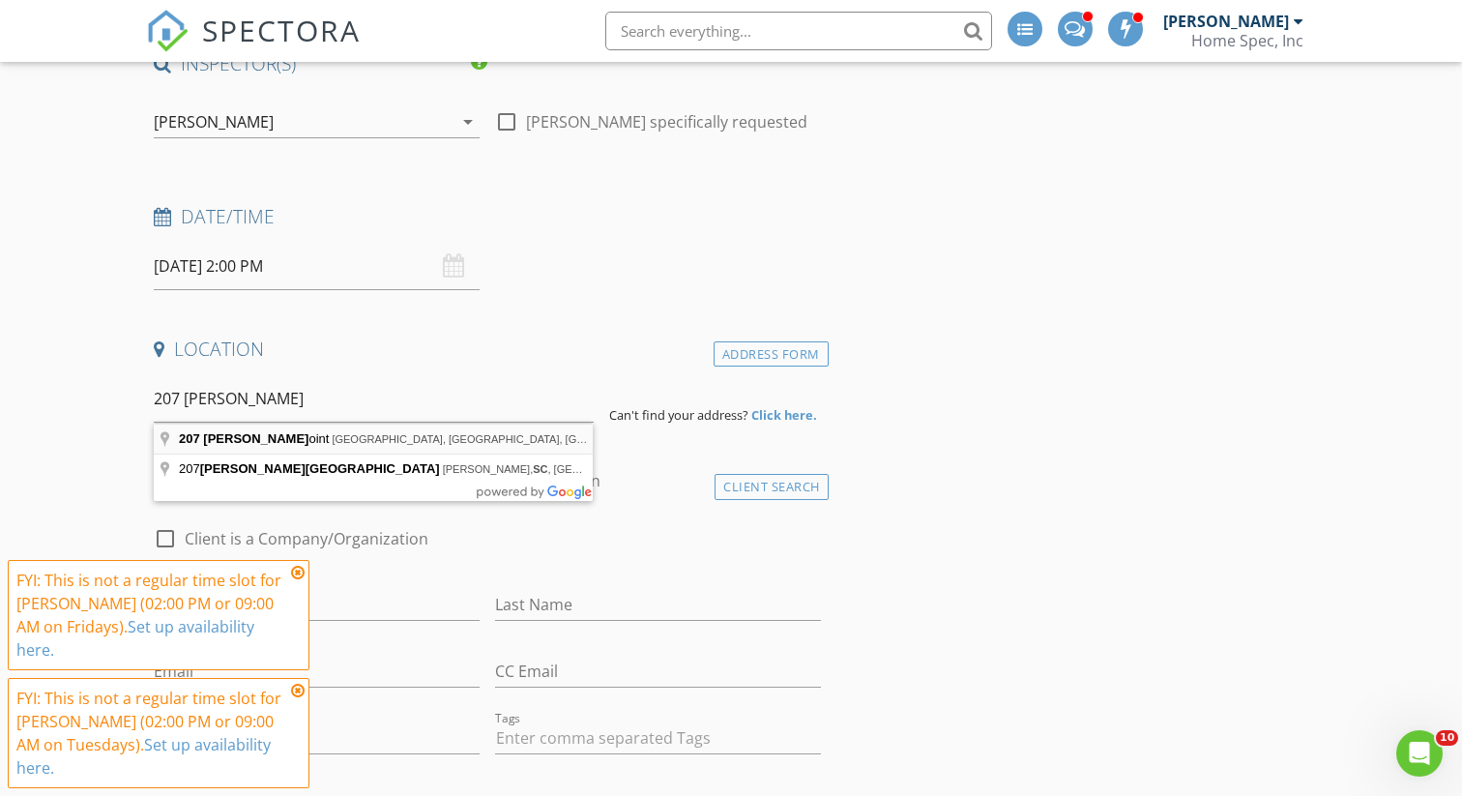
type input "207 Daniel Morris Point, Clinton, TN, USA"
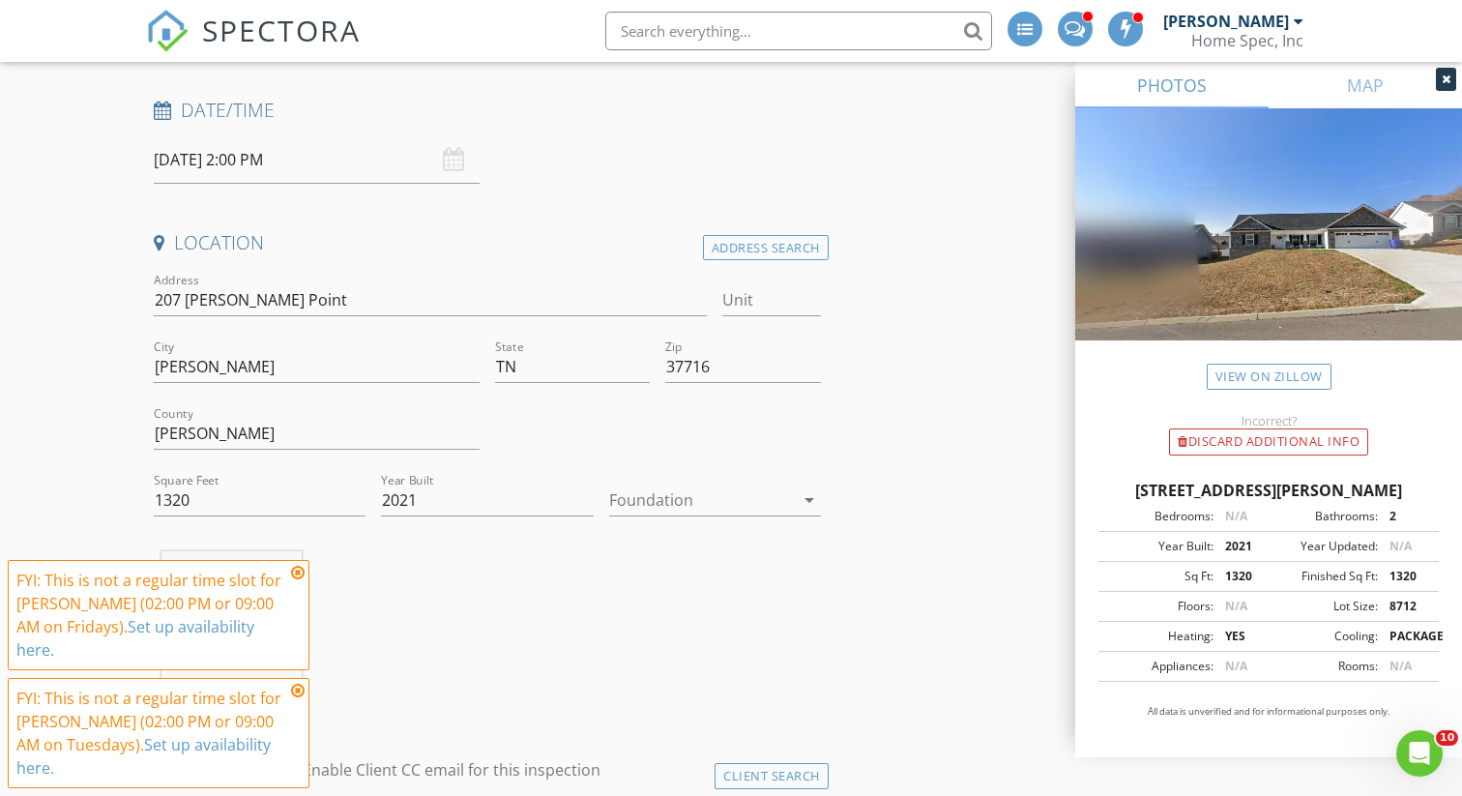
scroll to position [280, 0]
click at [766, 498] on div at bounding box center [701, 499] width 185 height 31
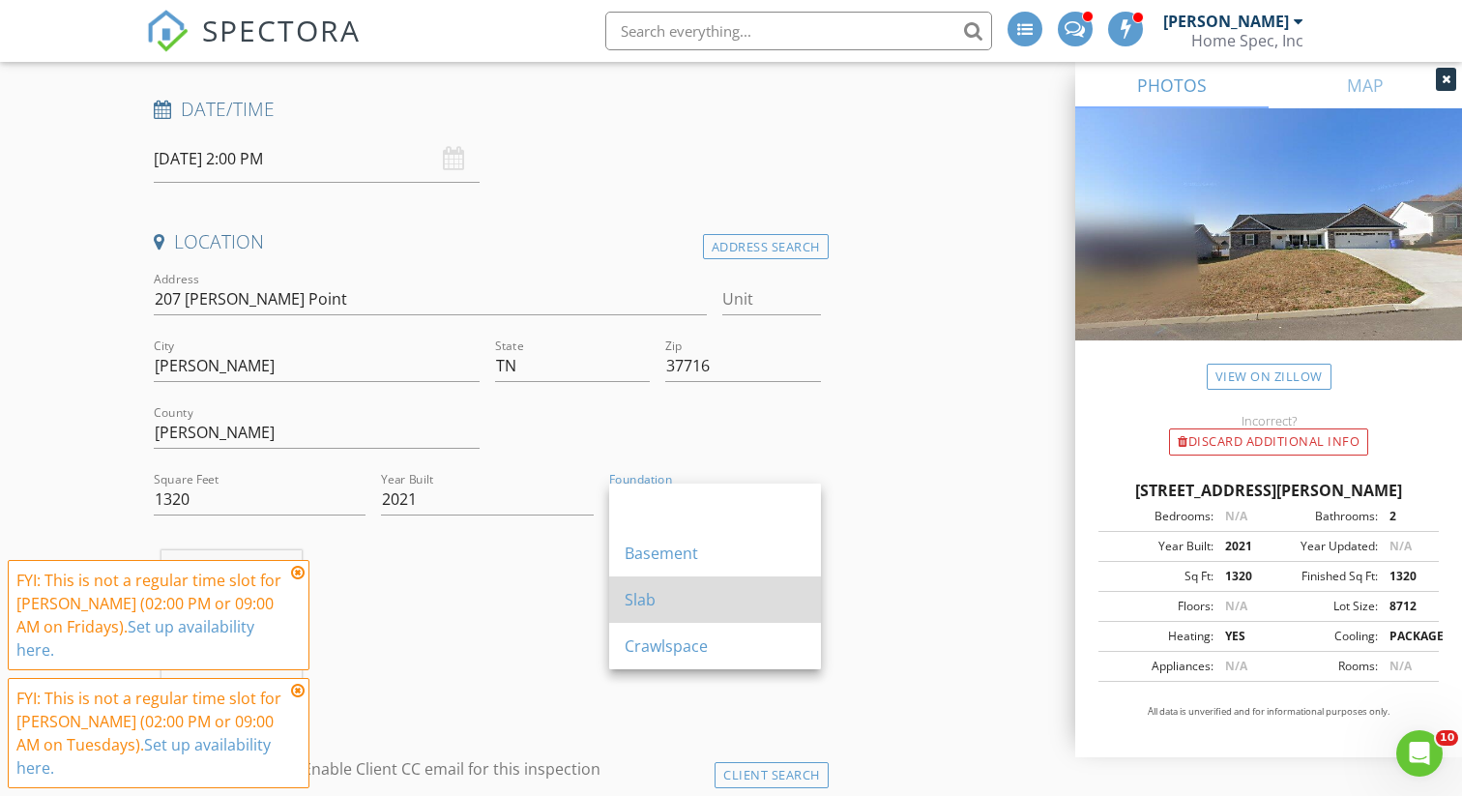
click at [699, 601] on div "Slab" at bounding box center [715, 599] width 181 height 23
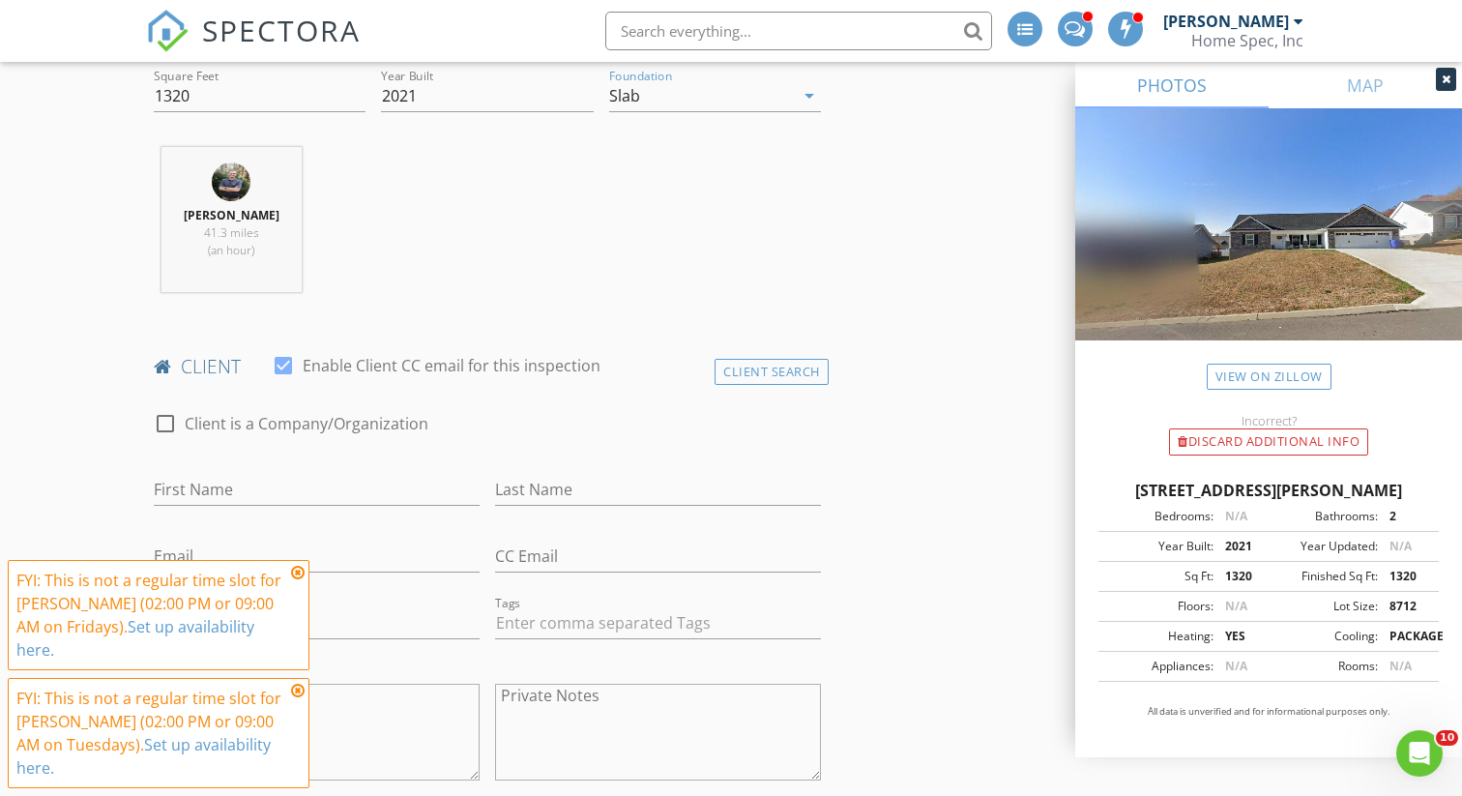
scroll to position [753, 0]
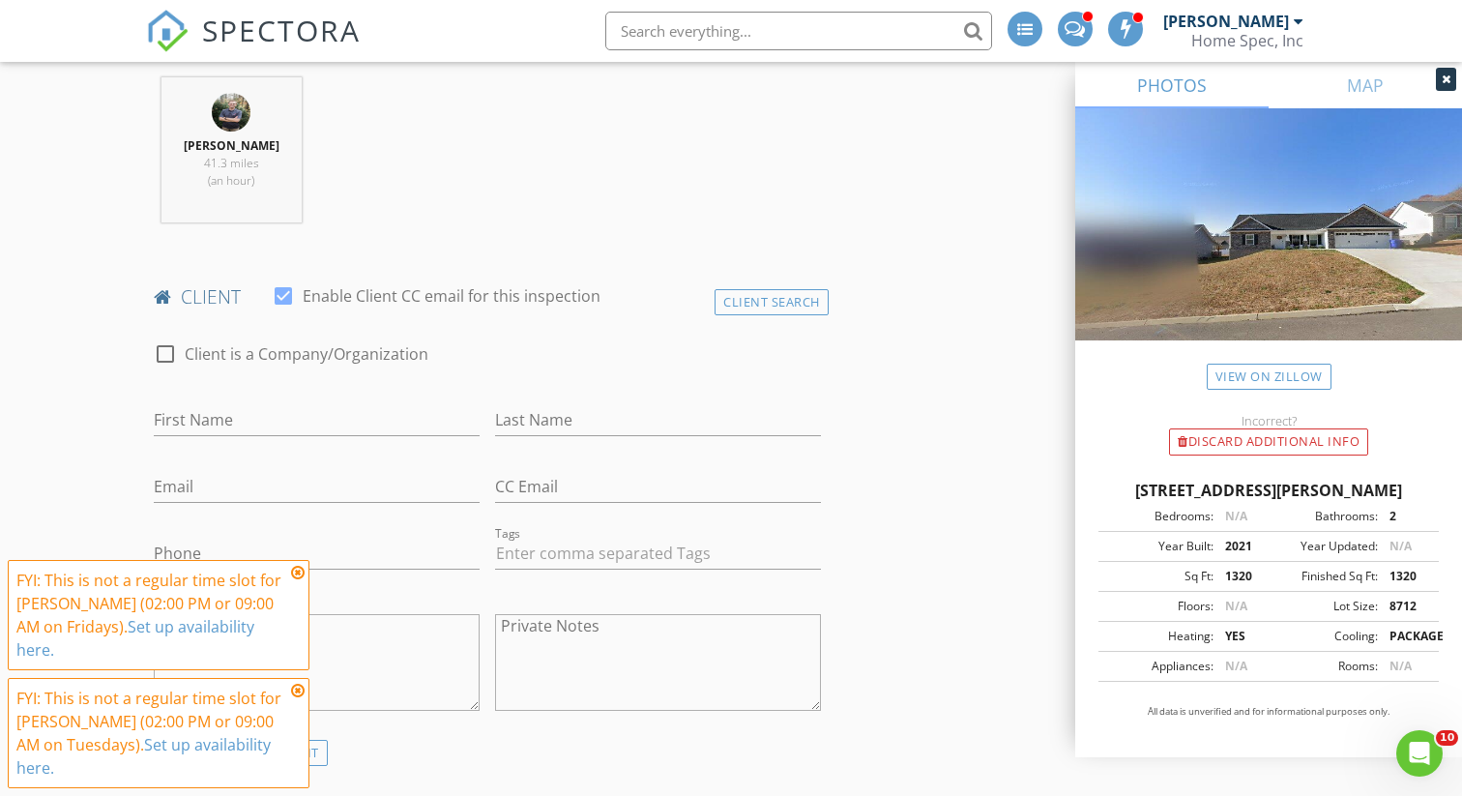
click at [296, 580] on icon at bounding box center [298, 572] width 14 height 15
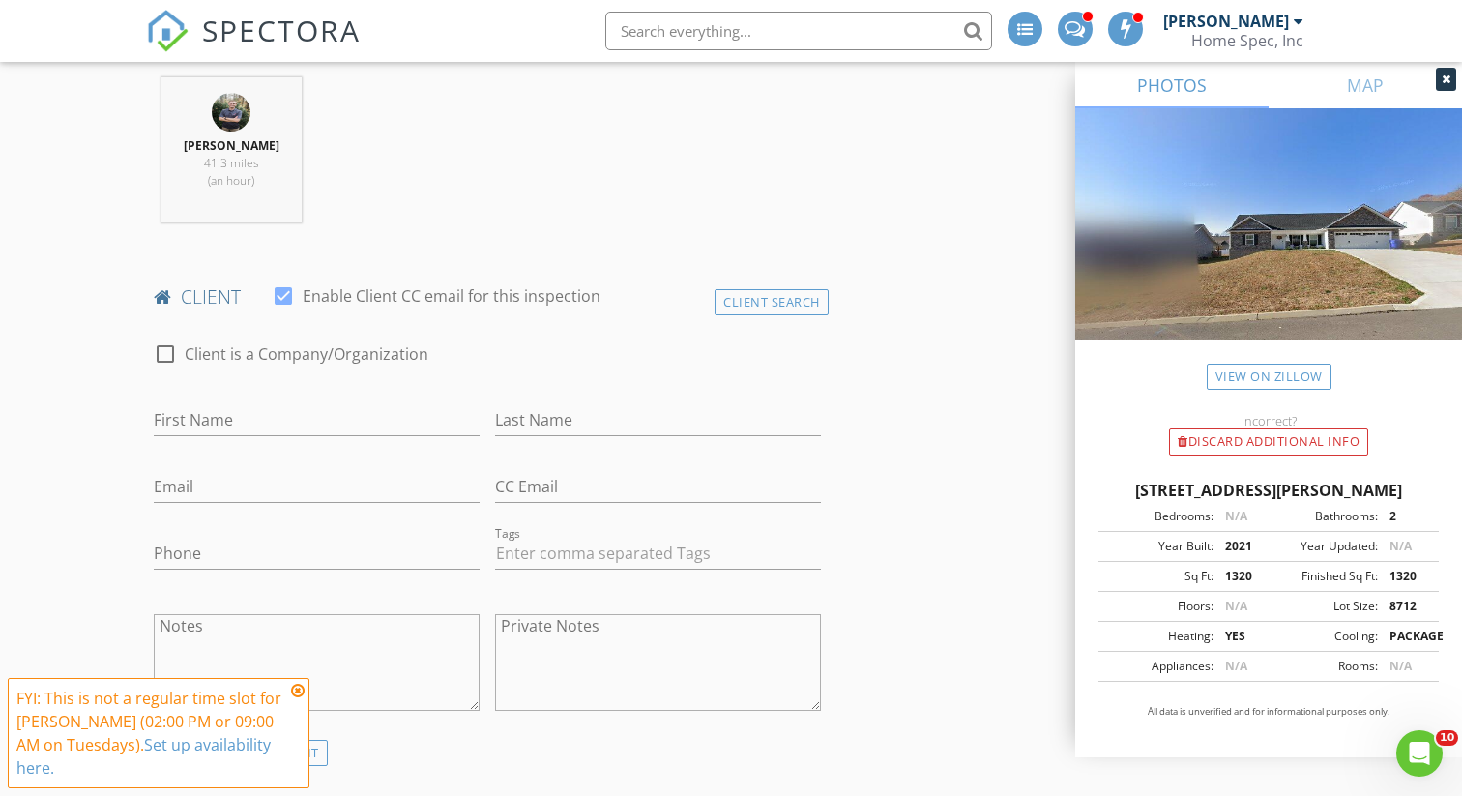
click at [300, 695] on icon at bounding box center [298, 690] width 14 height 15
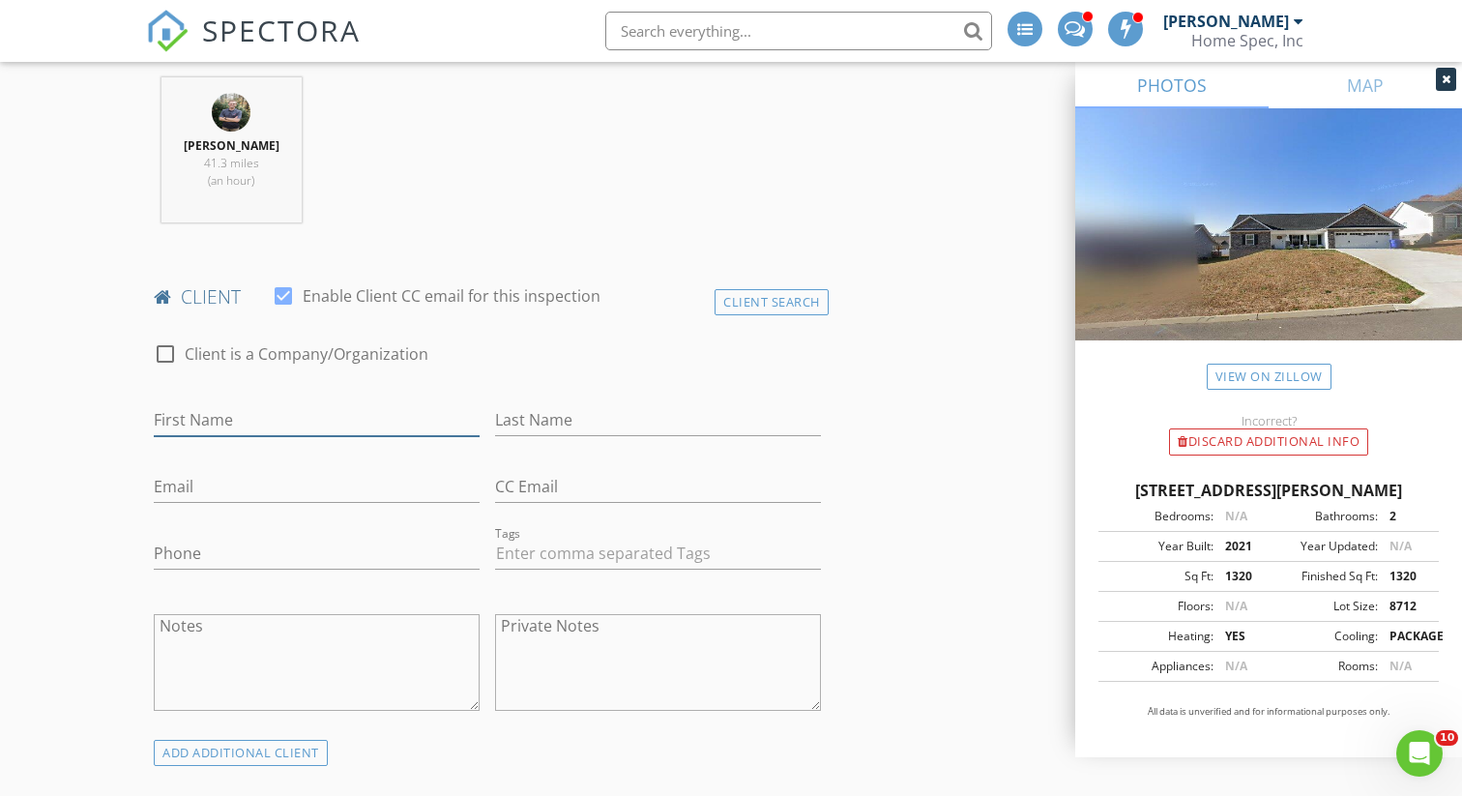
click at [286, 419] on input "First Name" at bounding box center [317, 420] width 326 height 32
type input "[PERSON_NAME]"
type input "Coleman"
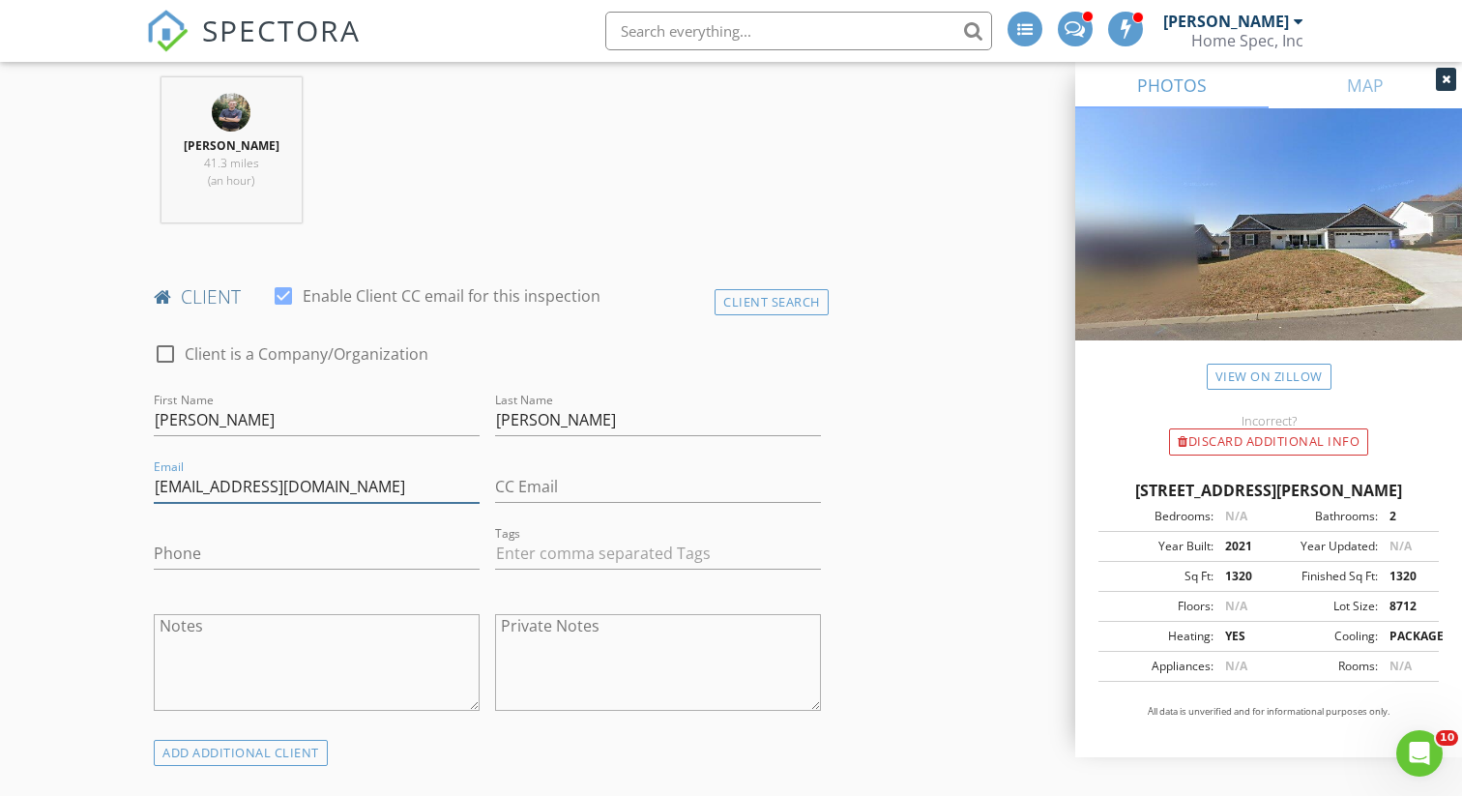
type input "cacoleman11@aol.com"
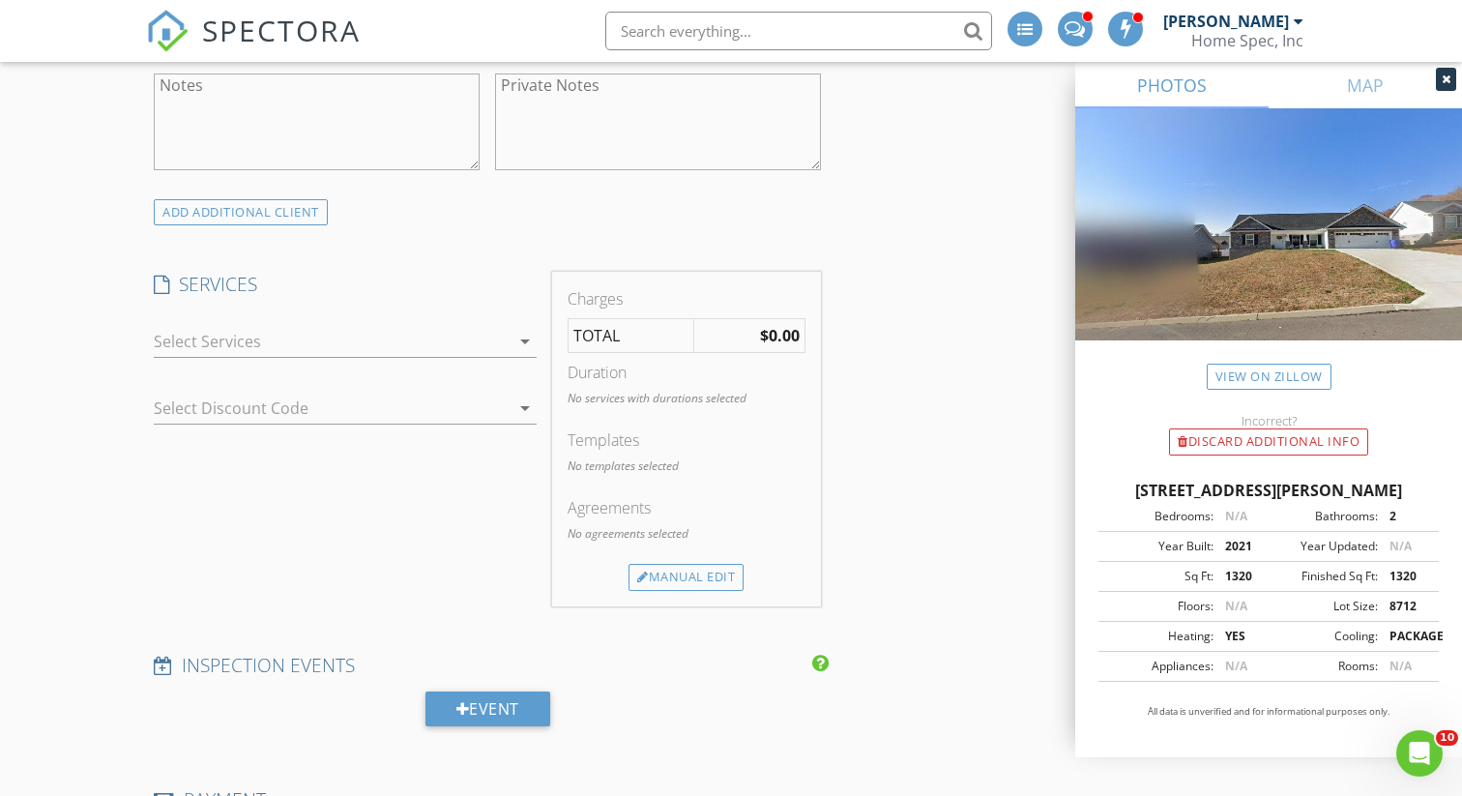
scroll to position [1301, 0]
type input "865-806-9389"
click at [304, 336] on div at bounding box center [332, 334] width 356 height 31
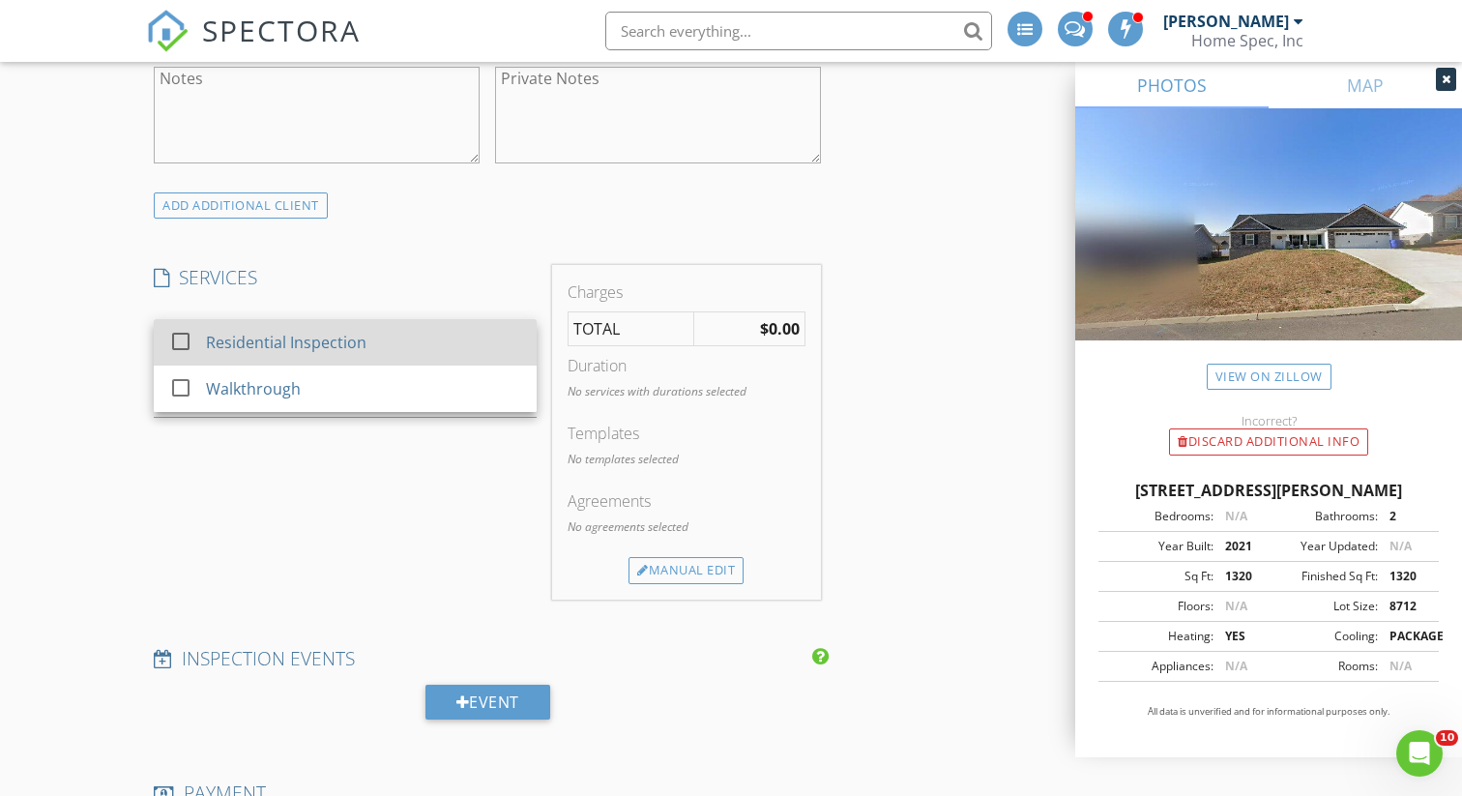
click at [182, 340] on div at bounding box center [180, 341] width 33 height 33
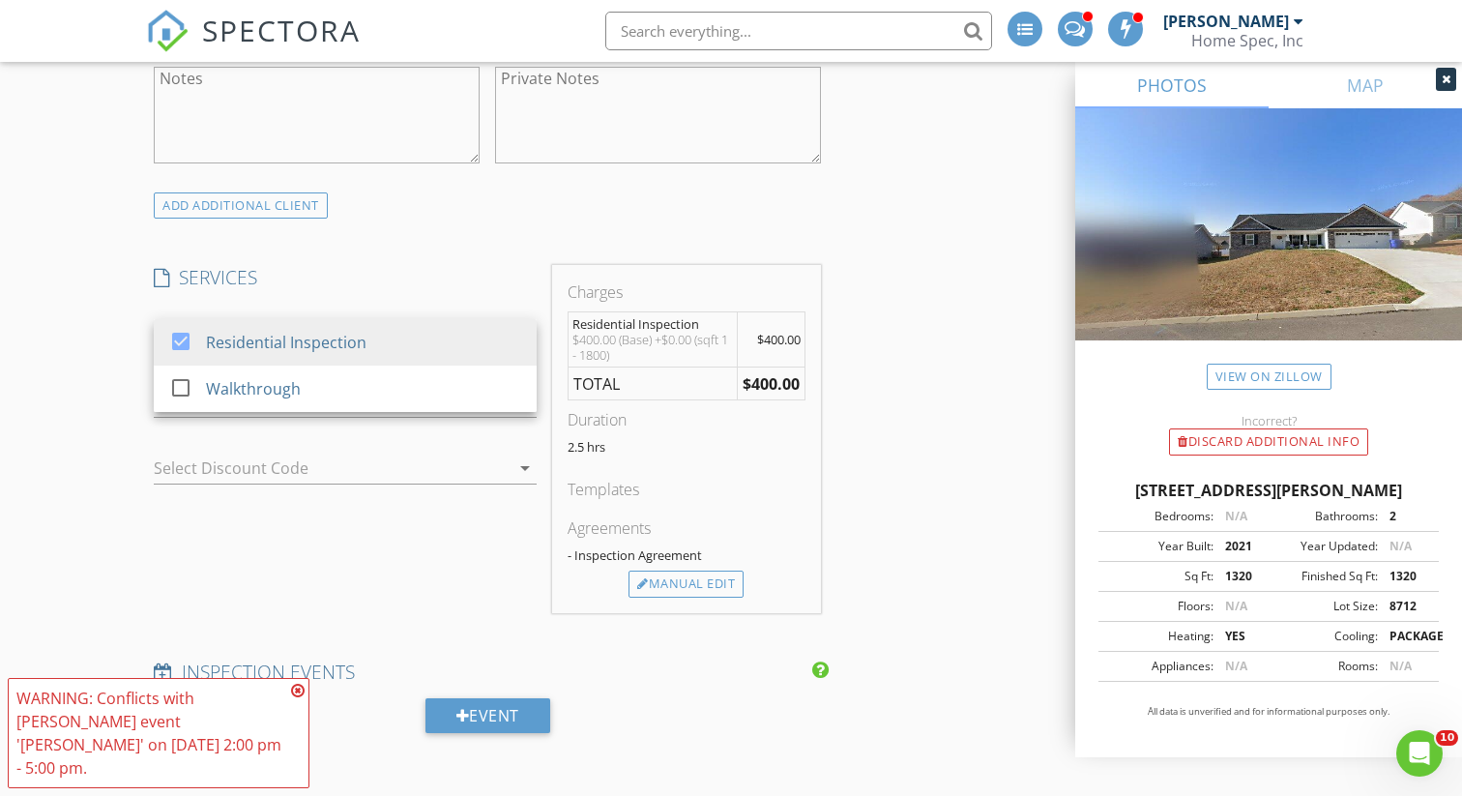
click at [110, 442] on div "New Inspection INSPECTOR(S) check_box Daniel Barton PRIMARY check_box_outline_b…" at bounding box center [731, 691] width 1462 height 3759
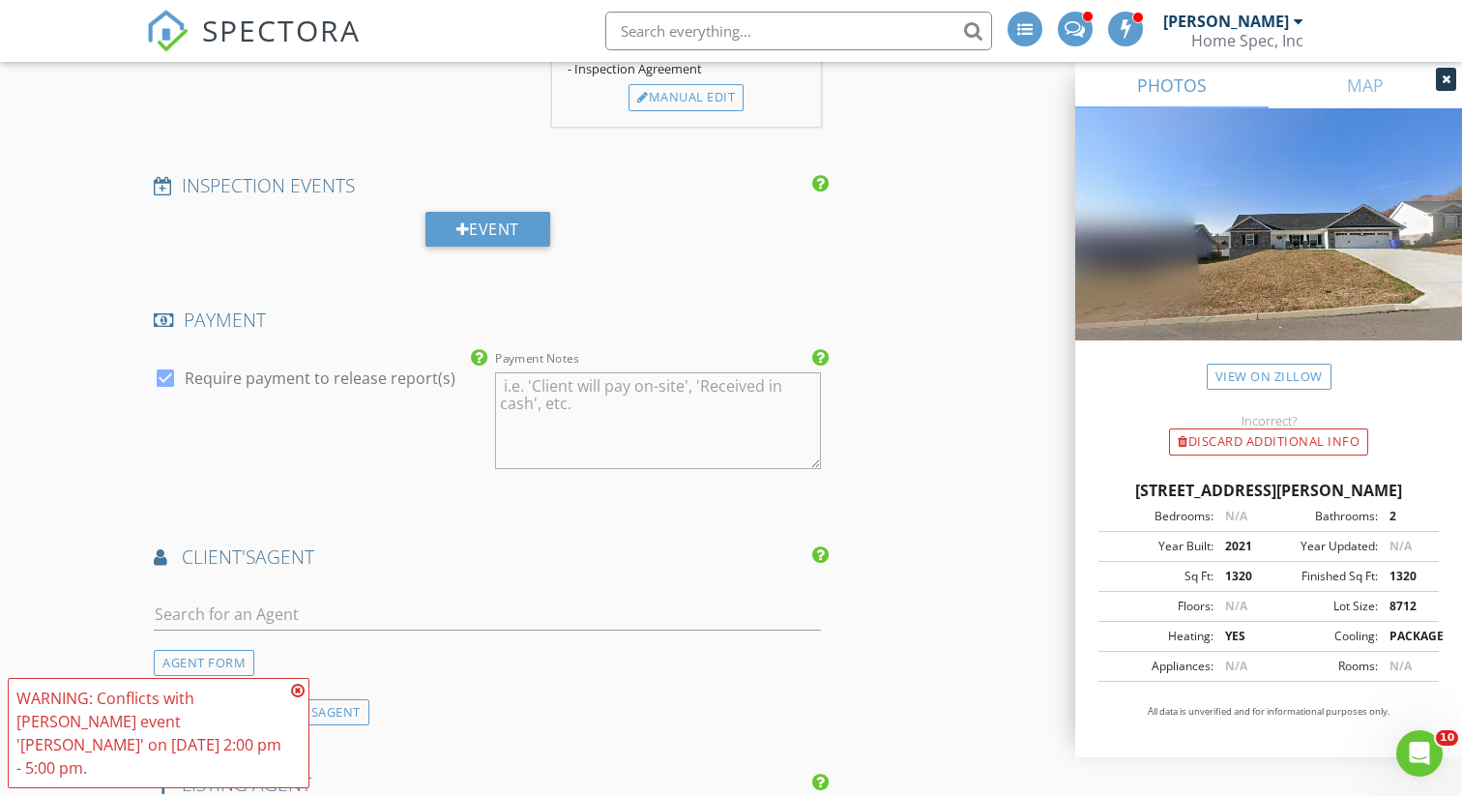
scroll to position [1792, 0]
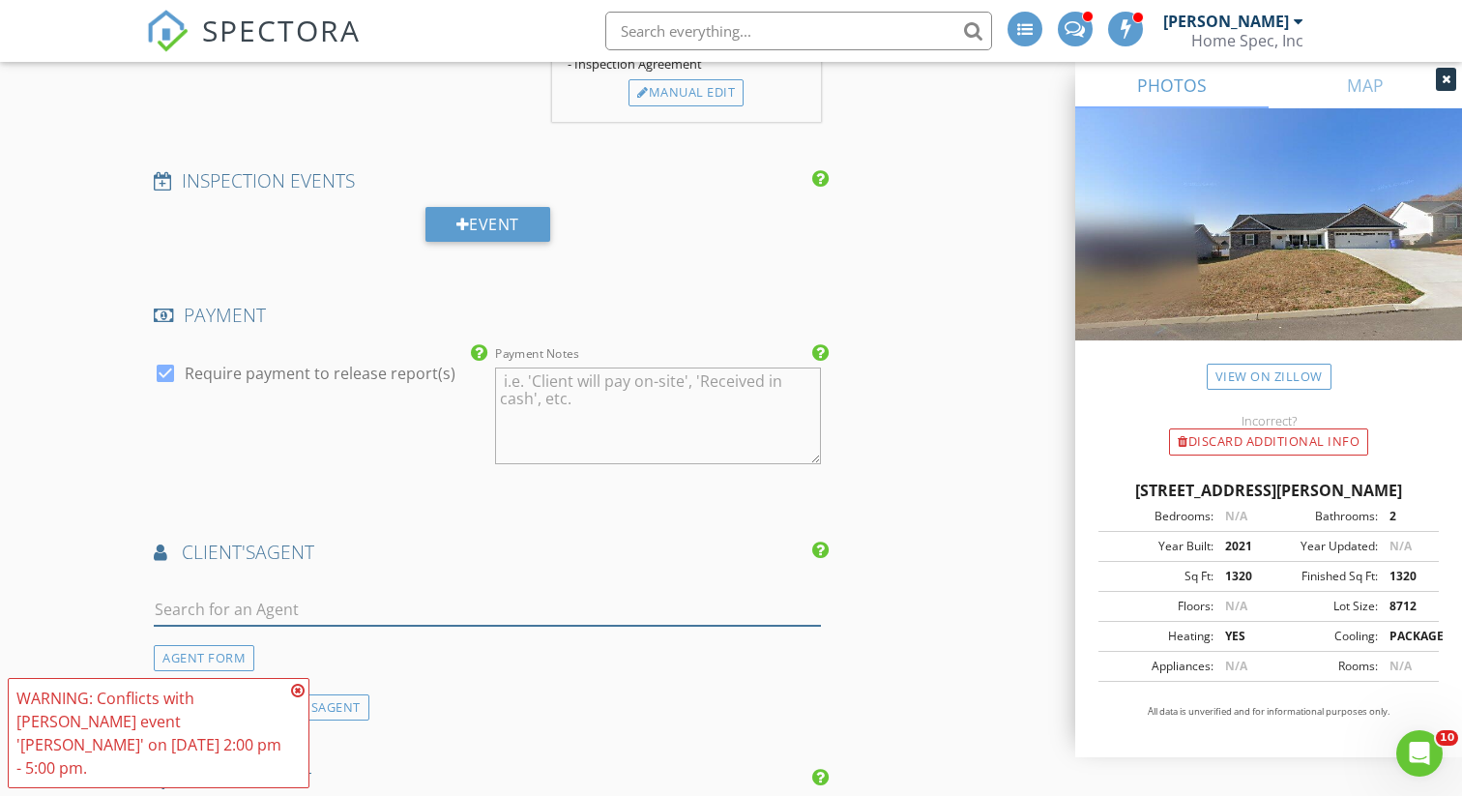
click at [255, 611] on input "text" at bounding box center [487, 610] width 667 height 32
type input "Tracy Lob"
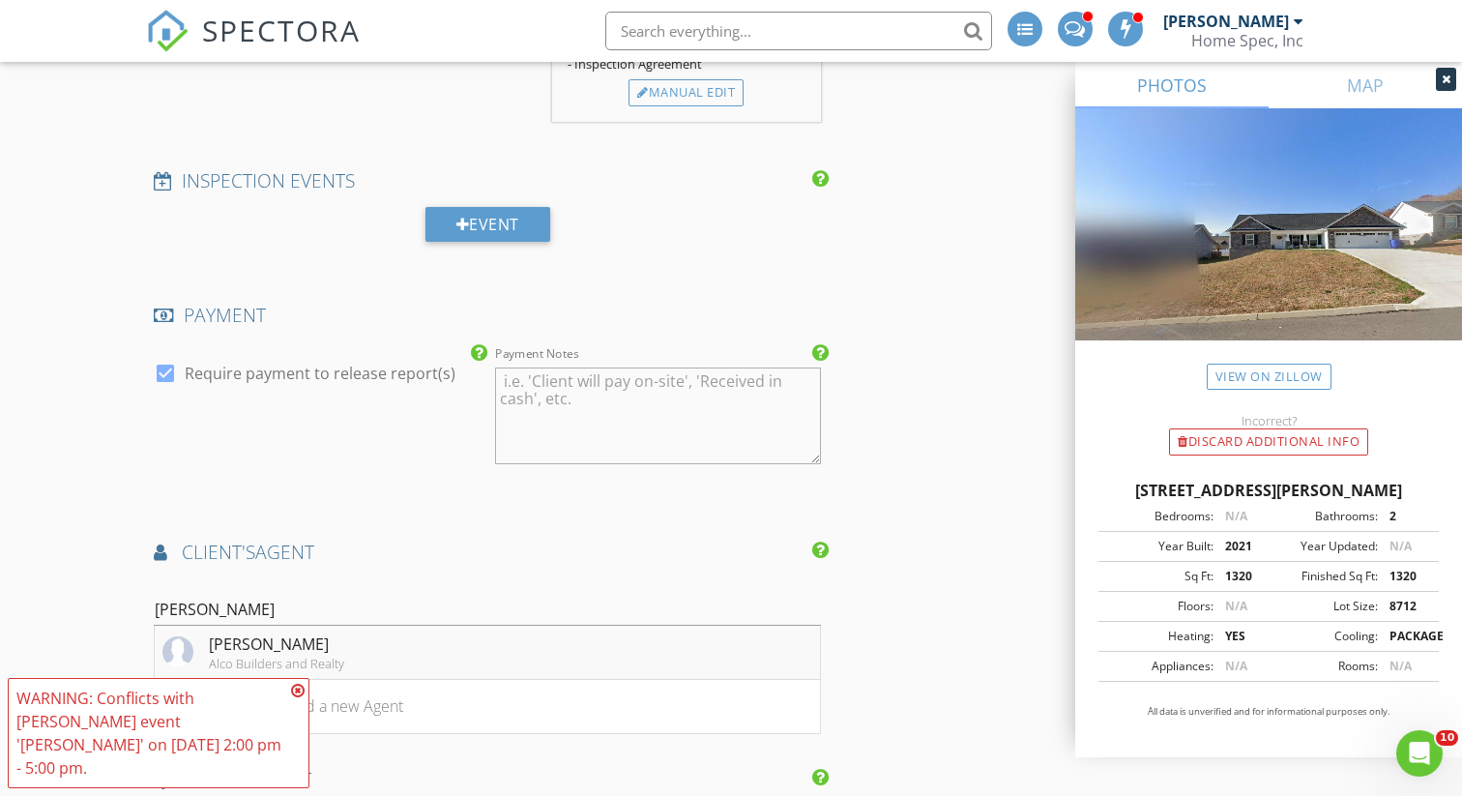
click at [212, 657] on div "Alco Builders and Realty" at bounding box center [276, 663] width 135 height 15
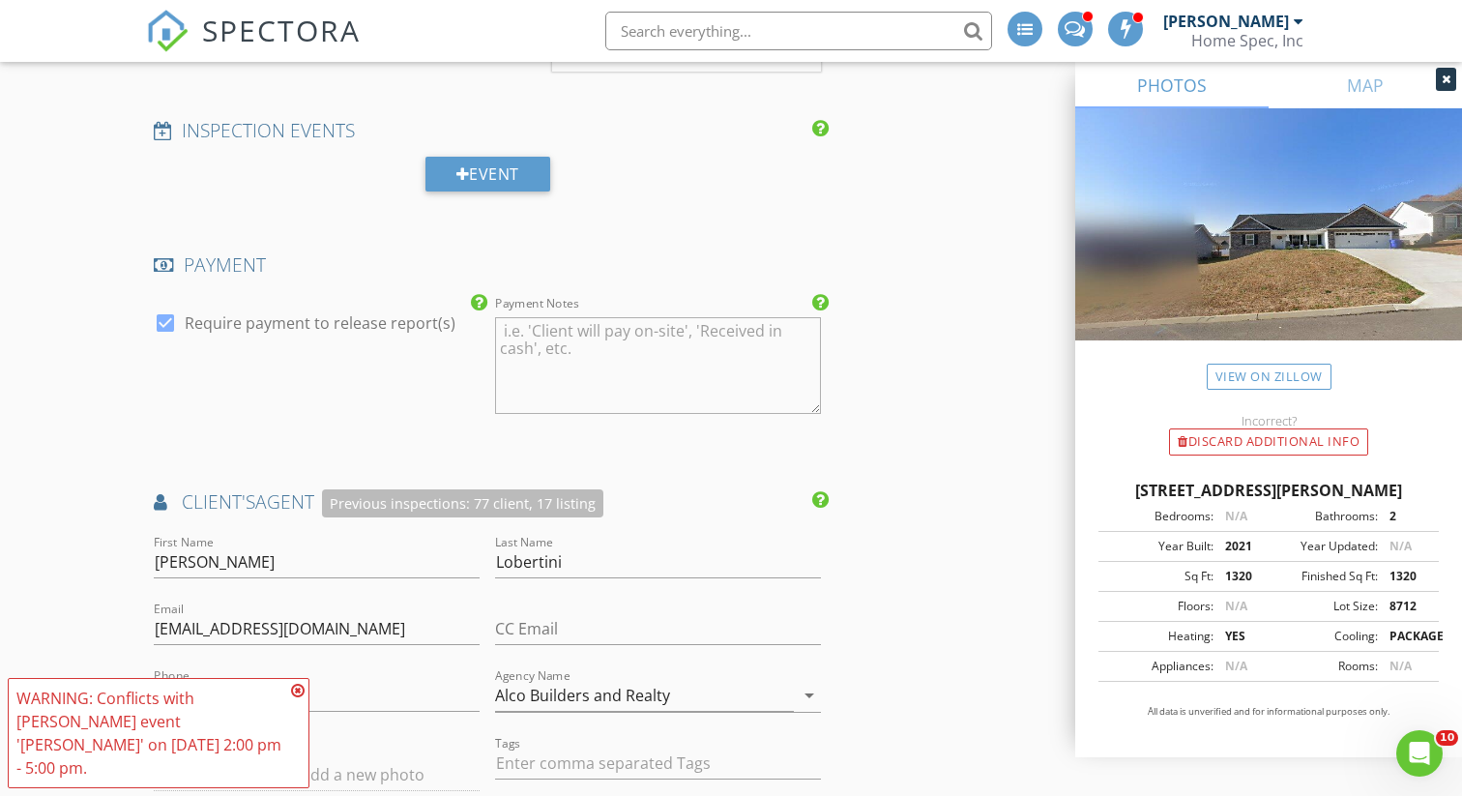
scroll to position [1890, 0]
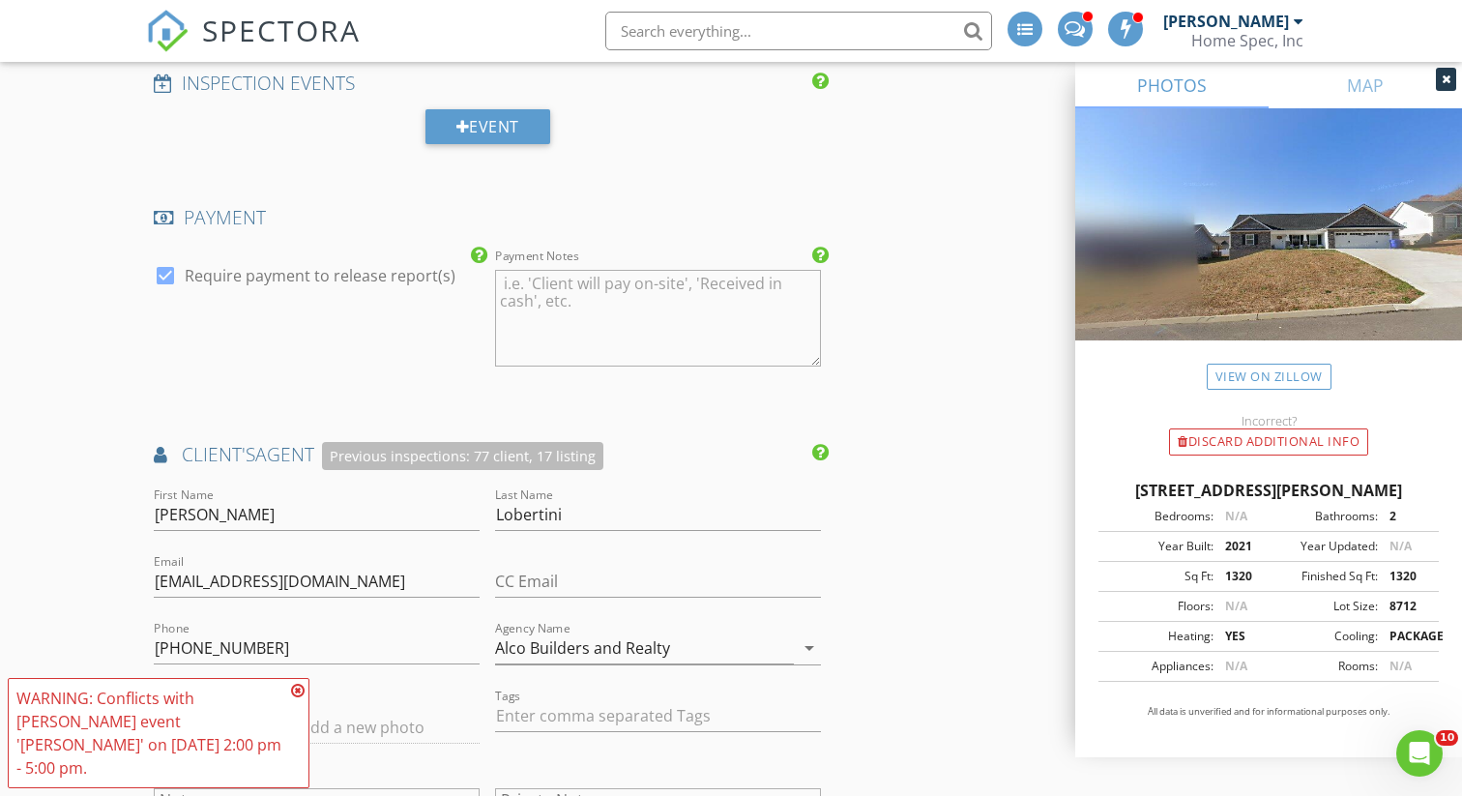
click at [301, 698] on icon at bounding box center [298, 690] width 14 height 15
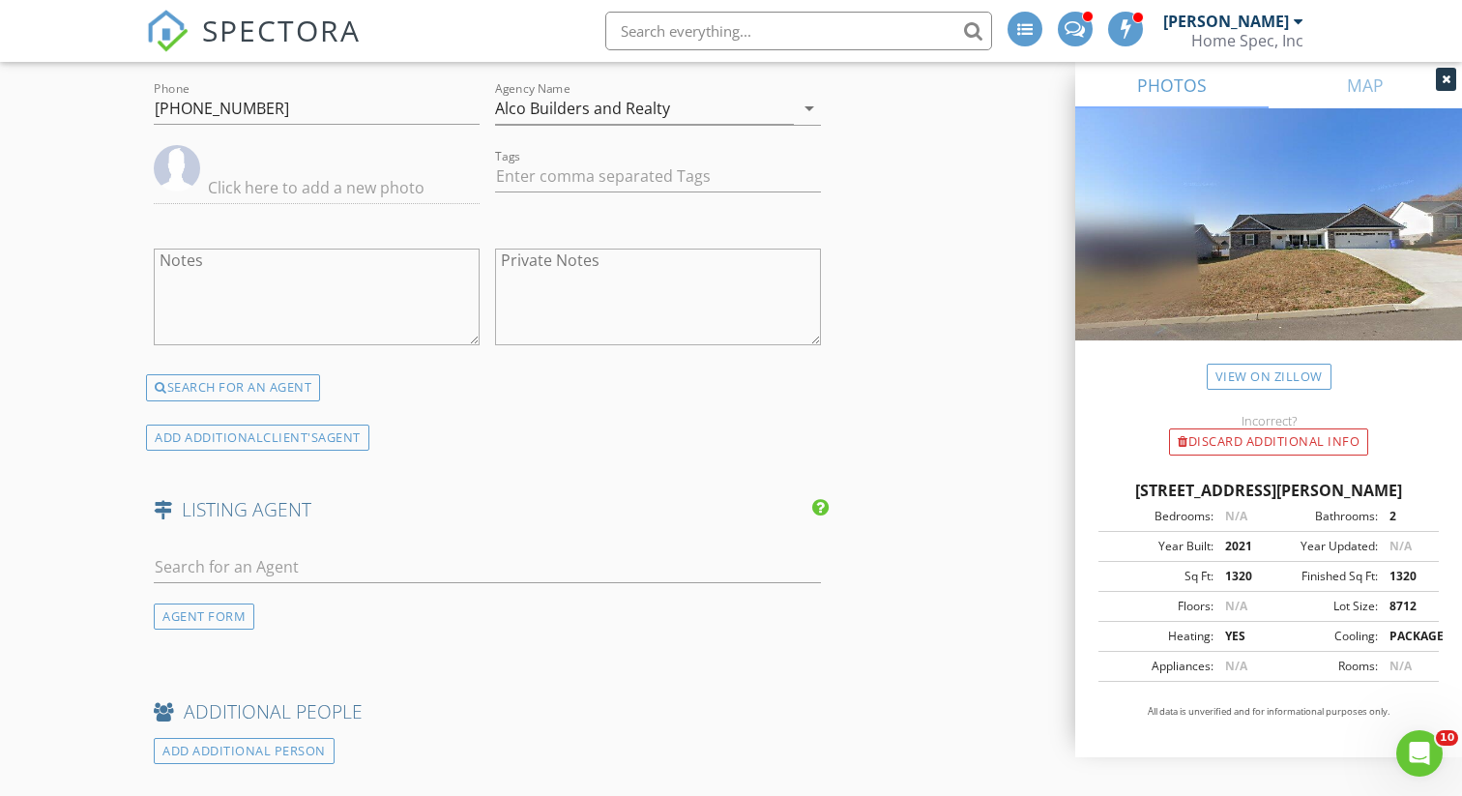
scroll to position [2434, 0]
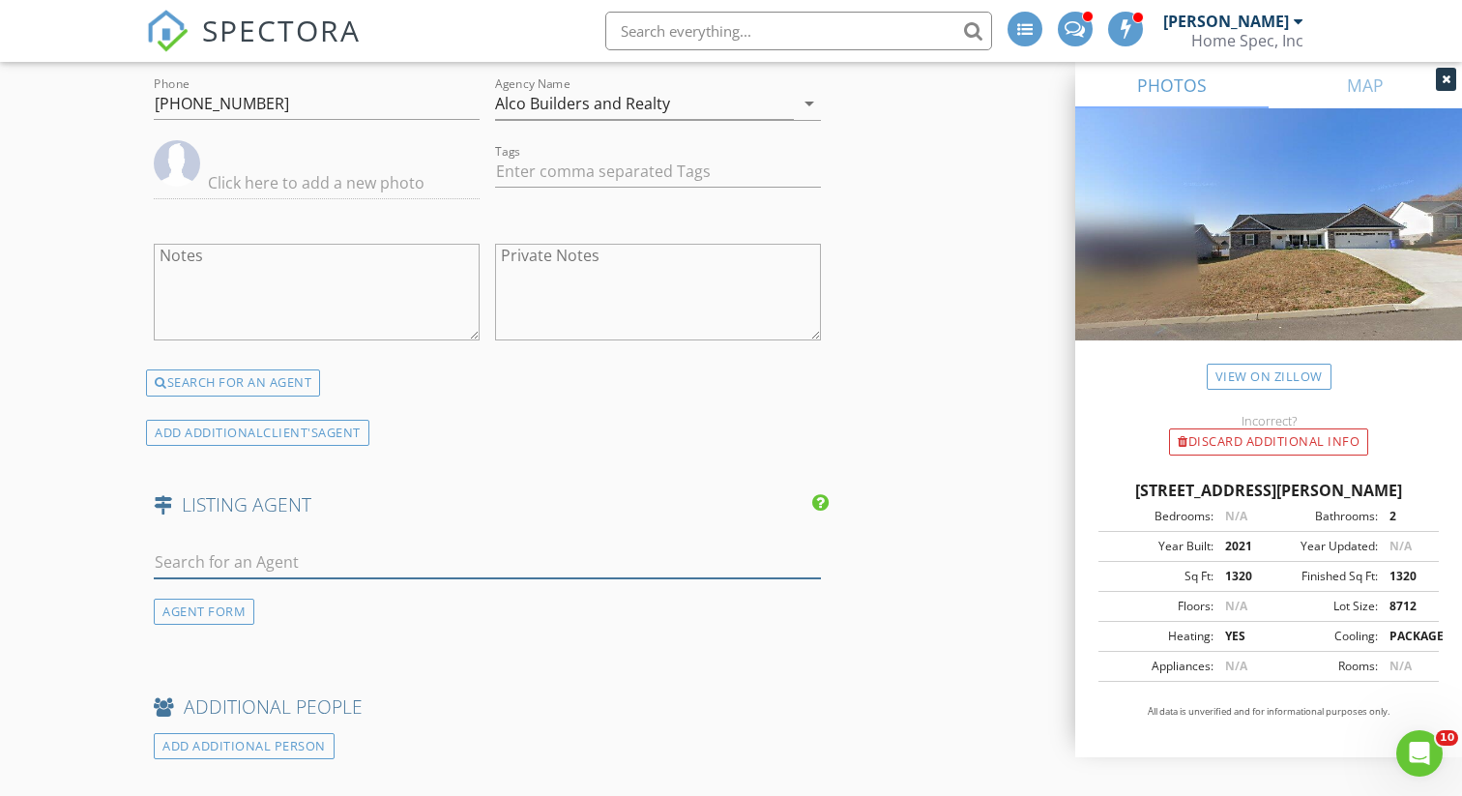
click at [278, 565] on input "text" at bounding box center [487, 562] width 667 height 32
type input "P"
click at [221, 605] on div "AGENT FORM" at bounding box center [204, 612] width 101 height 26
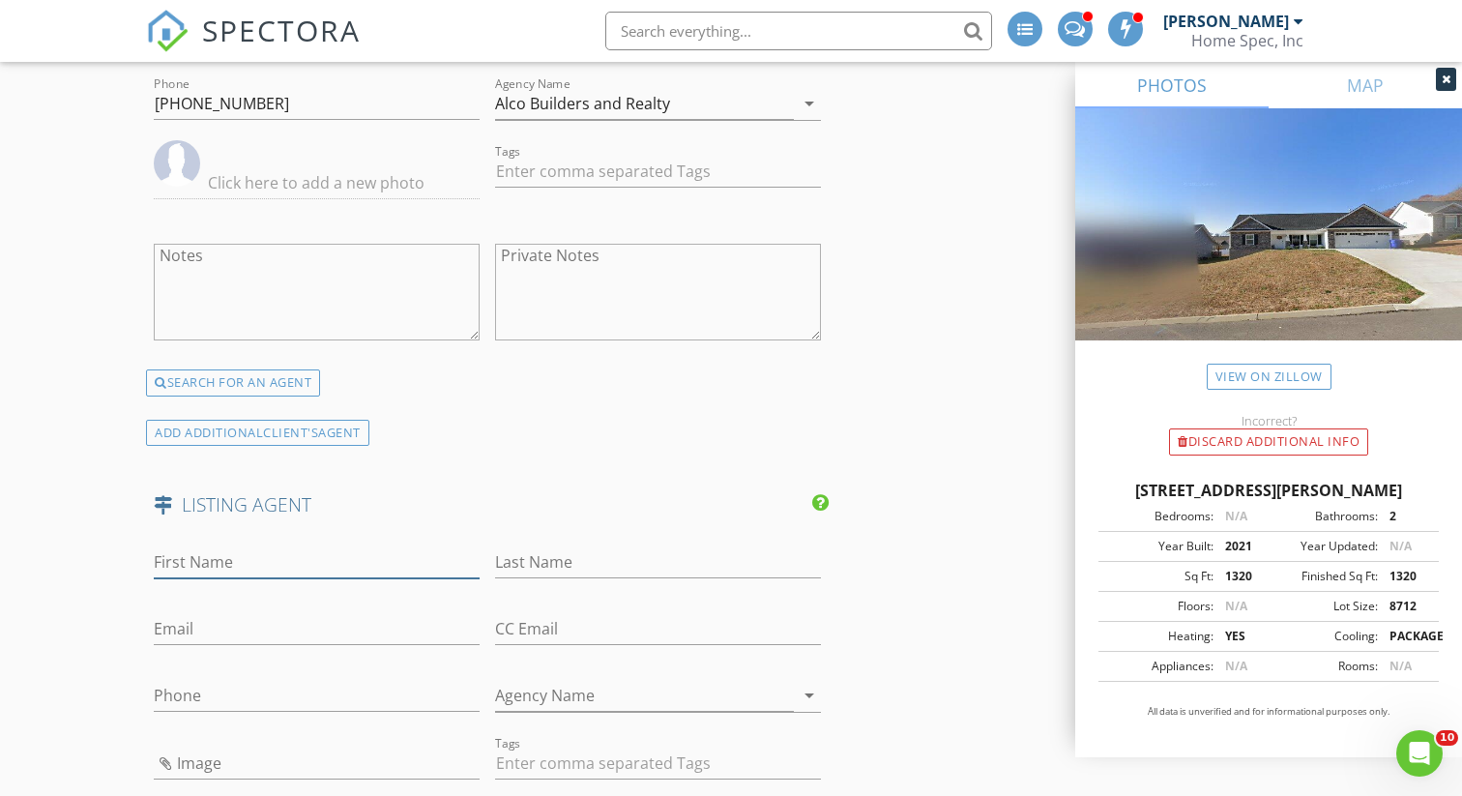
click at [228, 562] on input "First Name" at bounding box center [317, 562] width 326 height 32
type input "Tracy"
type input "Payne"
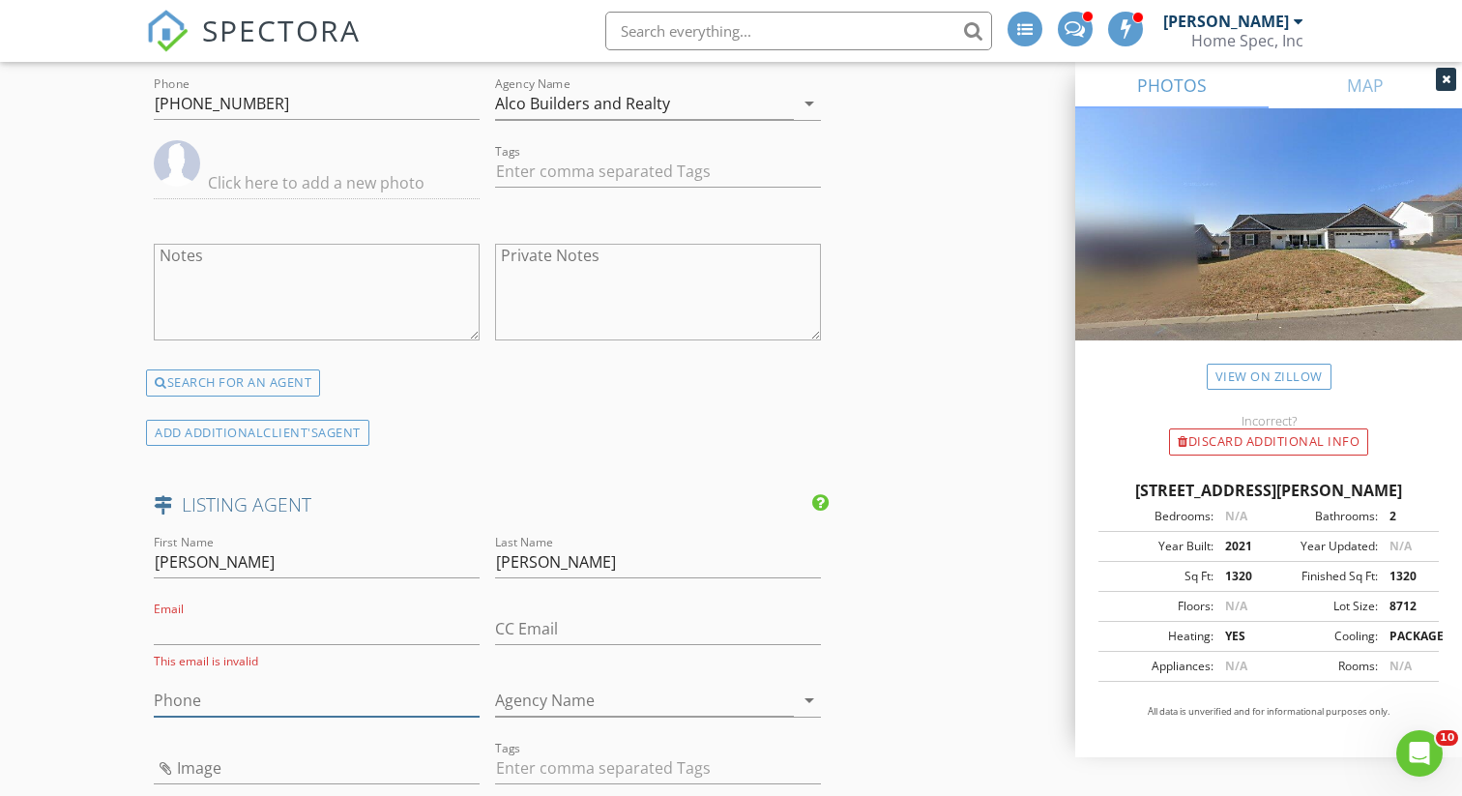
click at [246, 703] on input "Phone" at bounding box center [317, 701] width 326 height 32
type input "865-385-"
click at [202, 632] on input "Email" at bounding box center [317, 629] width 326 height 32
paste input "tracy.payne@evrealestate.com"
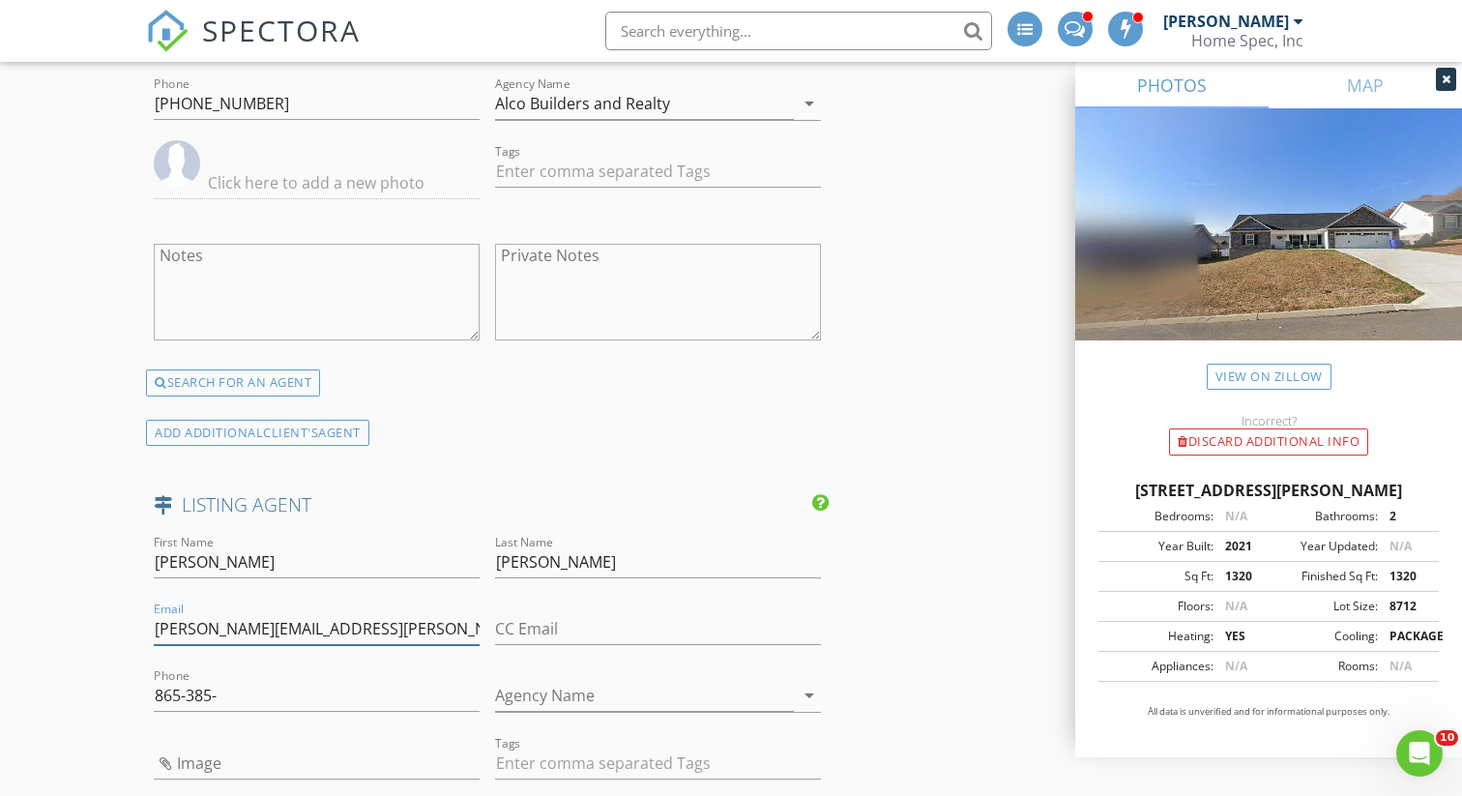
type input "tracy.payne@evrealestate.com"
click at [232, 701] on input "865-385-" at bounding box center [317, 696] width 326 height 32
type input "865-385-9872"
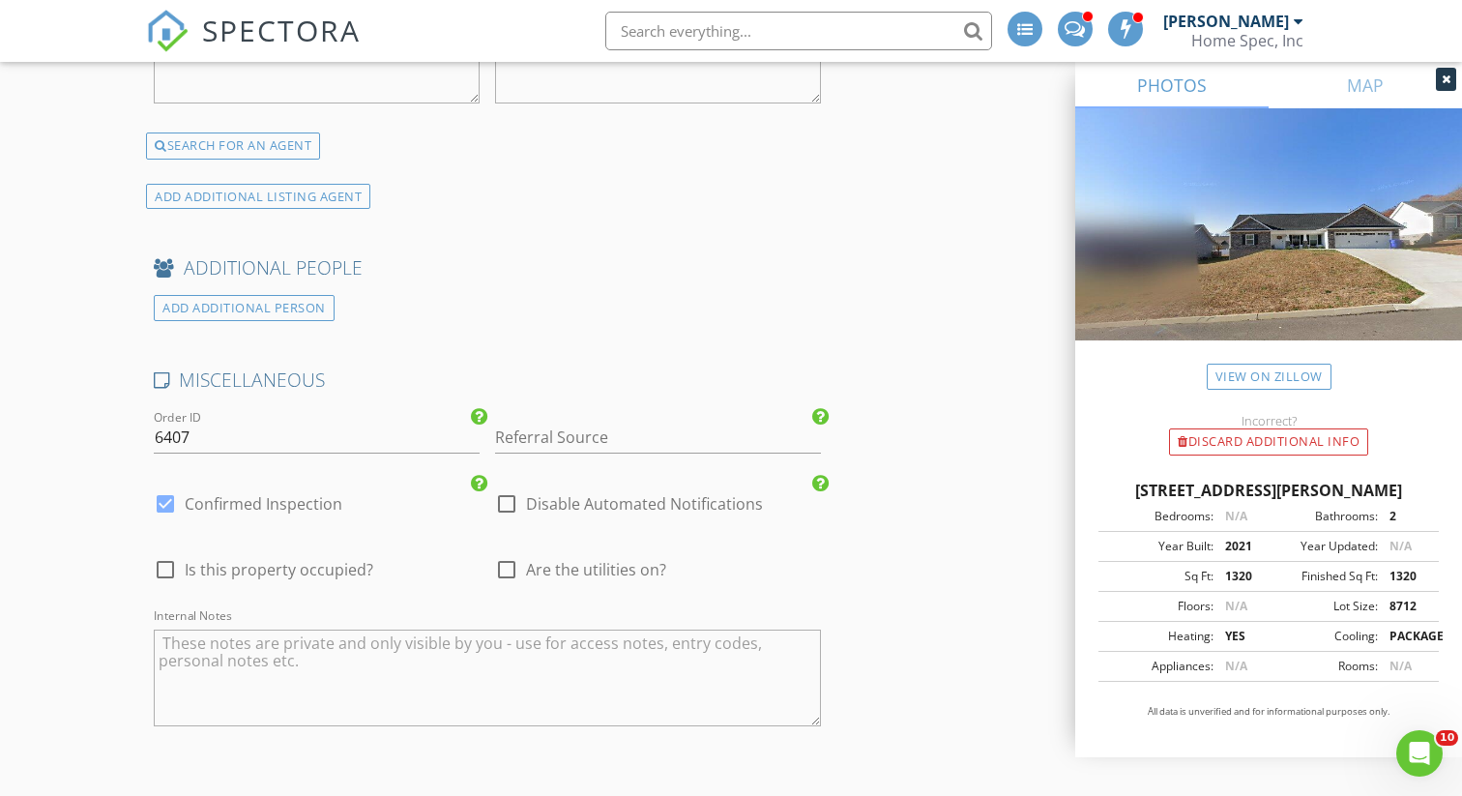
scroll to position [3254, 0]
click at [162, 564] on div at bounding box center [165, 566] width 33 height 33
checkbox input "true"
click at [514, 568] on div at bounding box center [506, 566] width 33 height 33
checkbox input "true"
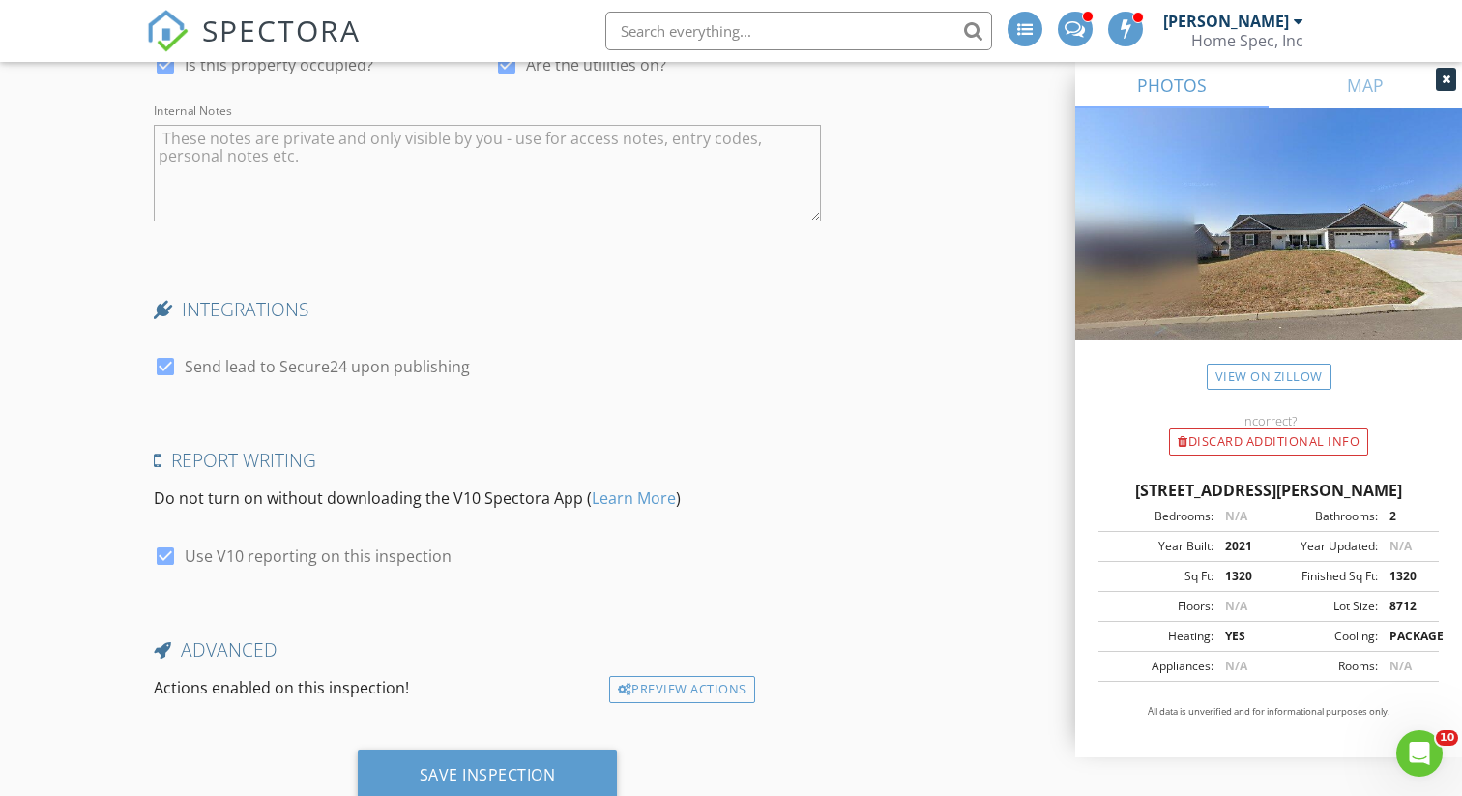
scroll to position [3821, 0]
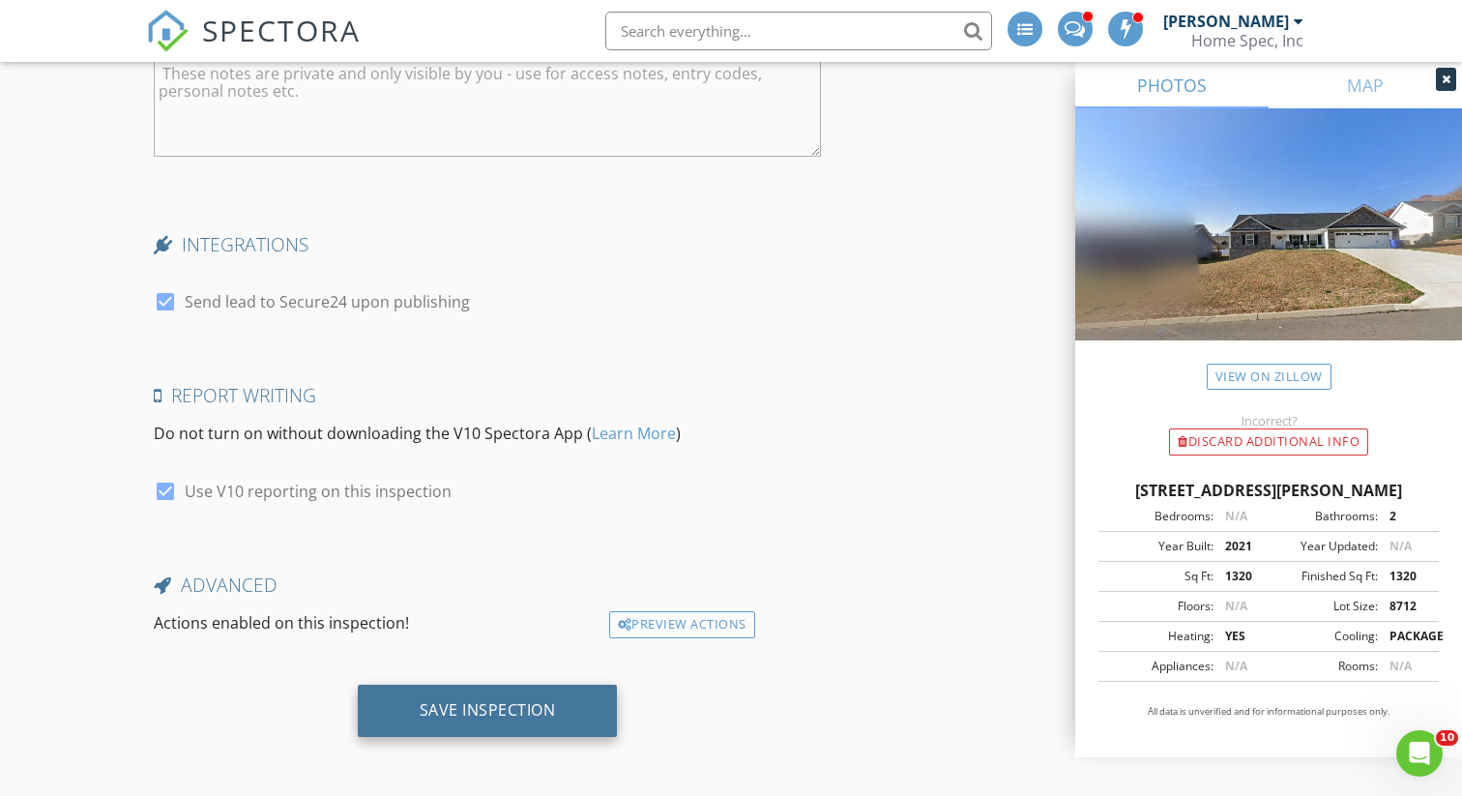
click at [504, 714] on div "Save Inspection" at bounding box center [488, 709] width 136 height 19
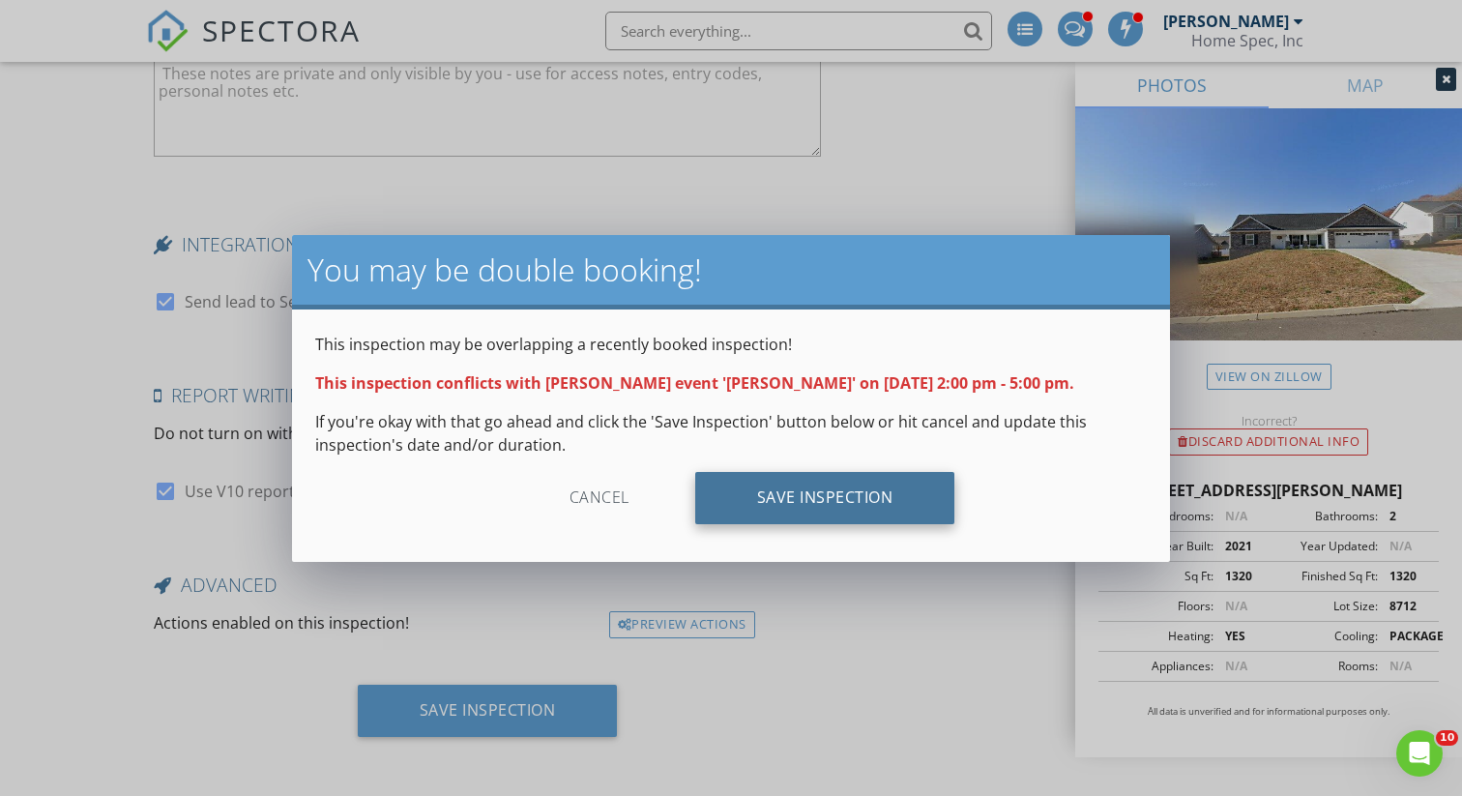
click at [830, 497] on div "Save Inspection" at bounding box center [825, 498] width 260 height 52
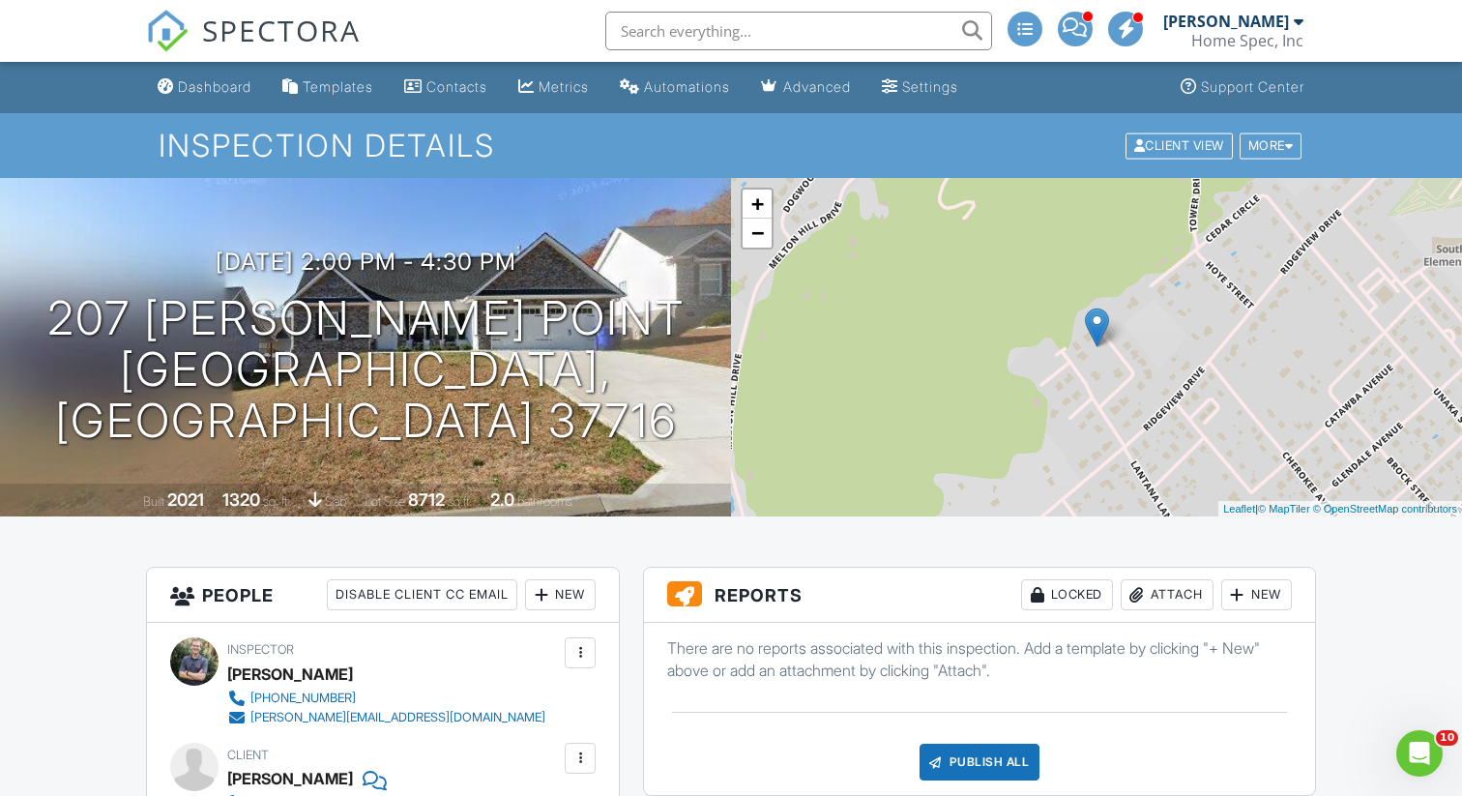
click at [1270, 589] on div "New" at bounding box center [1256, 594] width 71 height 31
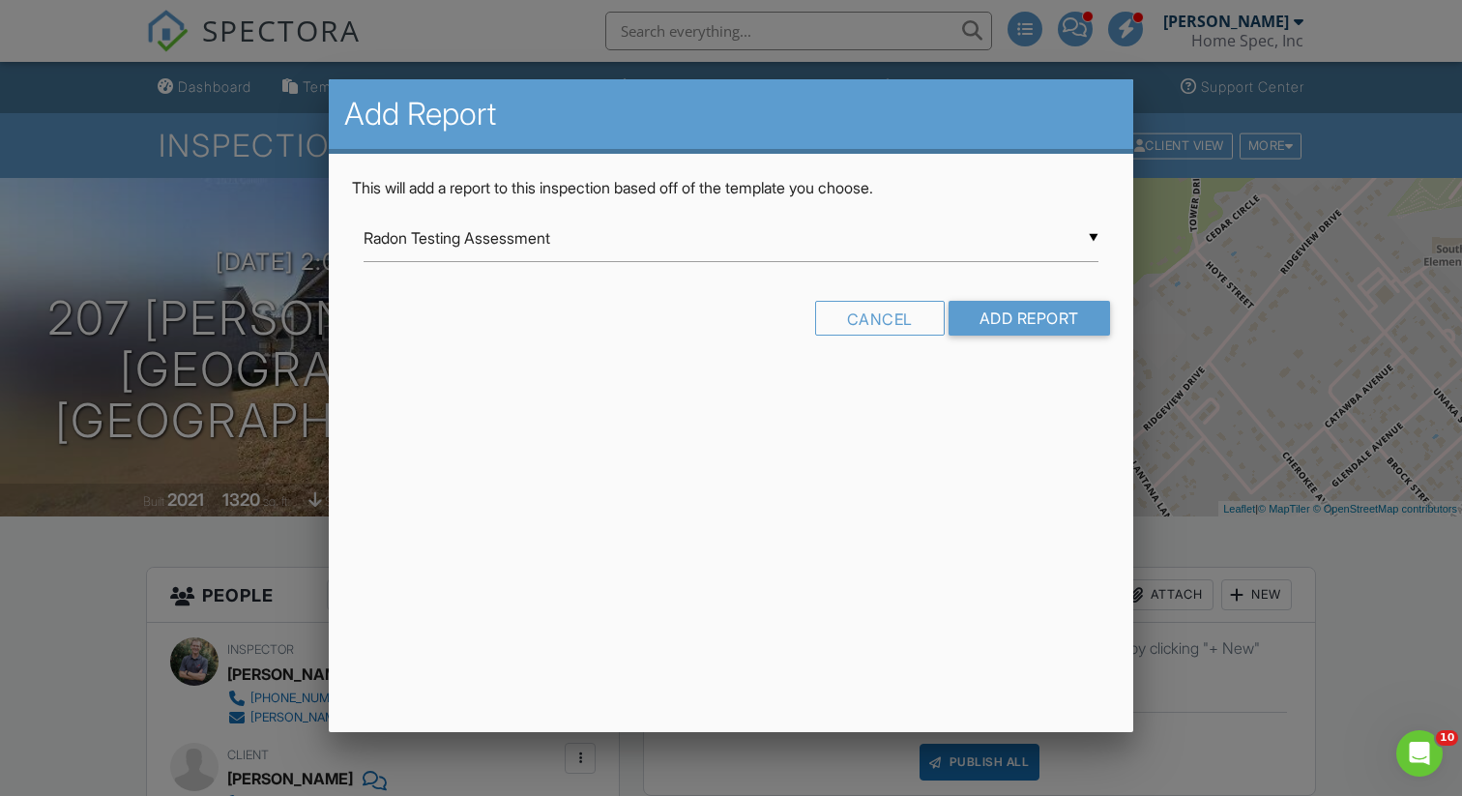
click at [715, 249] on input "Radon Testing Assessment" at bounding box center [731, 238] width 735 height 47
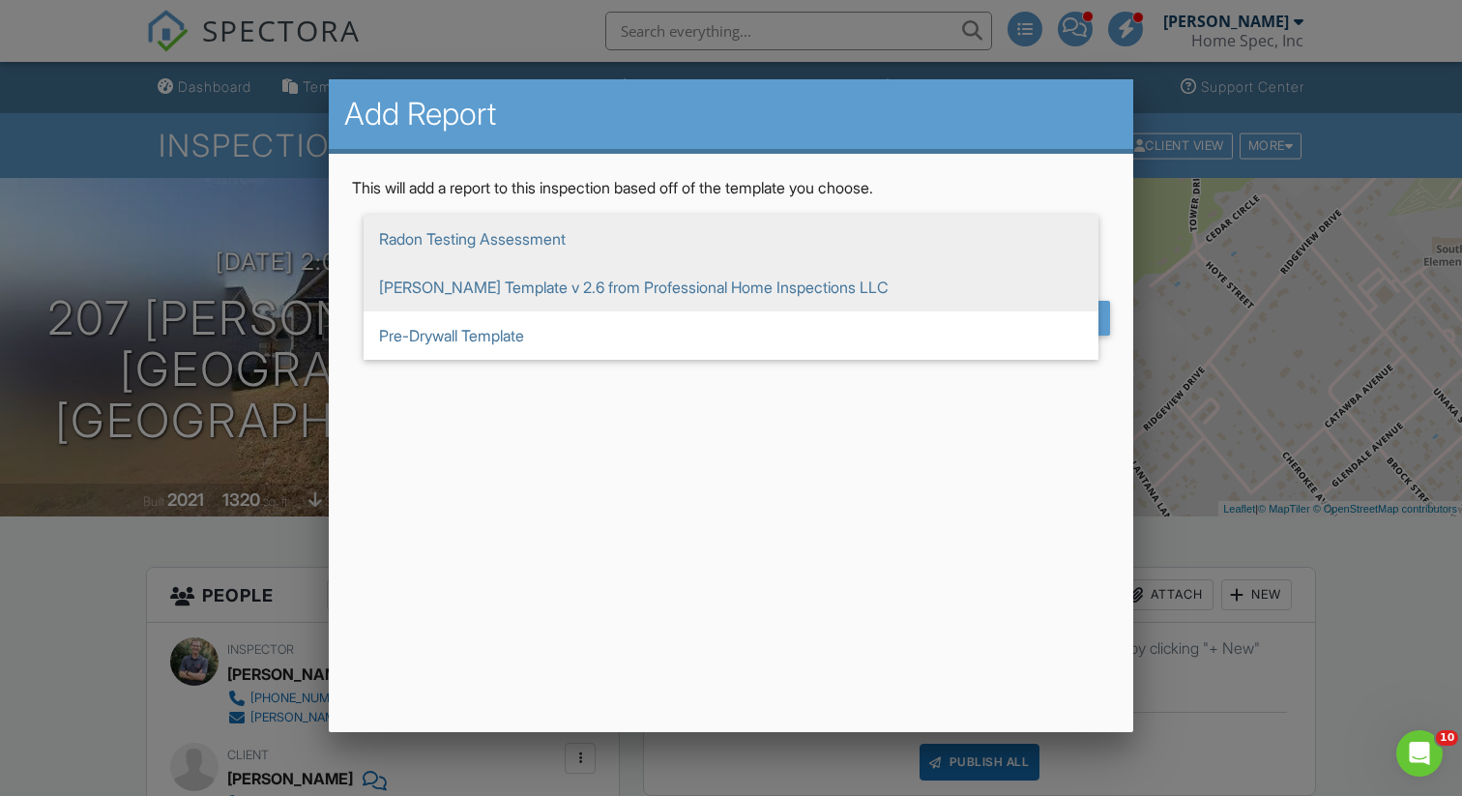
click at [516, 291] on span "[PERSON_NAME] Template v 2.6 from Professional Home Inspections LLC" at bounding box center [731, 287] width 735 height 48
type input "[PERSON_NAME] Template v 2.6 from Professional Home Inspections LLC"
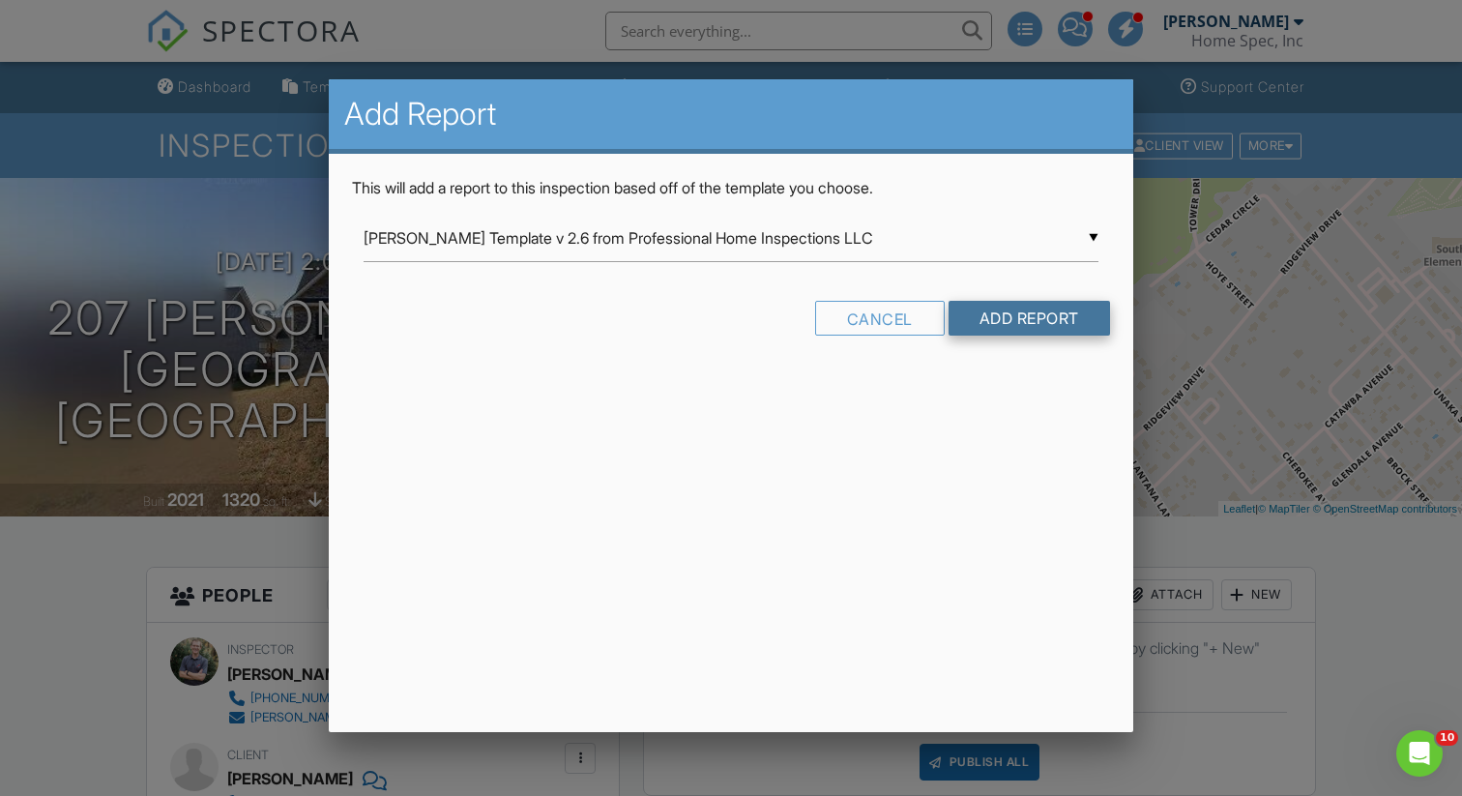
click at [1009, 324] on input "Add Report" at bounding box center [1030, 318] width 162 height 35
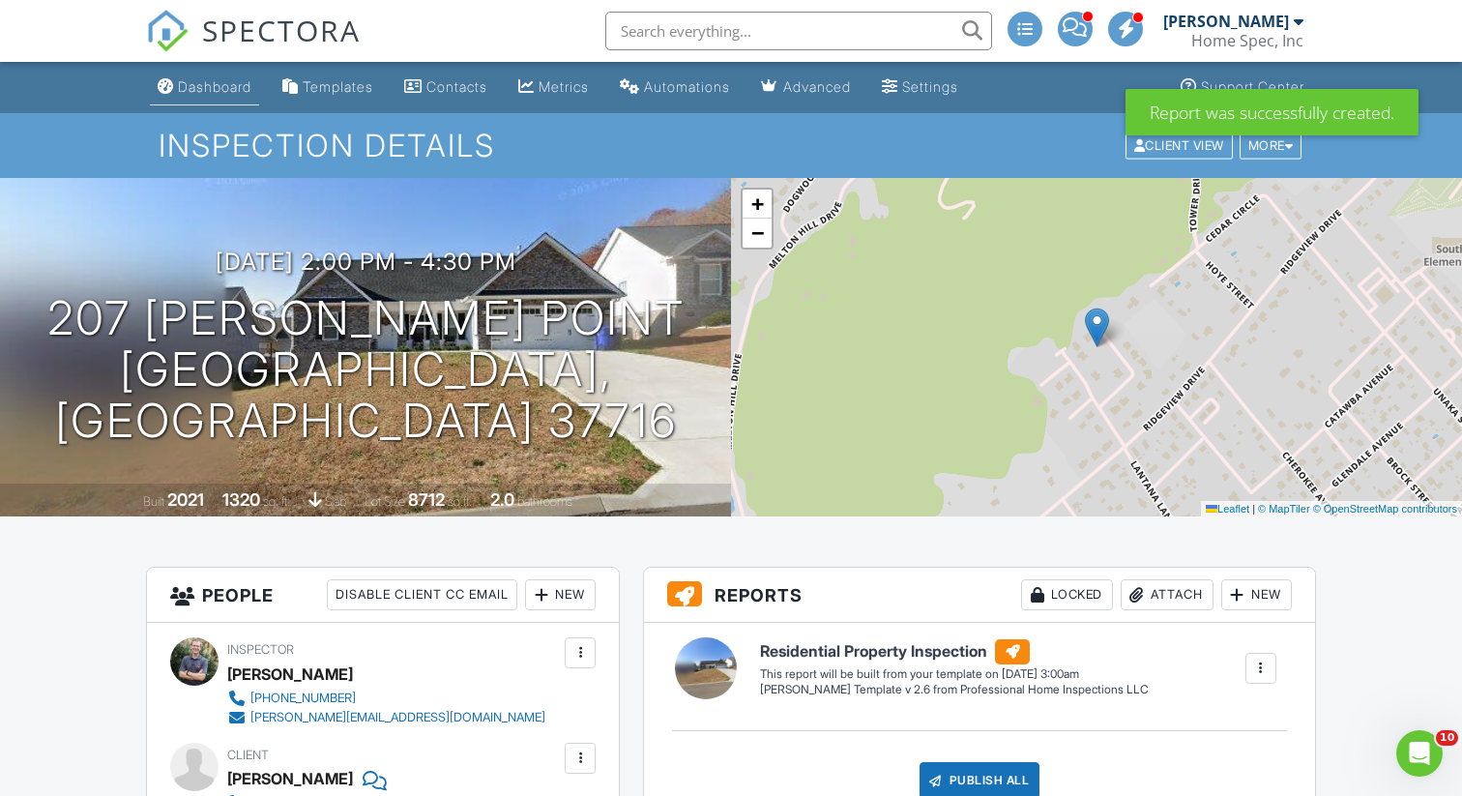
click at [196, 87] on div "Dashboard" at bounding box center [215, 86] width 74 height 16
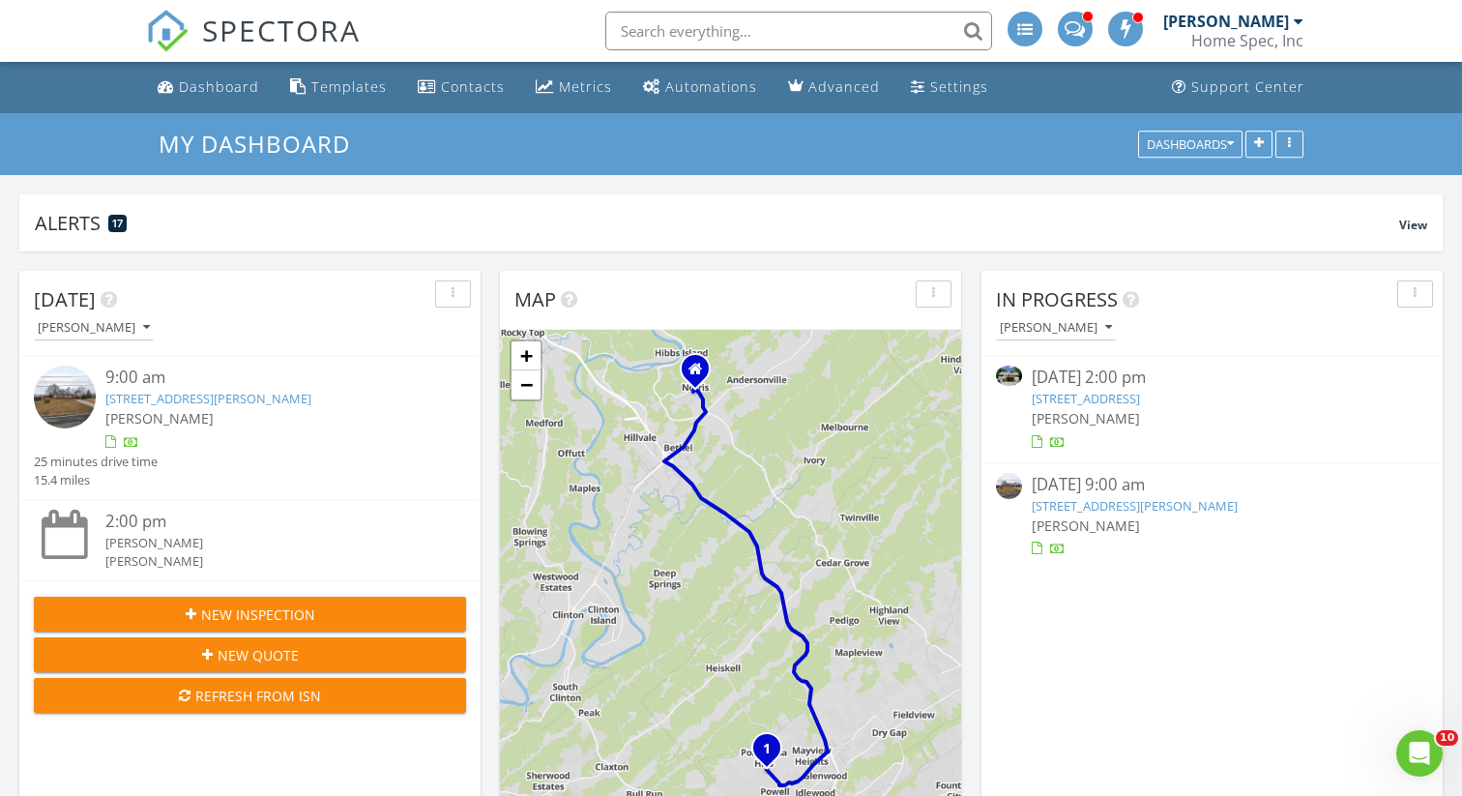
click at [1121, 397] on link "[STREET_ADDRESS]" at bounding box center [1086, 398] width 108 height 17
